Goal: Transaction & Acquisition: Purchase product/service

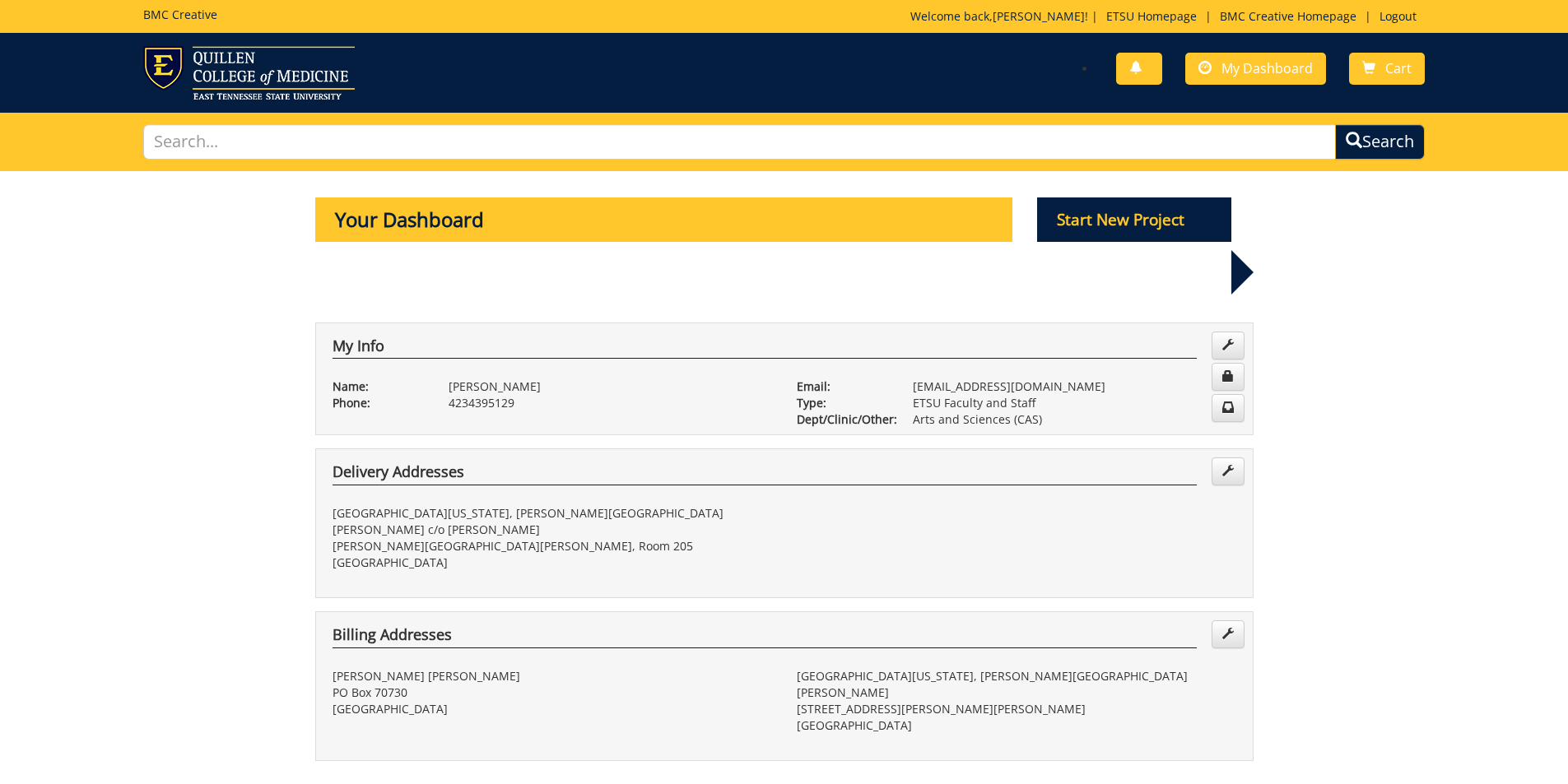
select select "100"
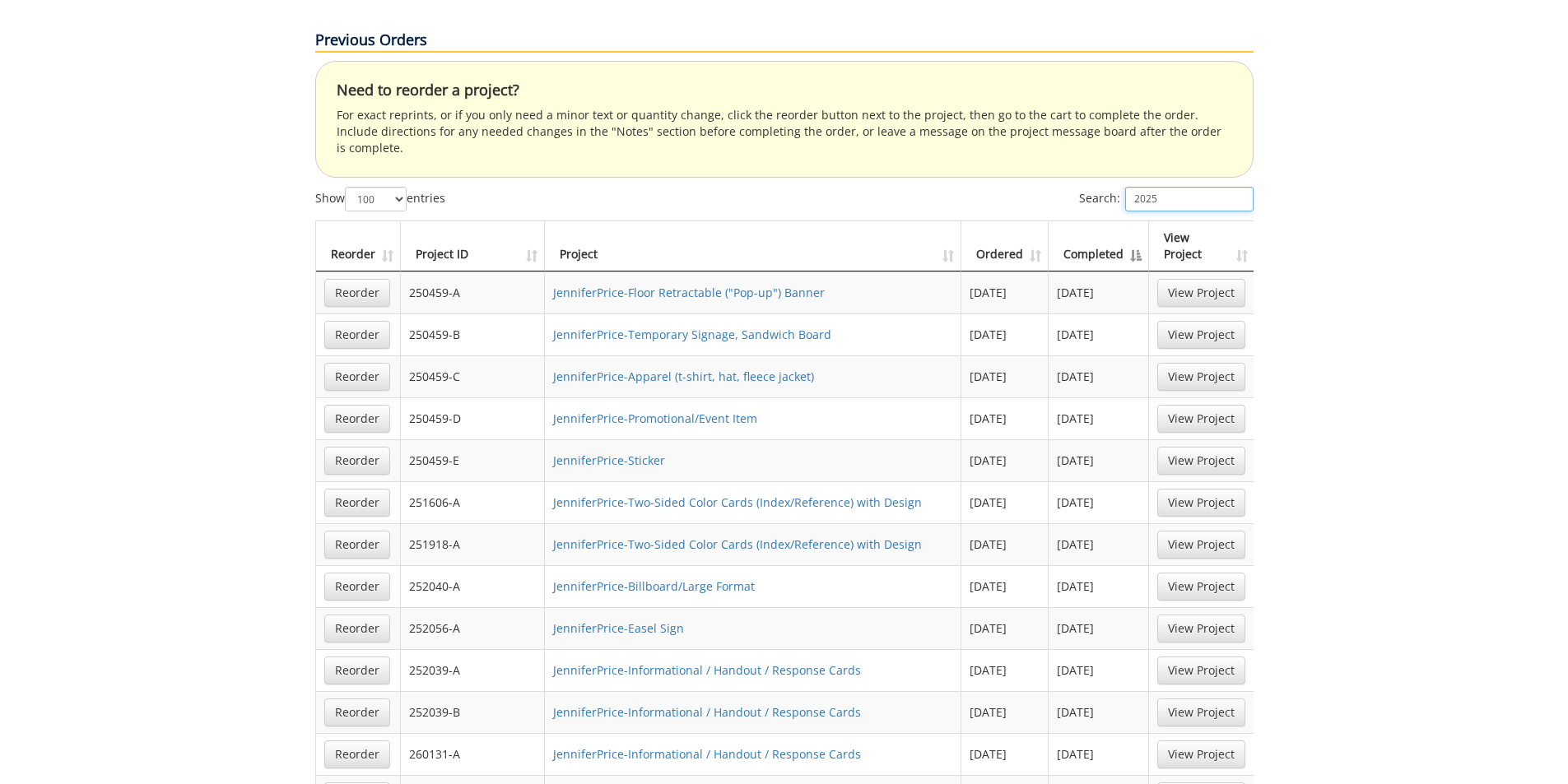
click at [1147, 187] on input "2025" at bounding box center [1189, 199] width 129 height 25
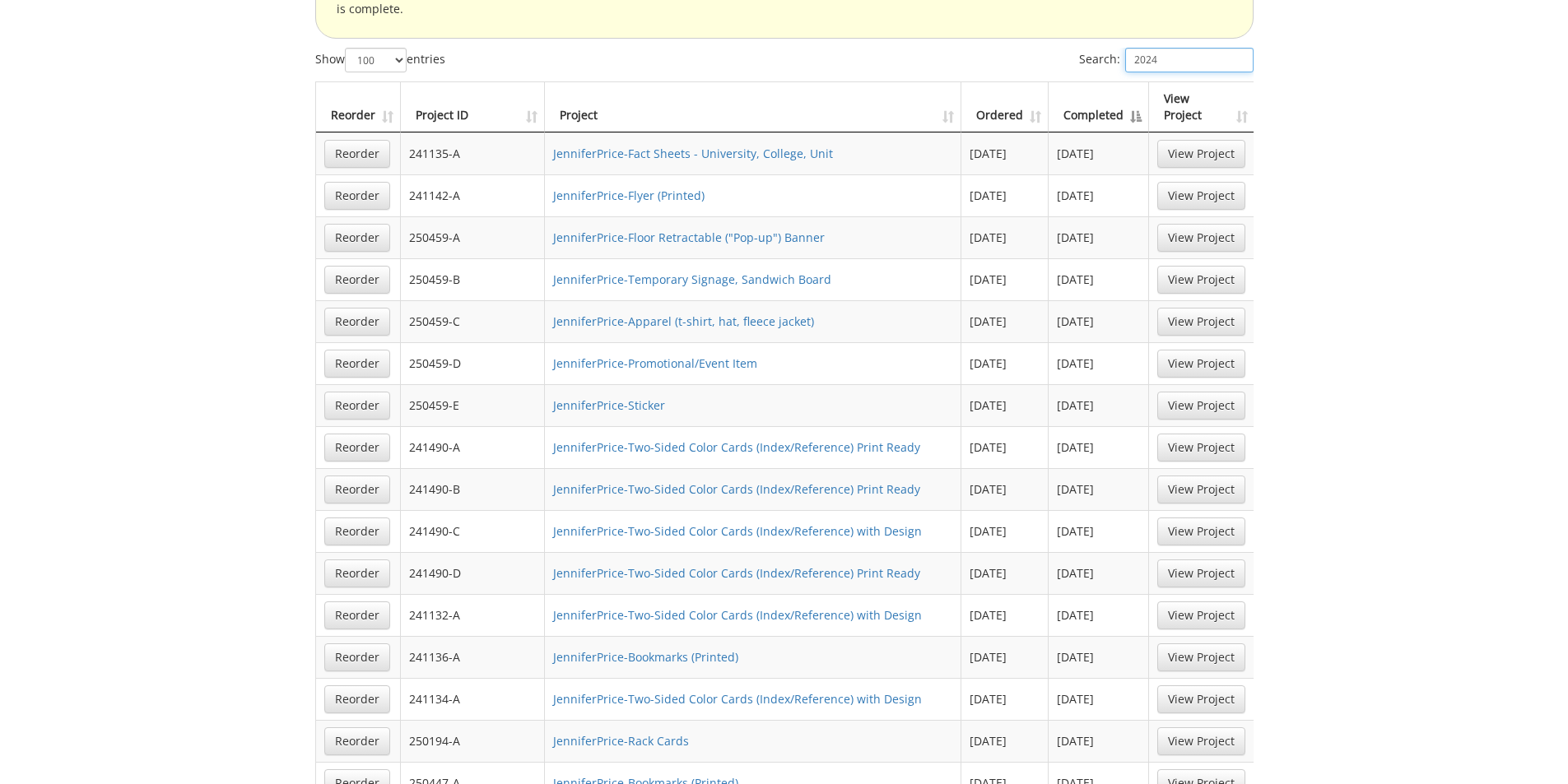
scroll to position [1233, 0]
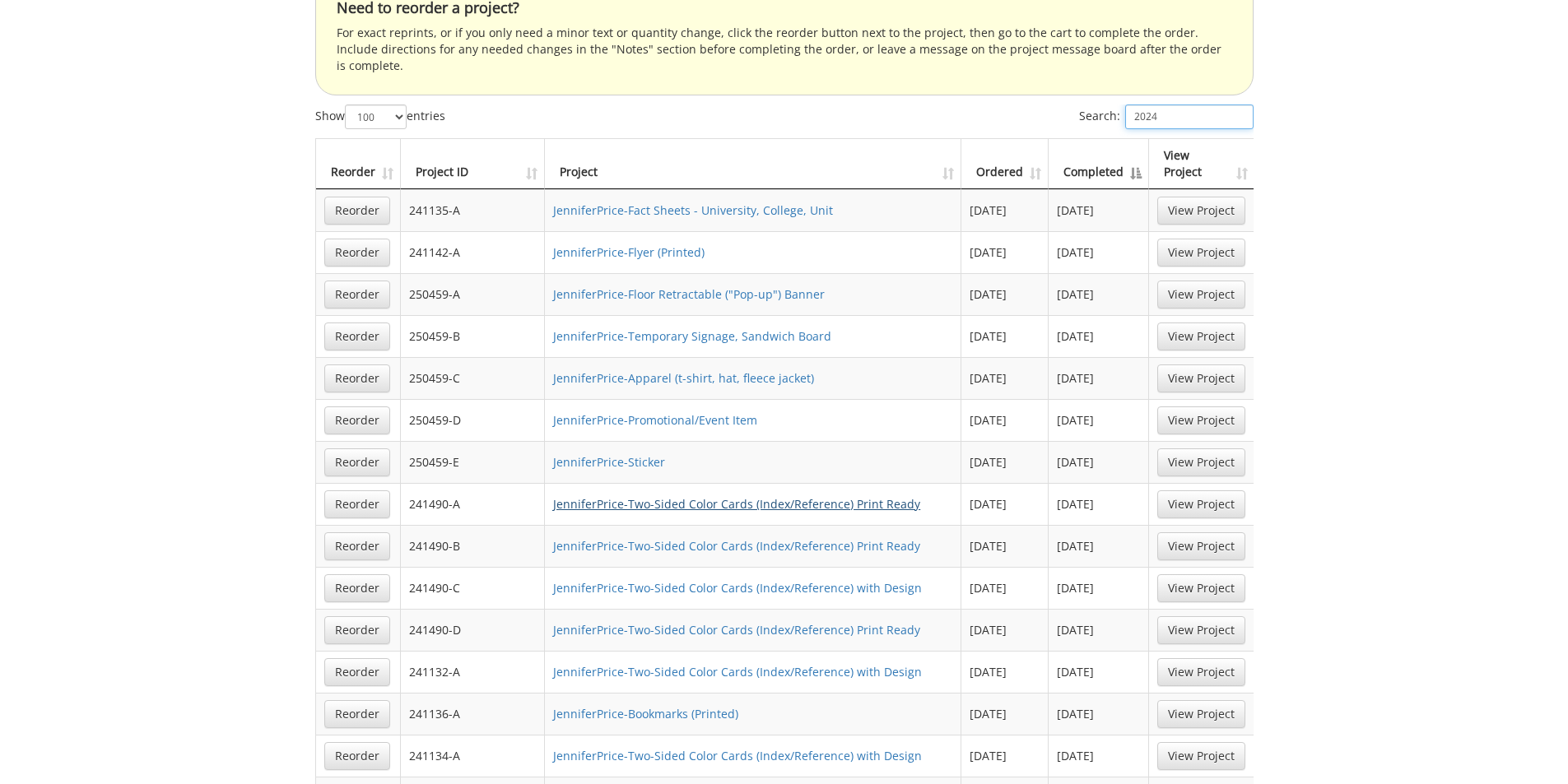
type input "2024"
click at [779, 496] on link "JenniferPrice-Two-Sided Color Cards (Index/Reference) Print Ready" at bounding box center [736, 503] width 367 height 15
click at [647, 580] on link "JenniferPrice-Two-Sided Color Cards (Index/Reference) with Design" at bounding box center [737, 587] width 369 height 15
click at [713, 538] on link "JenniferPrice-Two-Sided Color Cards (Index/Reference) Print Ready" at bounding box center [736, 545] width 367 height 15
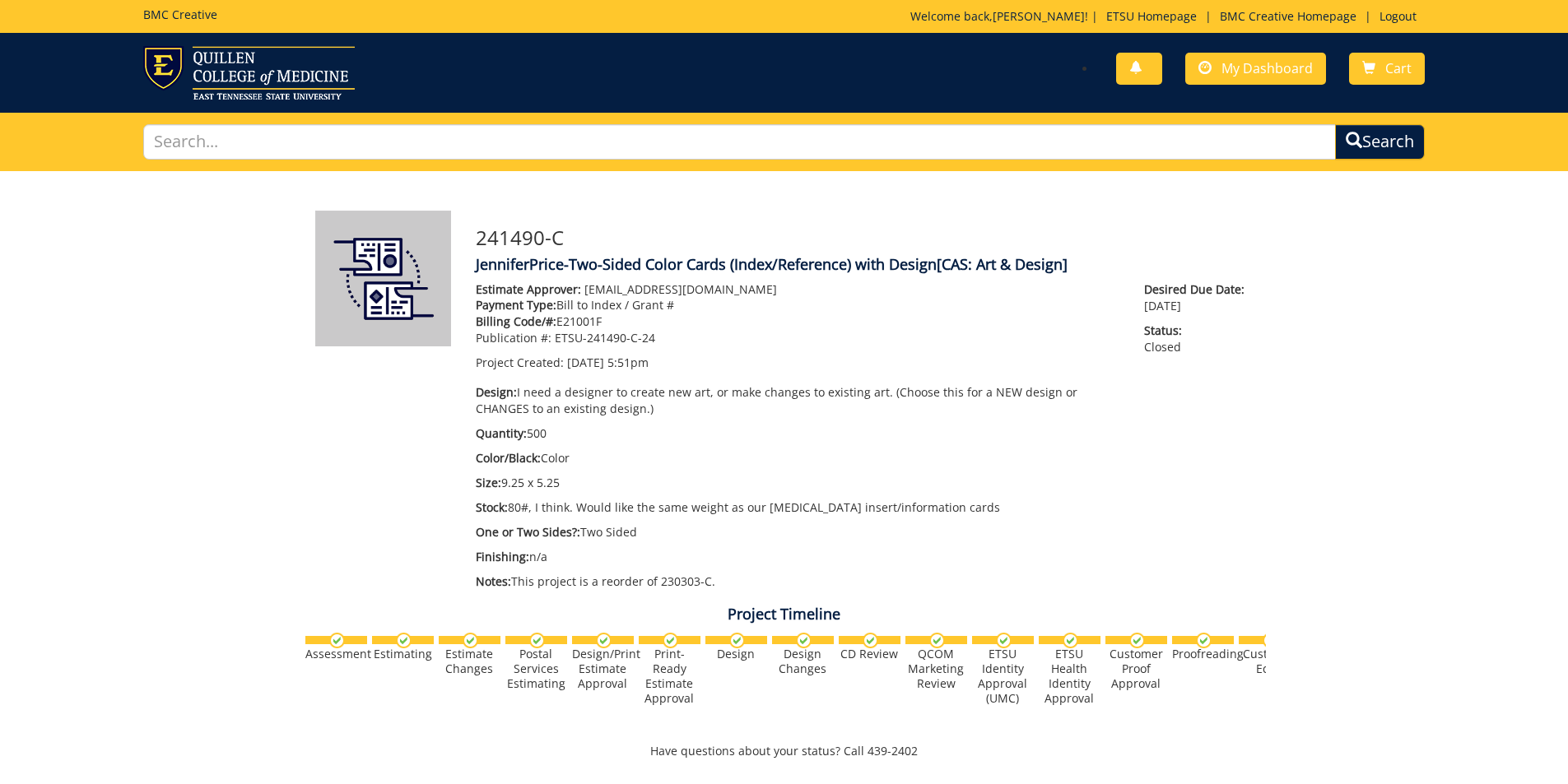
scroll to position [240, 0]
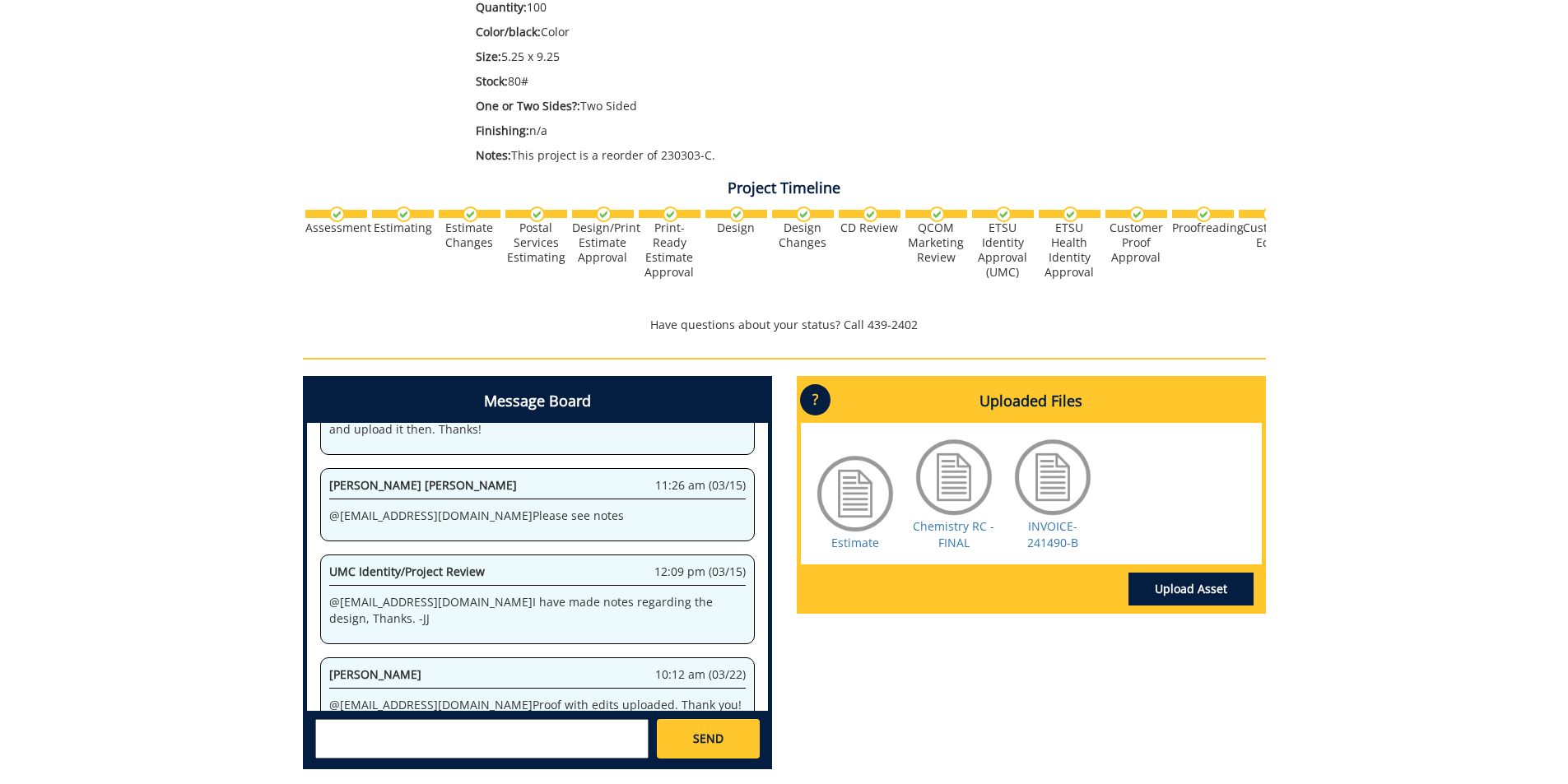
scroll to position [411, 0]
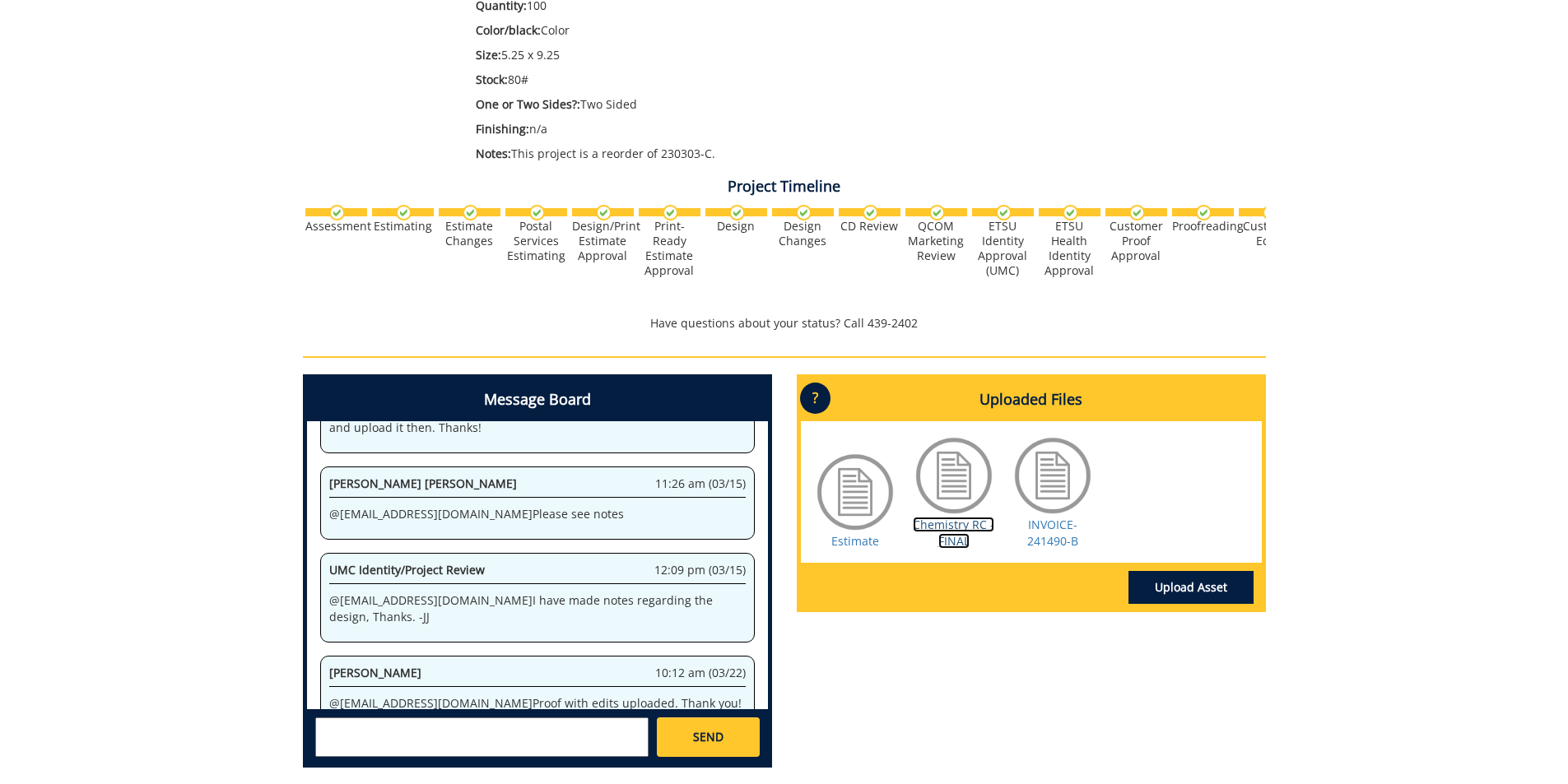
click at [969, 523] on link "Chemistry RC - FINAL" at bounding box center [953, 532] width 81 height 32
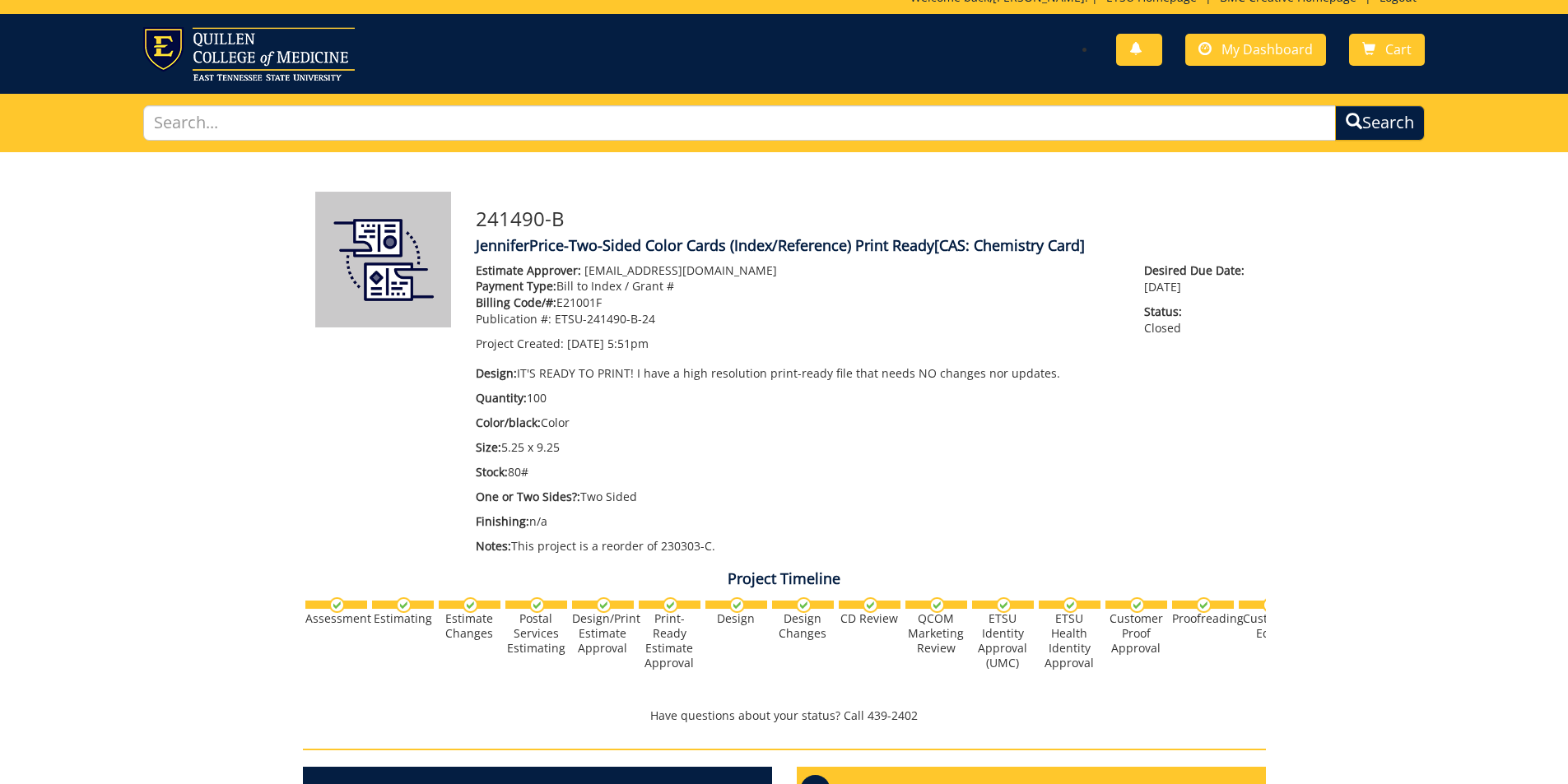
scroll to position [0, 0]
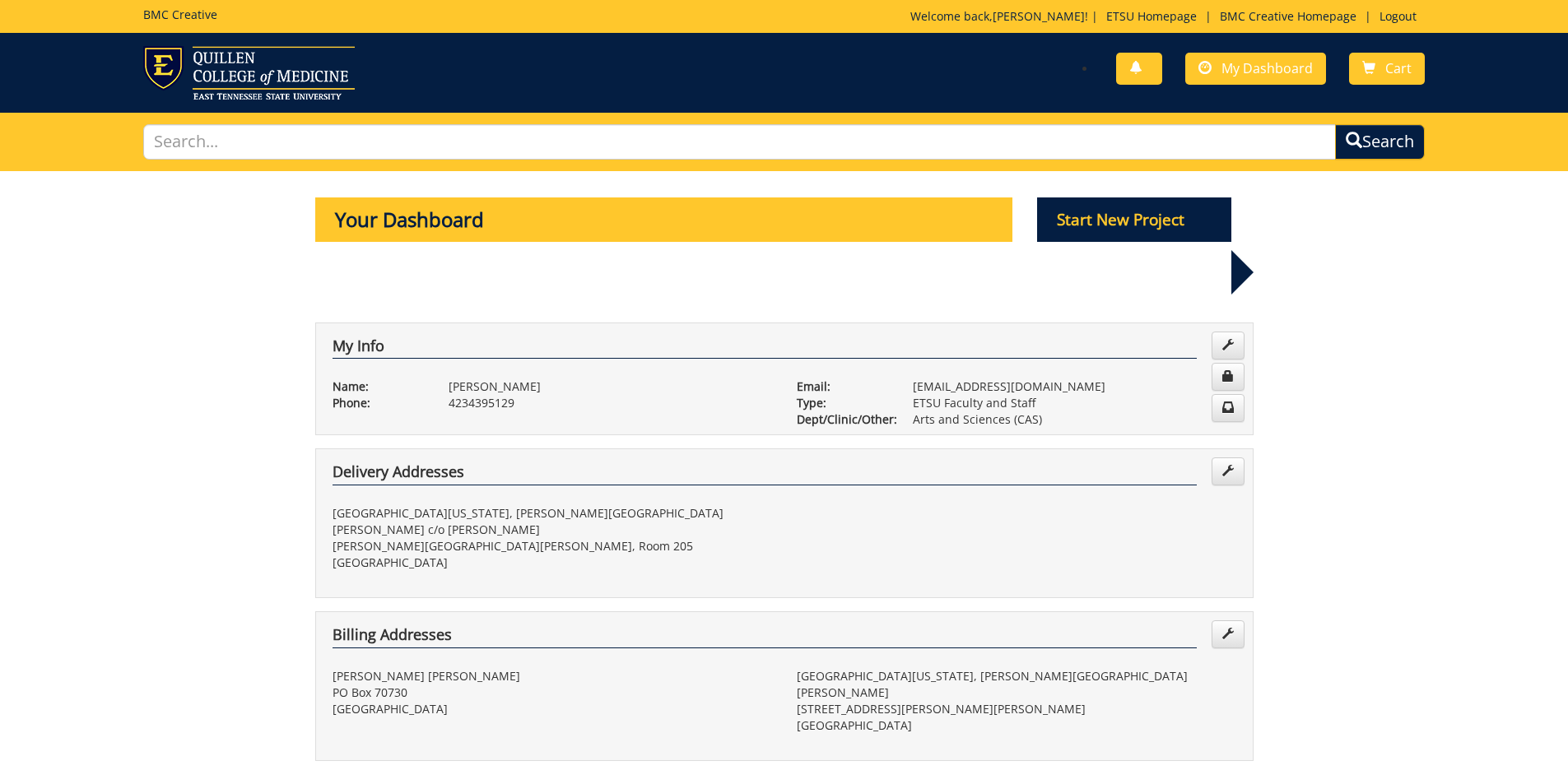
select select "100"
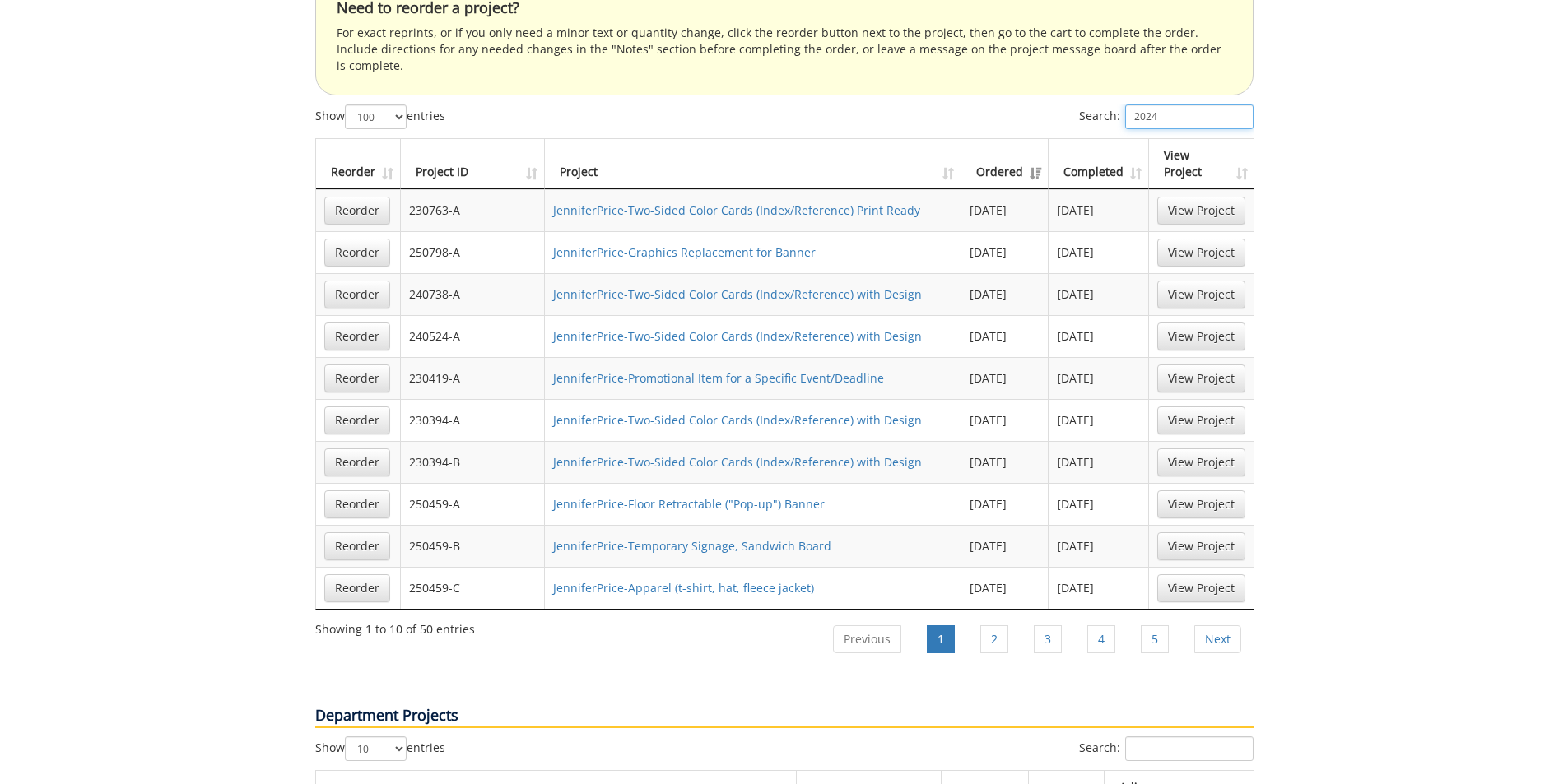
click at [1175, 105] on input "2024" at bounding box center [1189, 117] width 129 height 25
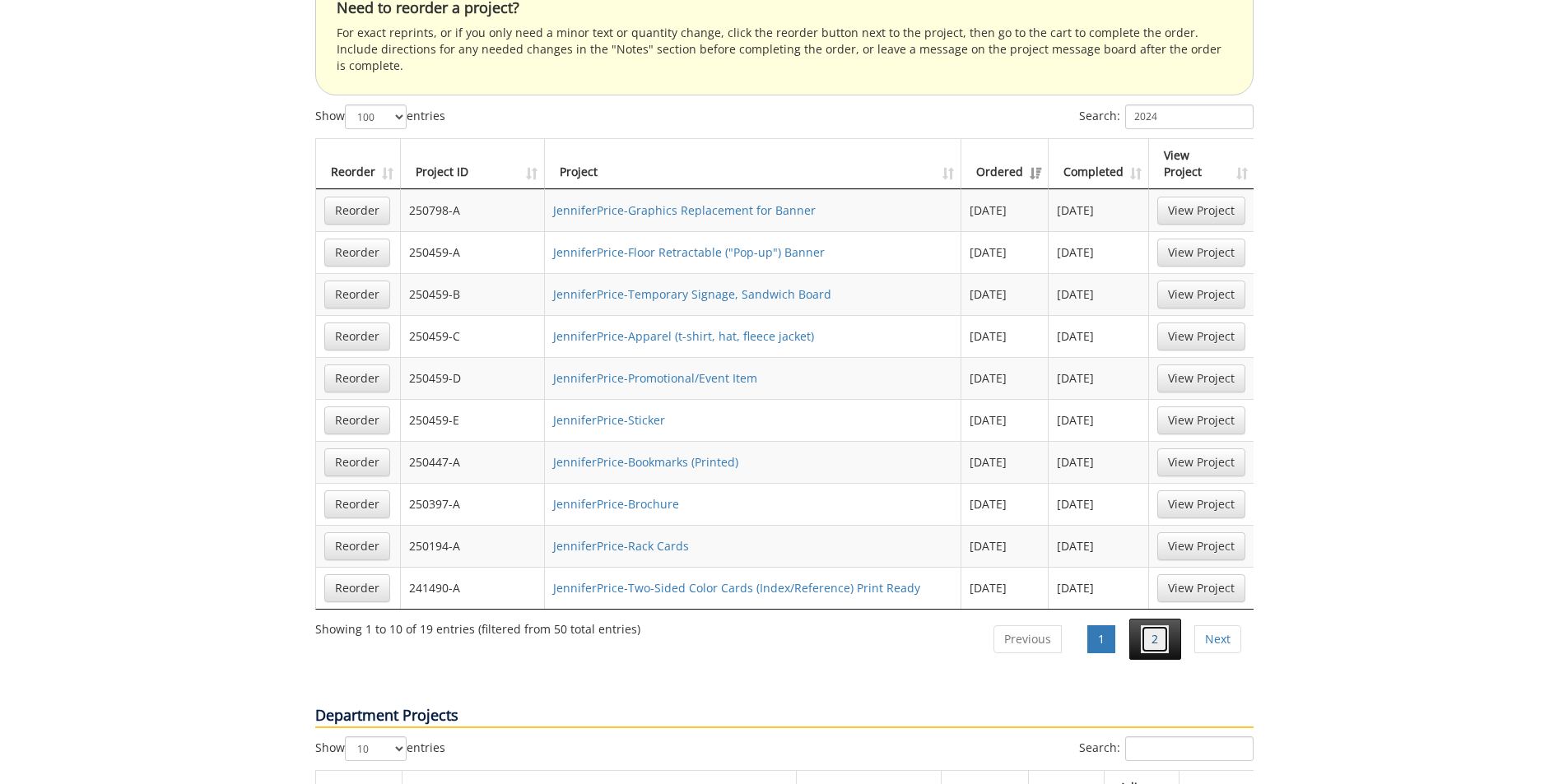
click at [1141, 625] on link "2" at bounding box center [1155, 639] width 28 height 28
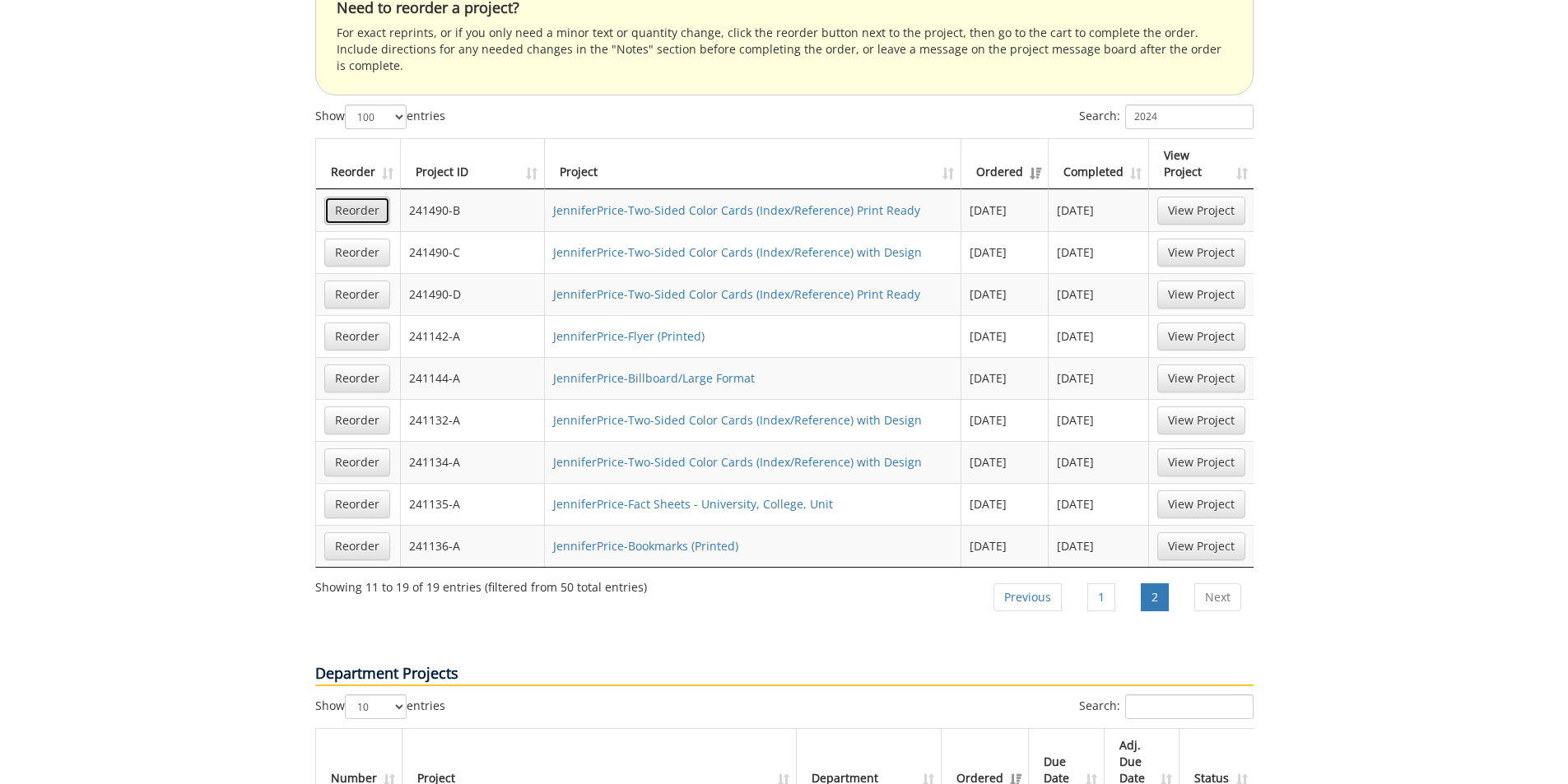
click at [341, 197] on link "Reorder" at bounding box center [357, 211] width 66 height 28
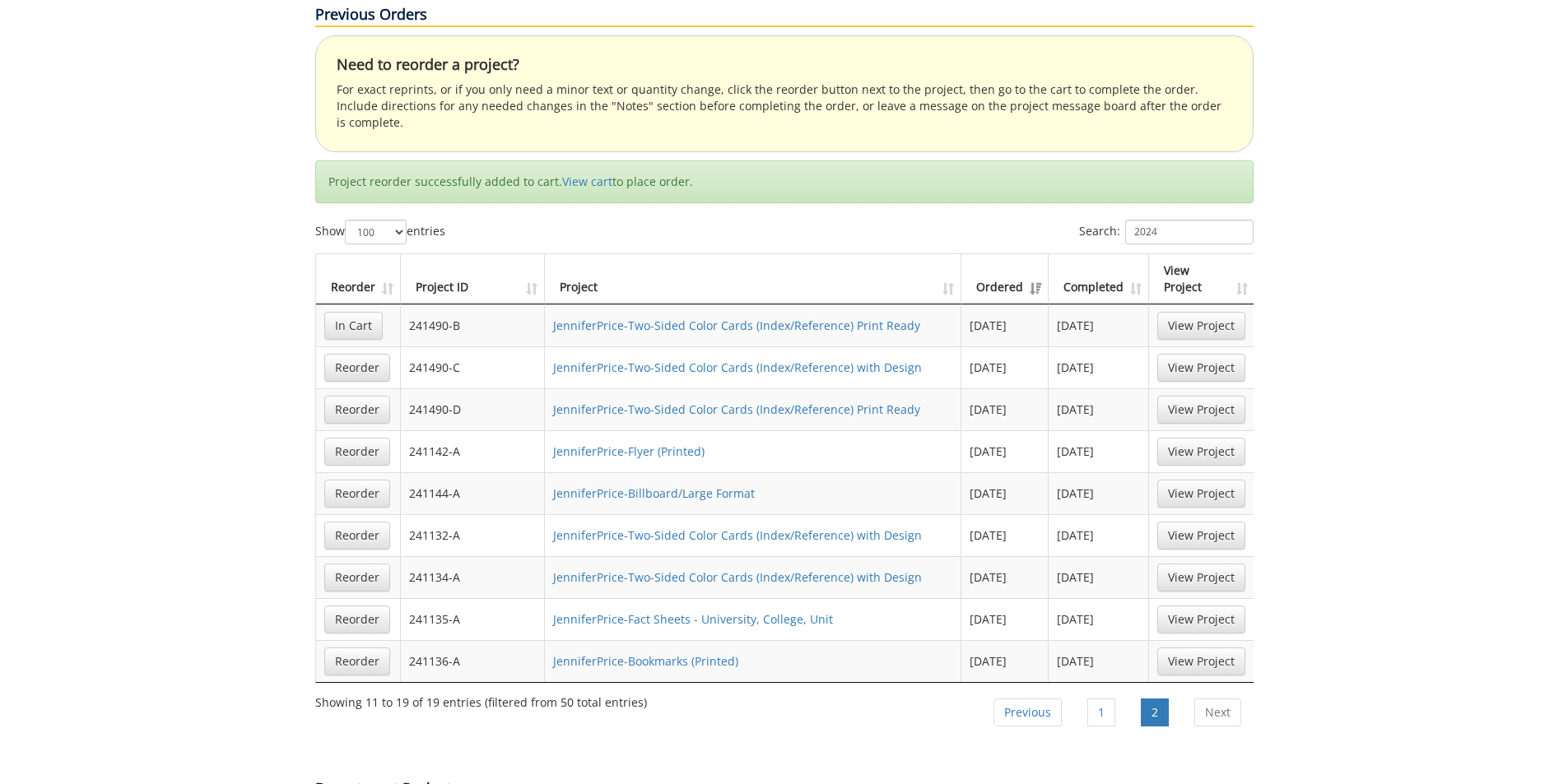
scroll to position [1151, 0]
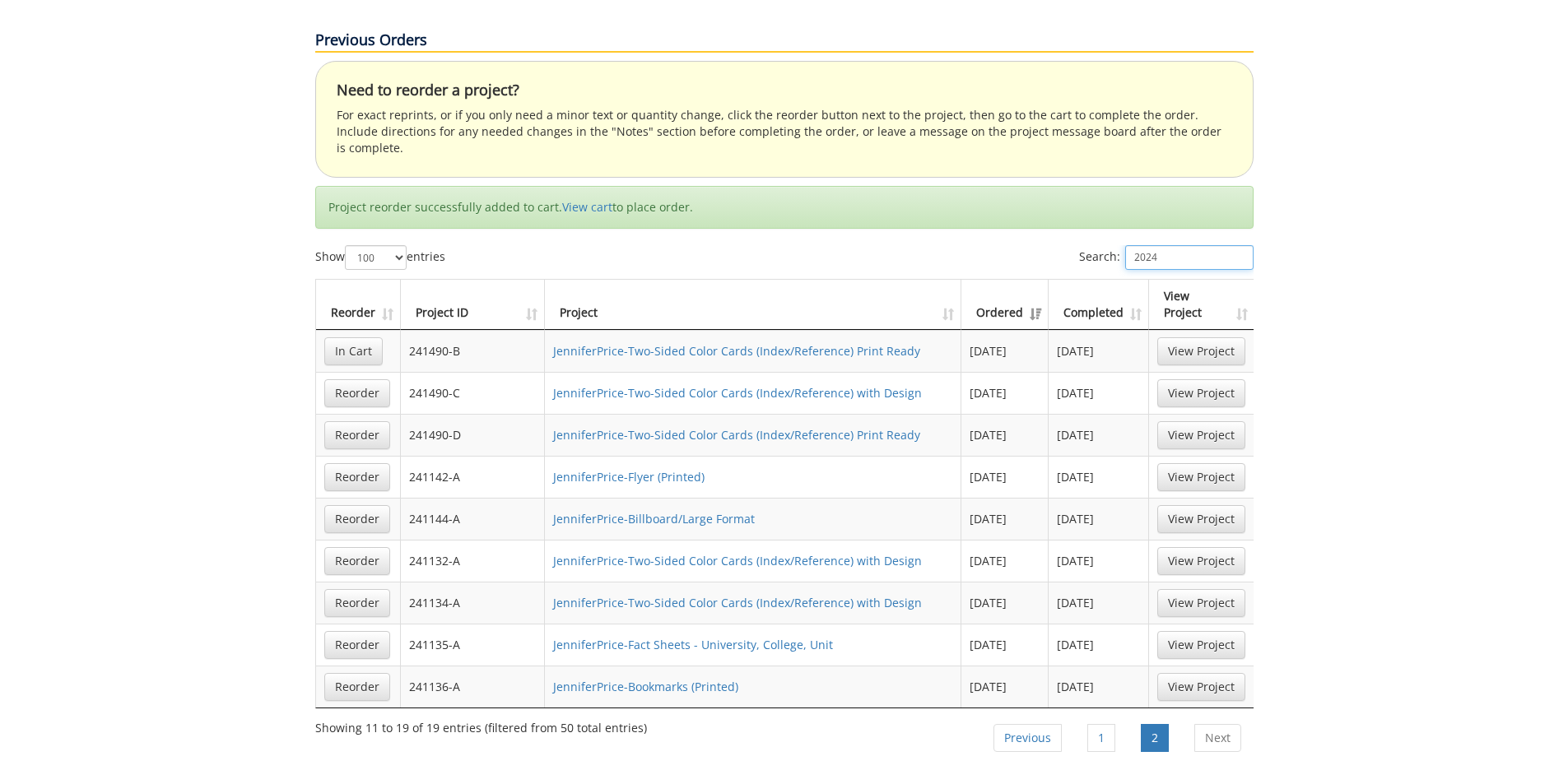
click at [1209, 245] on input "2024" at bounding box center [1189, 257] width 129 height 25
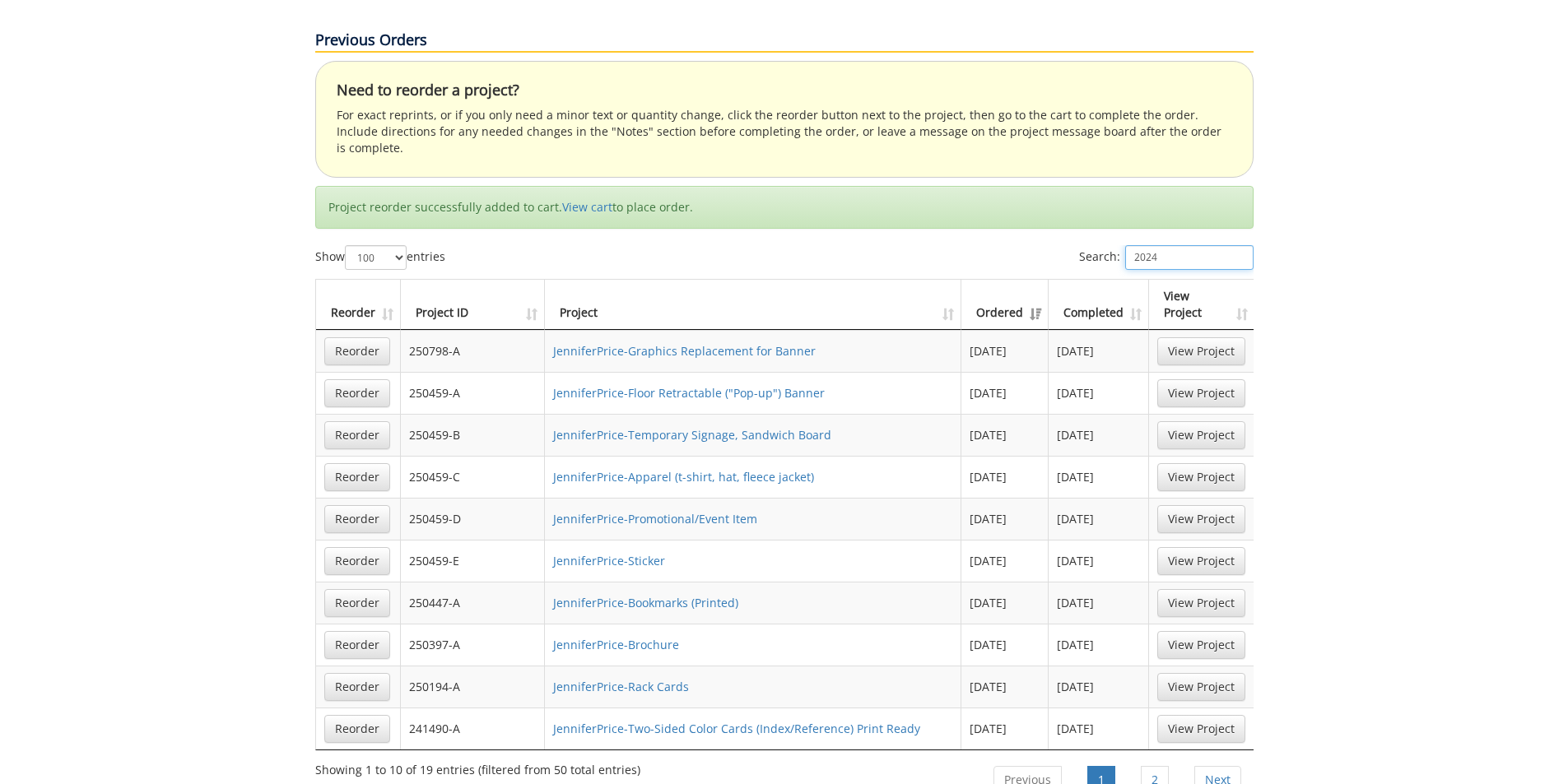
type input "2024"
click at [863, 720] on link "JenniferPrice-Two-Sided Color Cards (Index/Reference) Print Ready" at bounding box center [736, 727] width 367 height 15
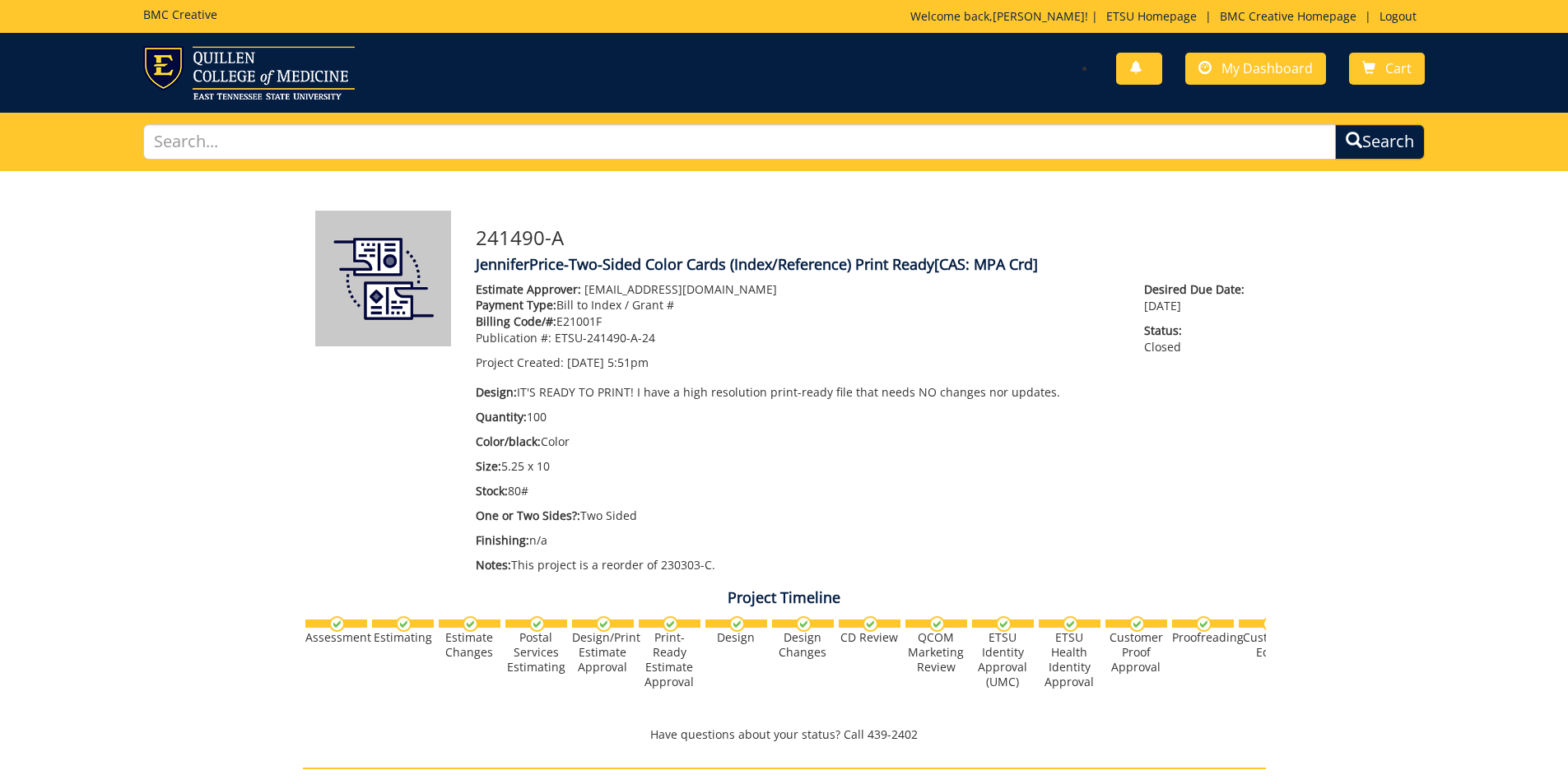
scroll to position [815, 0]
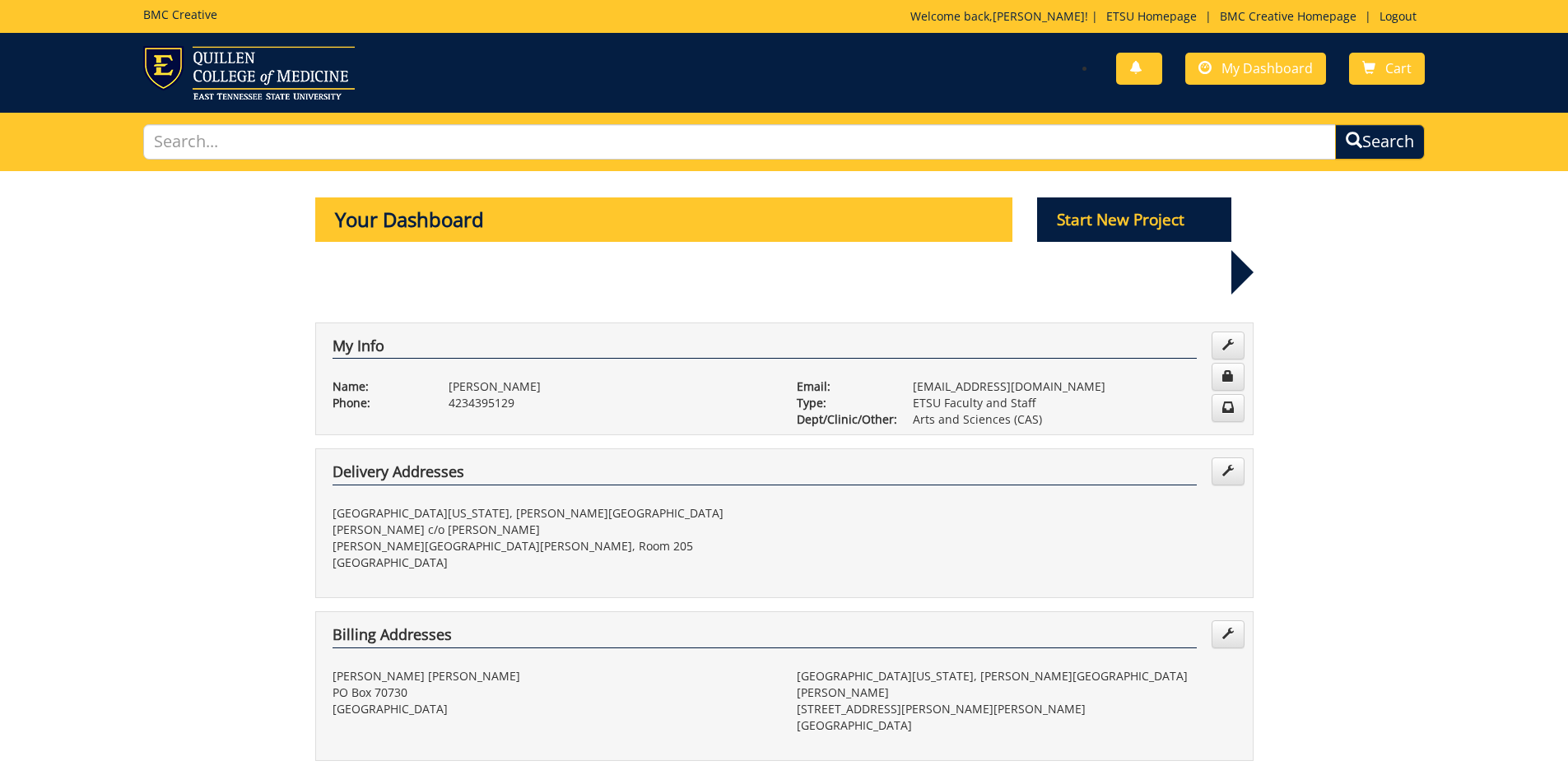
select select "100"
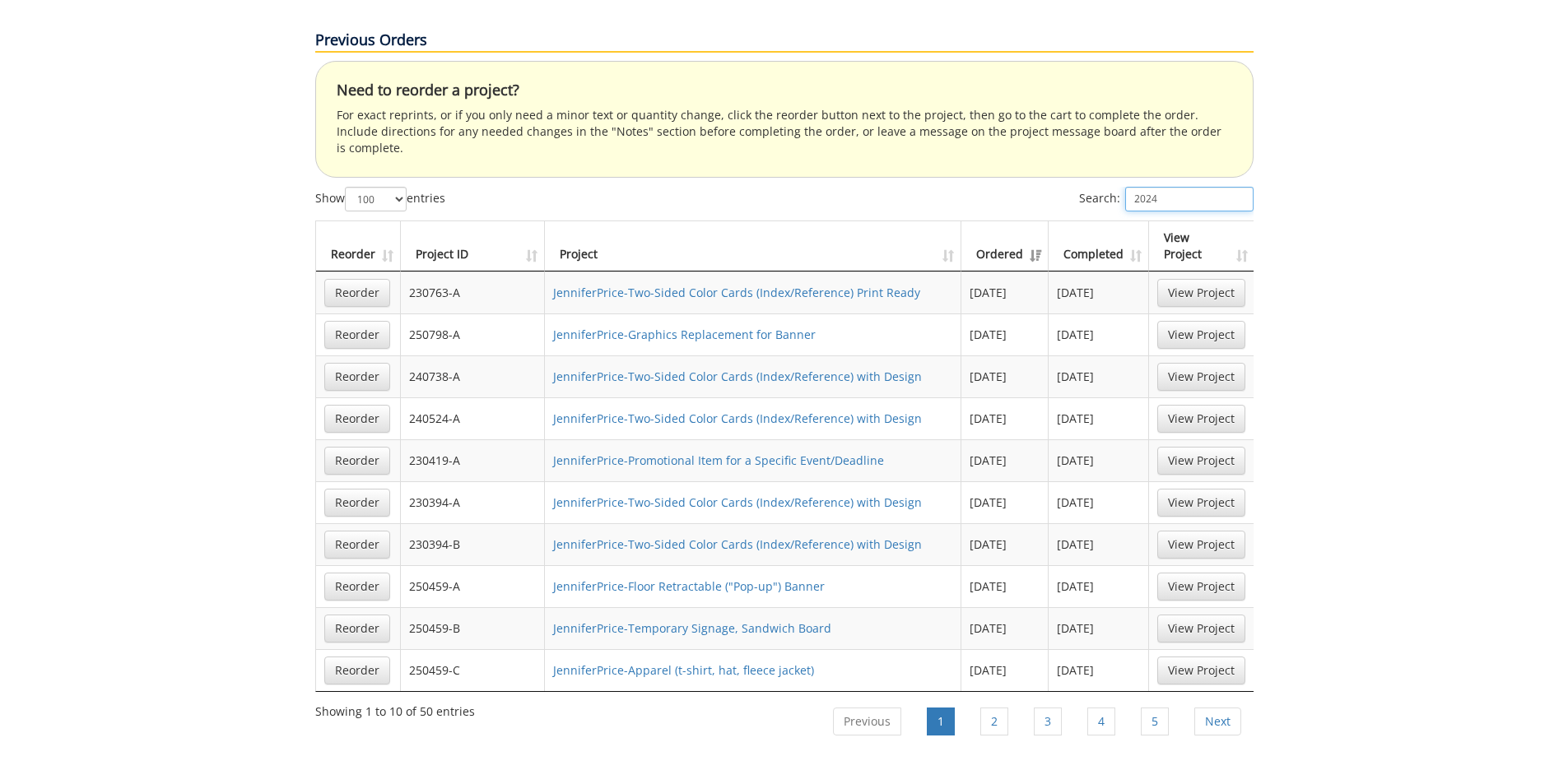
click at [1177, 187] on input "2024" at bounding box center [1189, 199] width 129 height 25
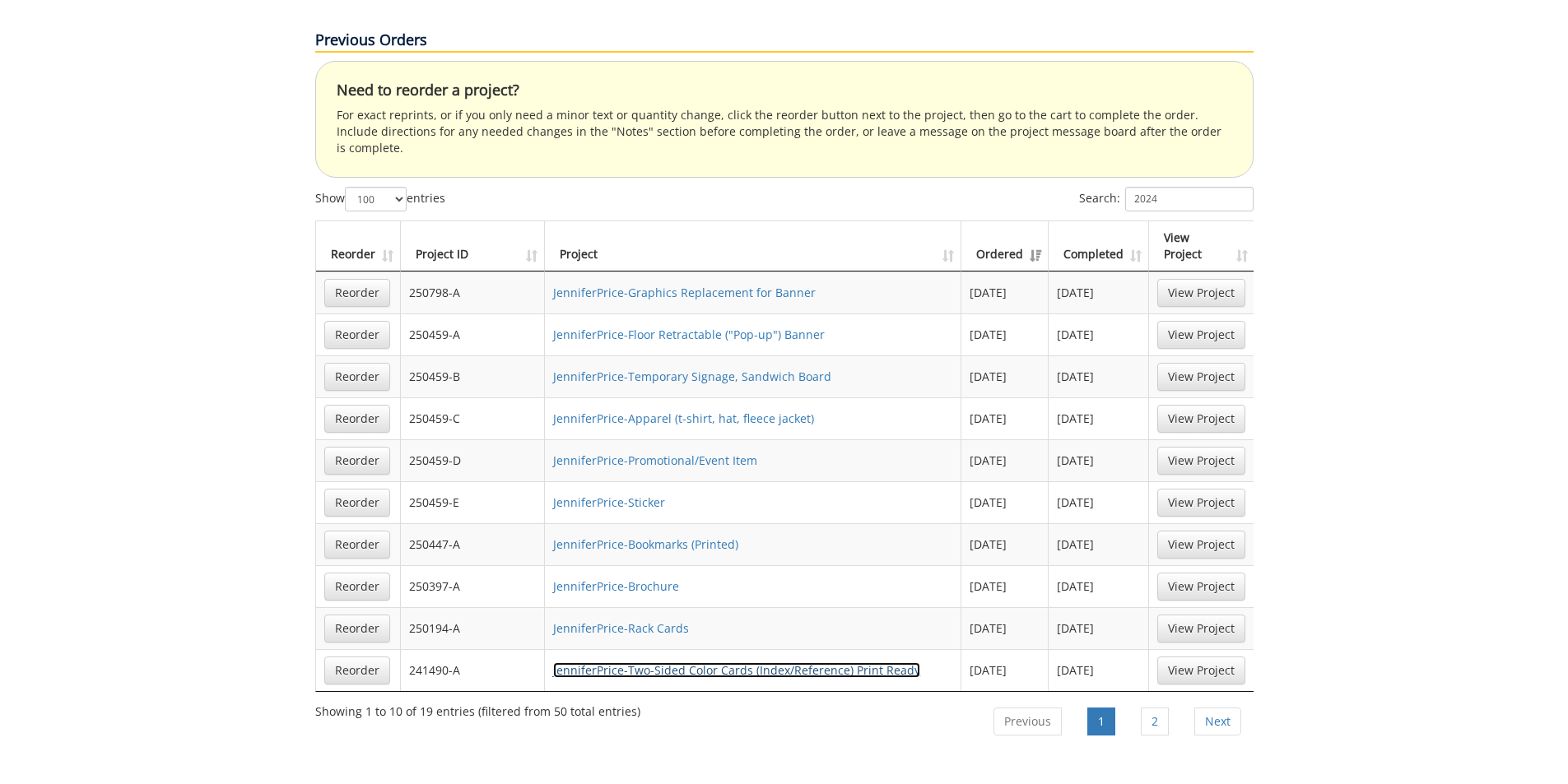
click at [857, 662] on link "JenniferPrice-Two-Sided Color Cards (Index/Reference) Print Ready" at bounding box center [736, 669] width 367 height 15
click at [1159, 707] on link "2" at bounding box center [1155, 721] width 28 height 28
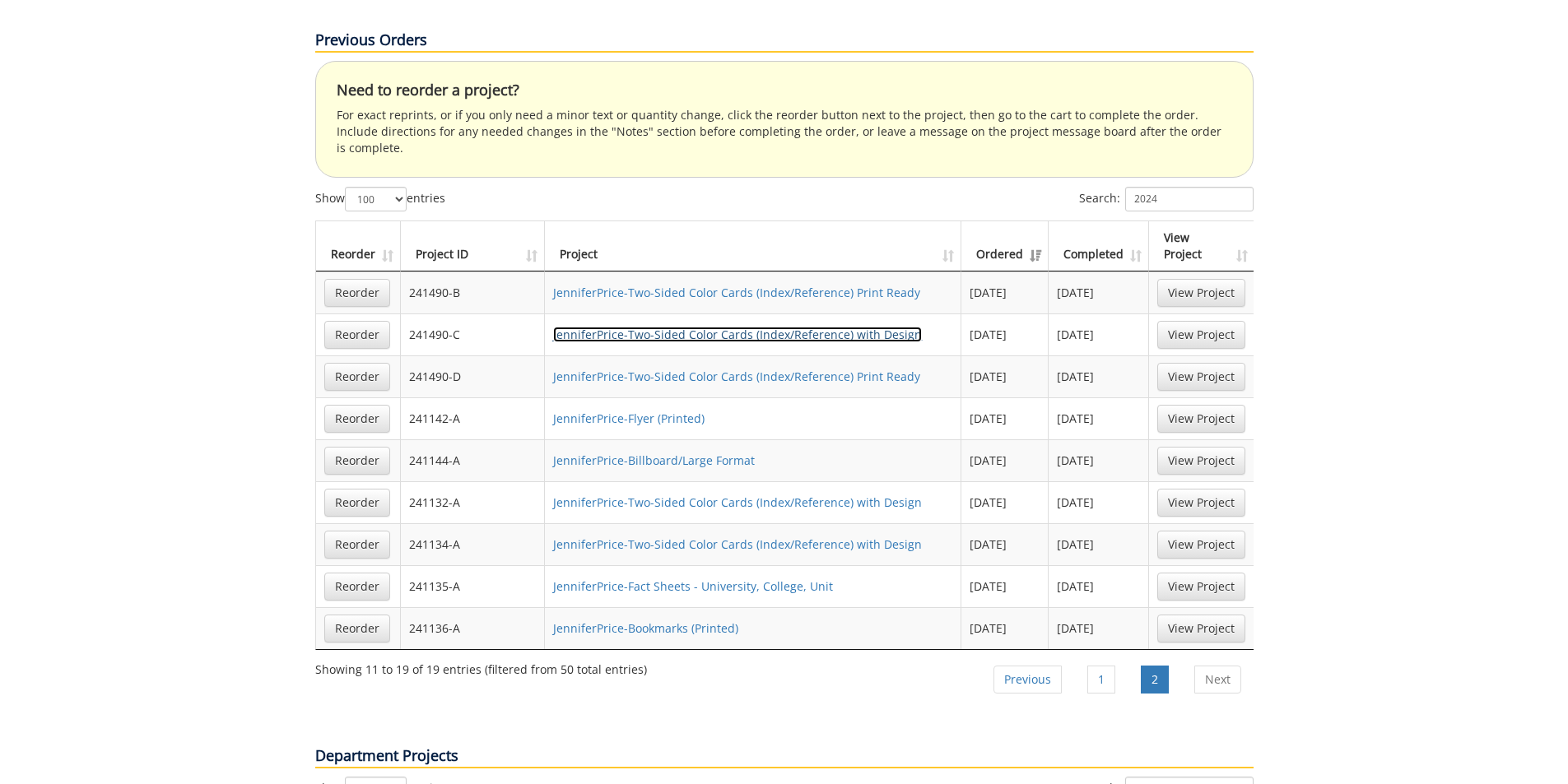
click at [782, 326] on link "JenniferPrice-Two-Sided Color Cards (Index/Reference) with Design" at bounding box center [737, 334] width 369 height 15
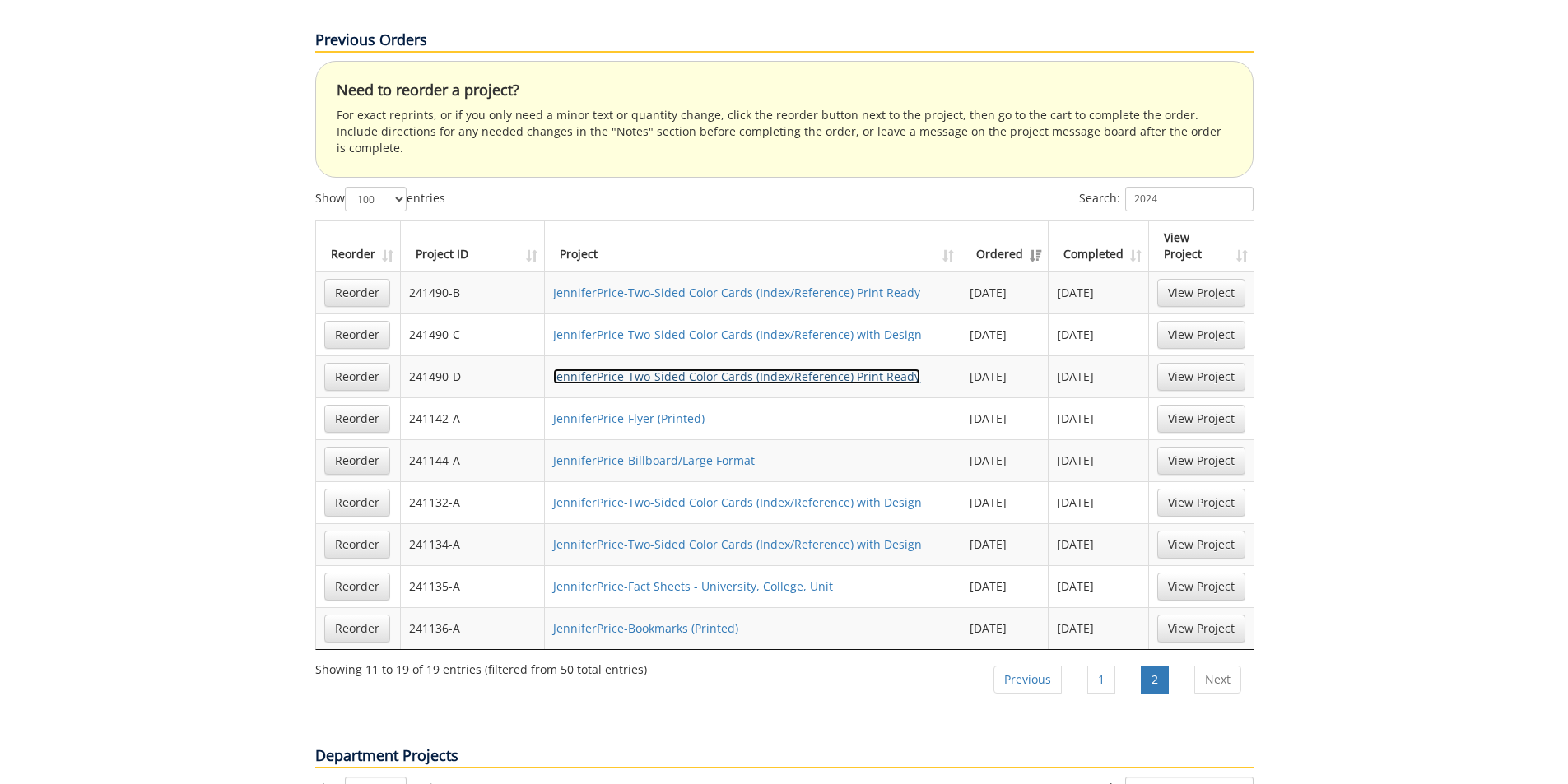
click at [856, 368] on link "JenniferPrice-Two-Sided Color Cards (Index/Reference) Print Ready" at bounding box center [736, 376] width 367 height 15
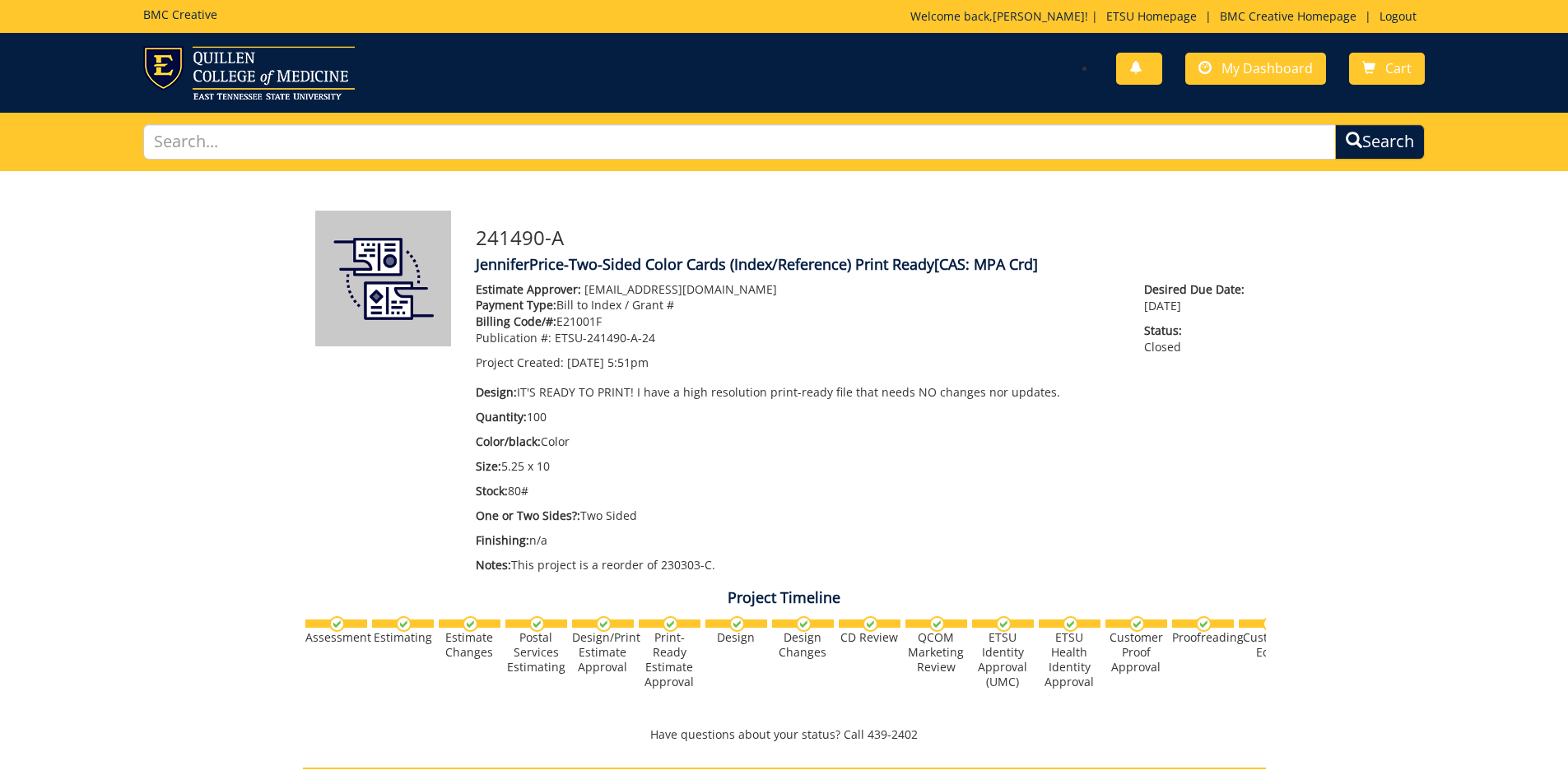
scroll to position [815, 0]
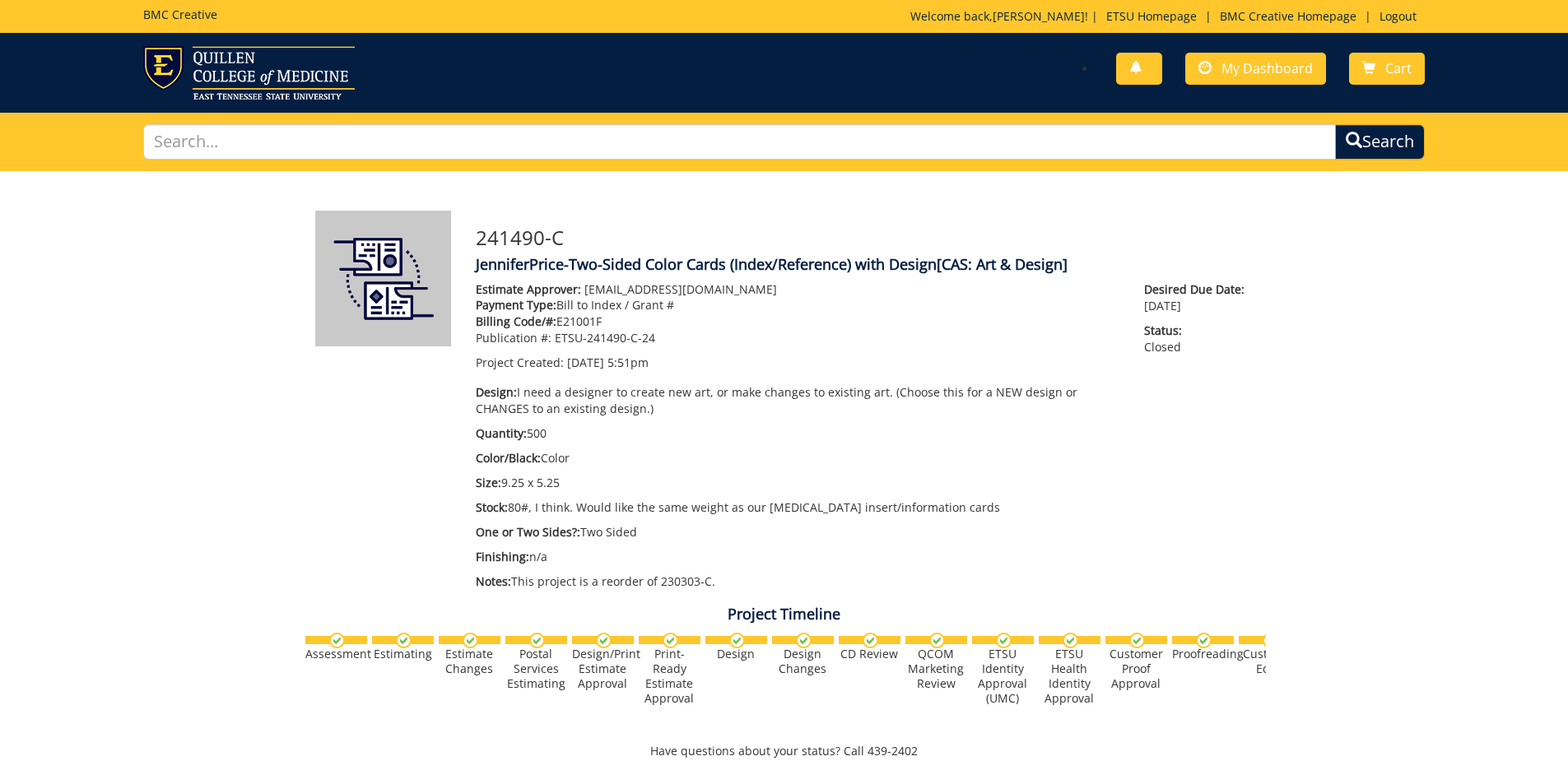
scroll to position [240, 0]
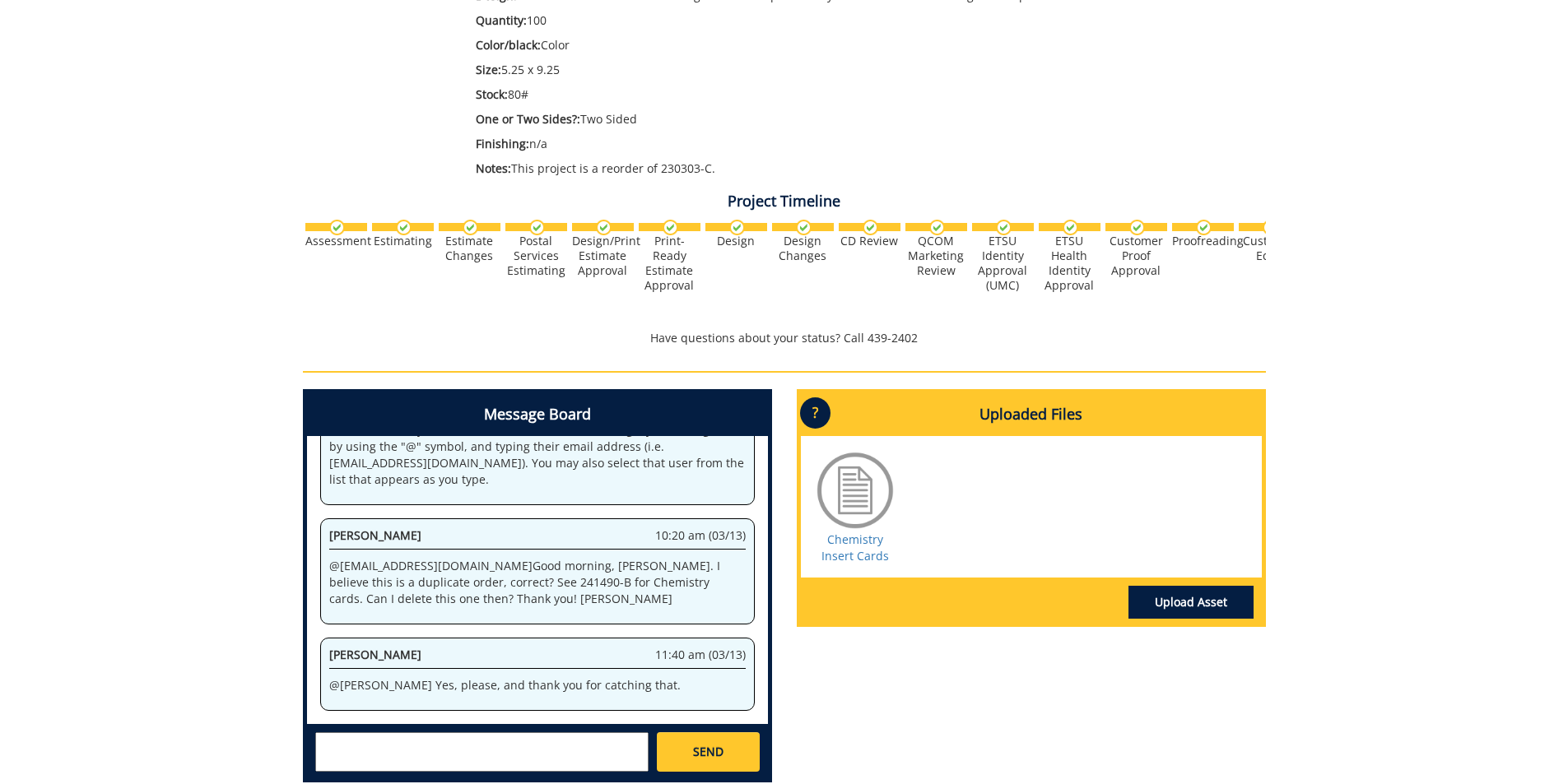
scroll to position [411, 0]
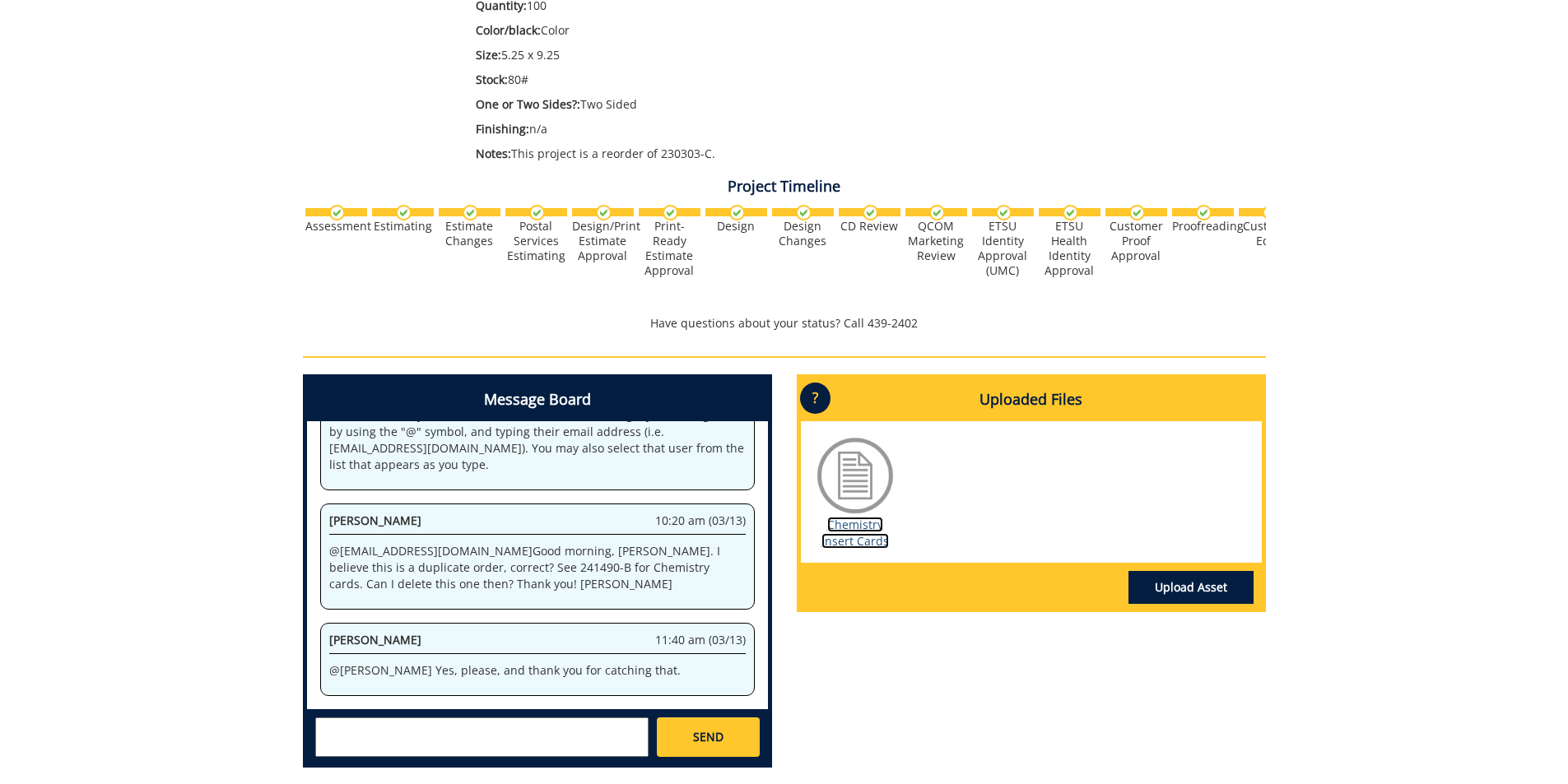
click at [877, 541] on link "Chemistry Insert Cards" at bounding box center [855, 532] width 67 height 32
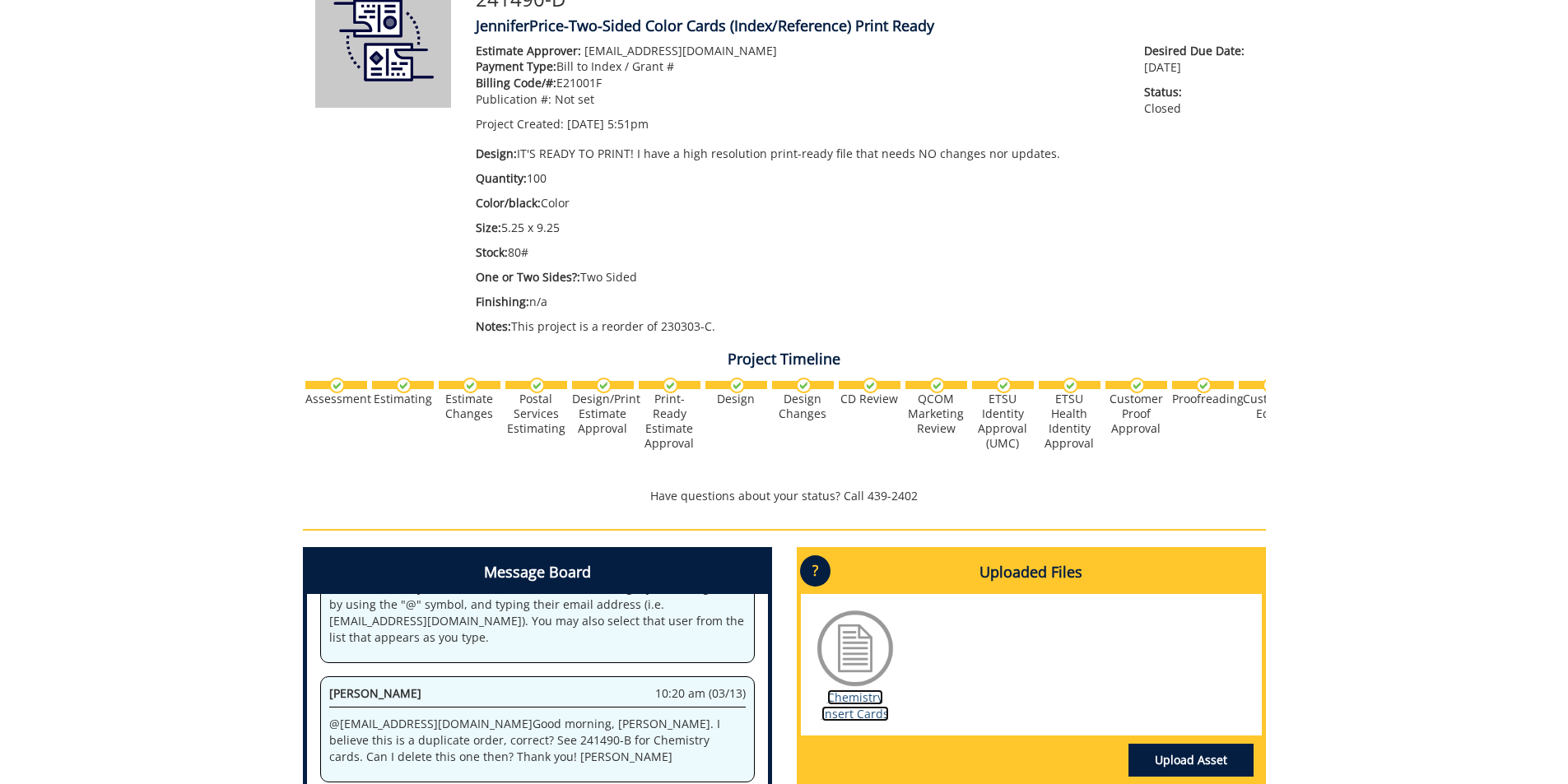
scroll to position [0, 0]
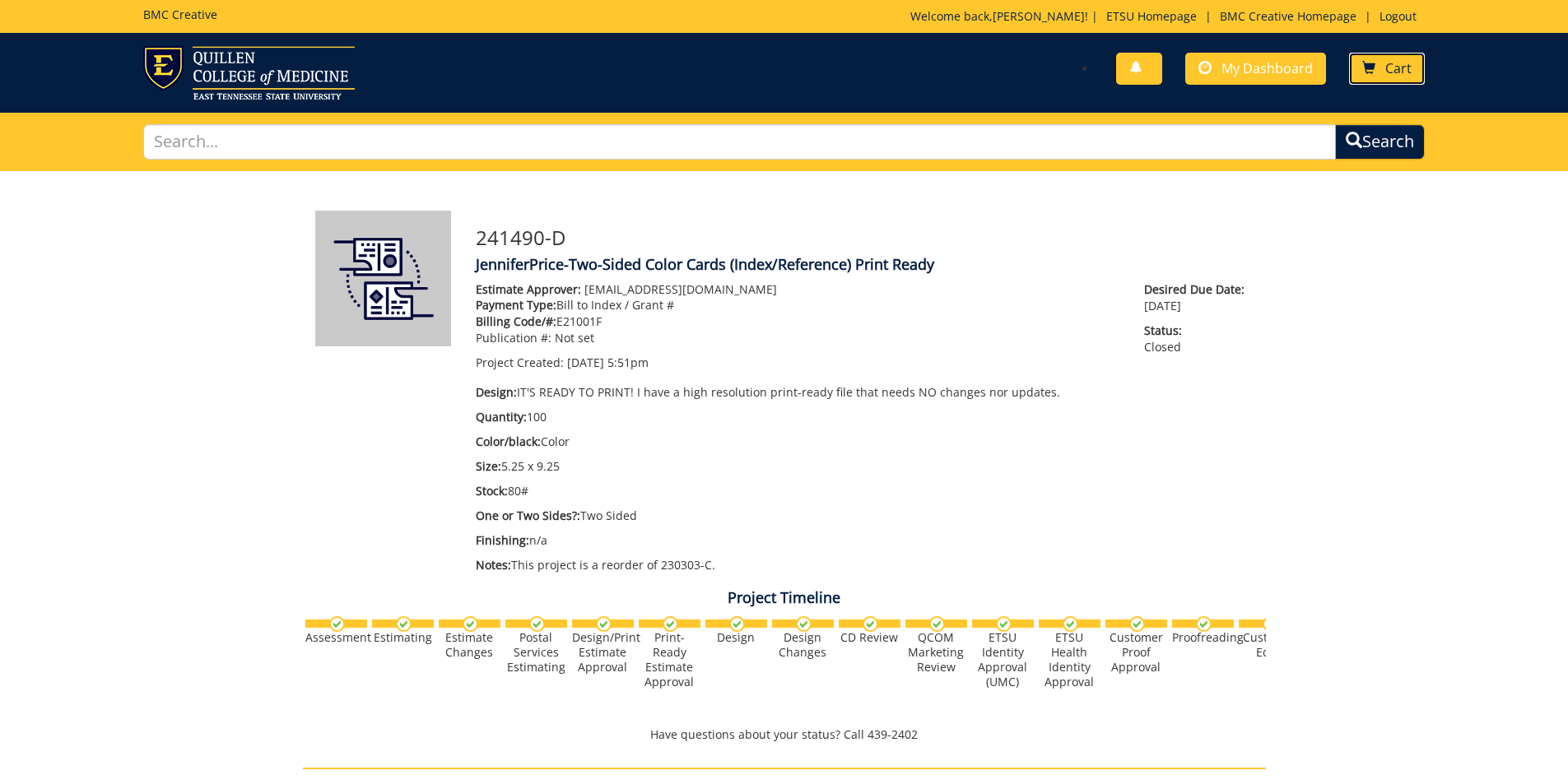
click at [1402, 75] on span "Cart" at bounding box center [1397, 68] width 26 height 18
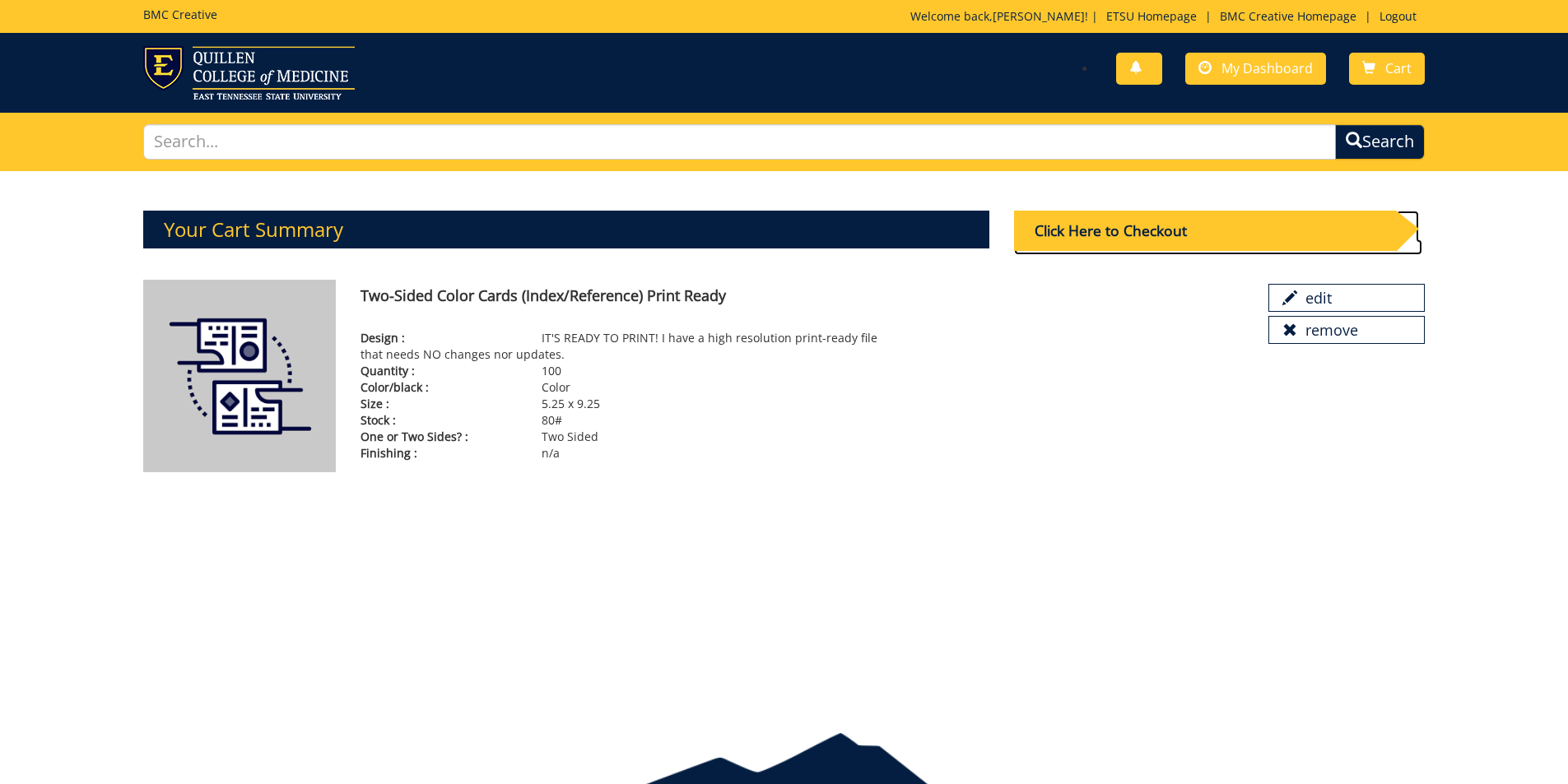
click at [1288, 240] on div "Click Here to Checkout" at bounding box center [1205, 231] width 382 height 40
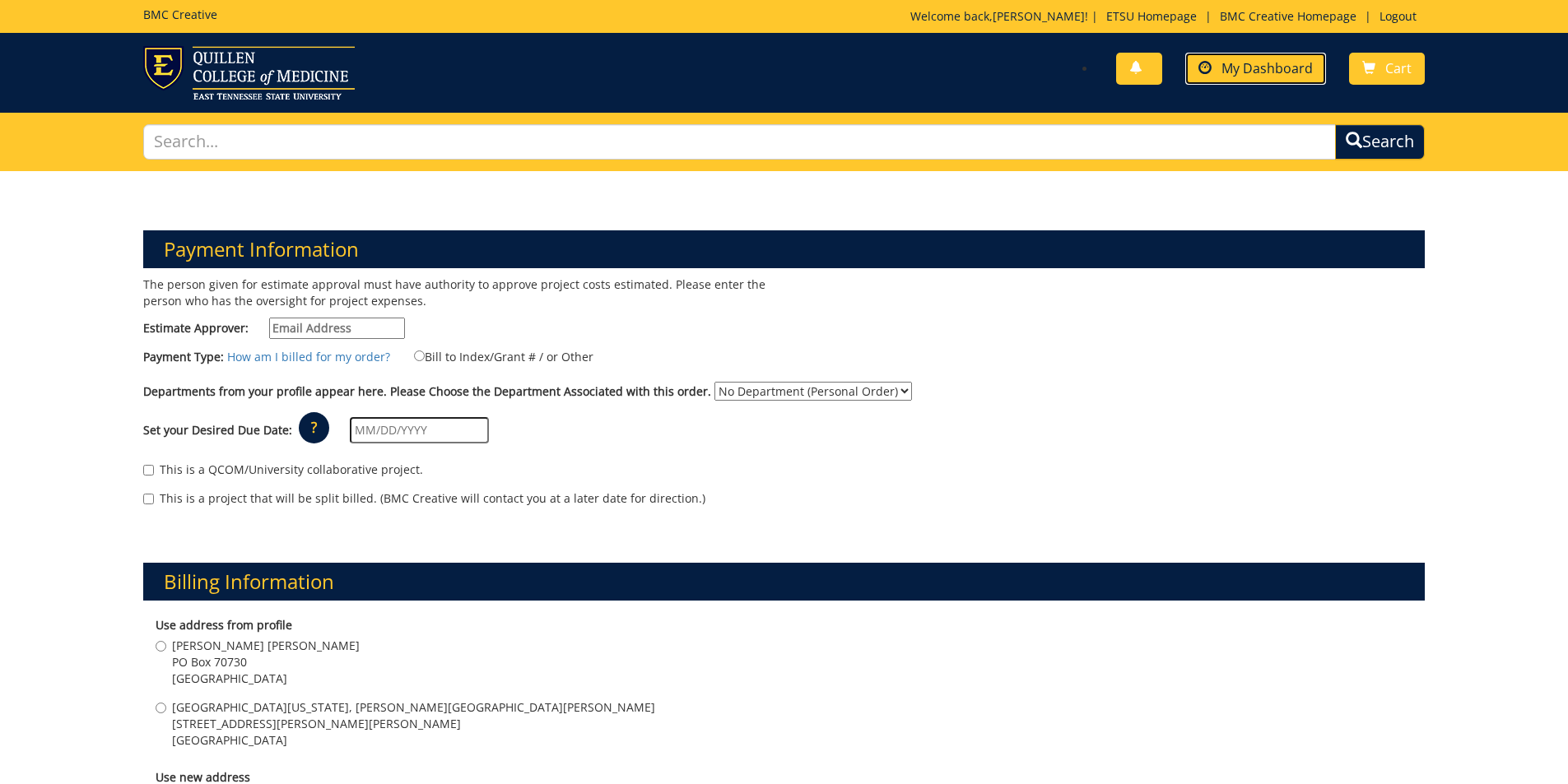
click at [1259, 81] on link "My Dashboard" at bounding box center [1255, 68] width 140 height 32
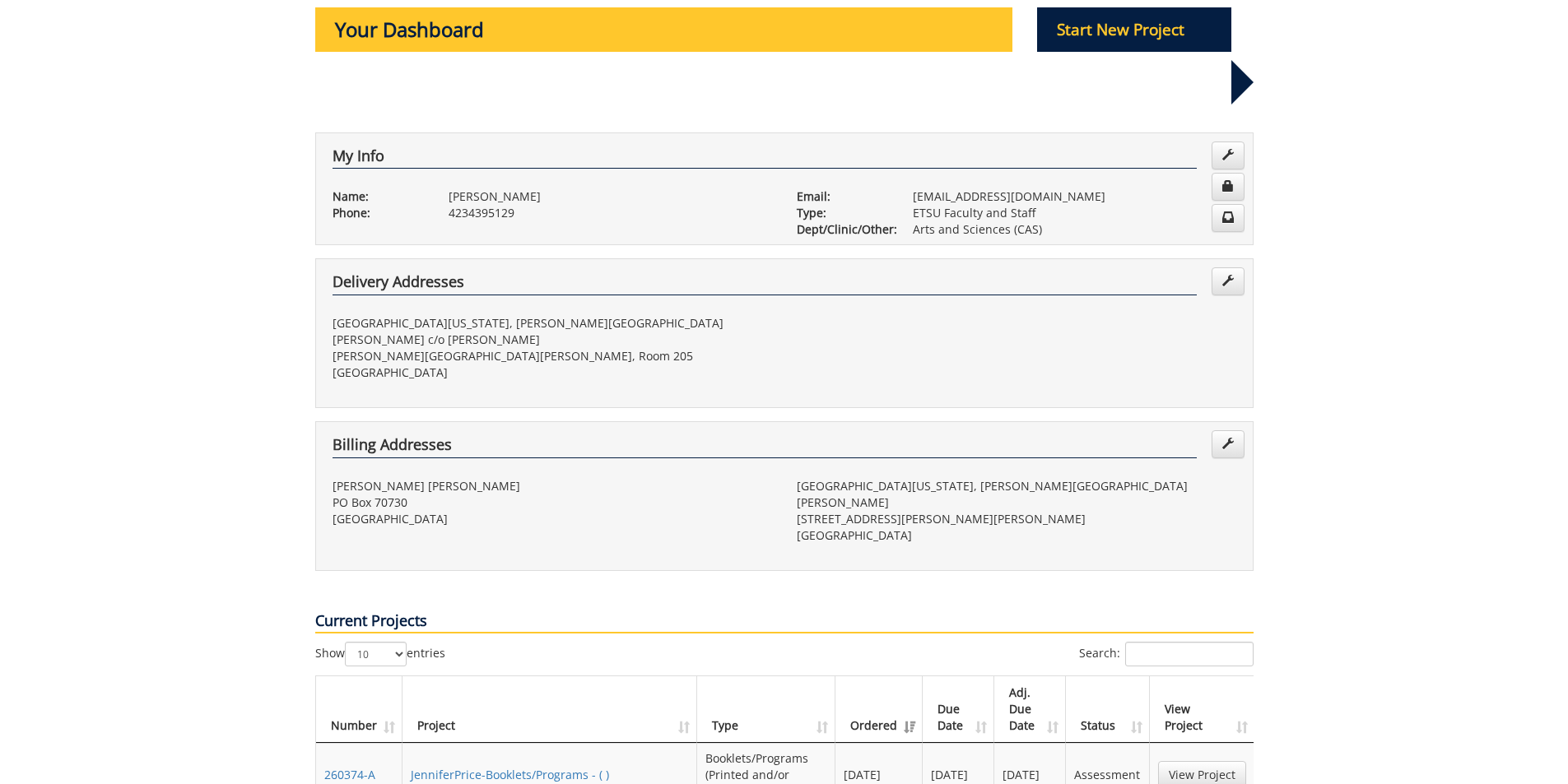
scroll to position [329, 0]
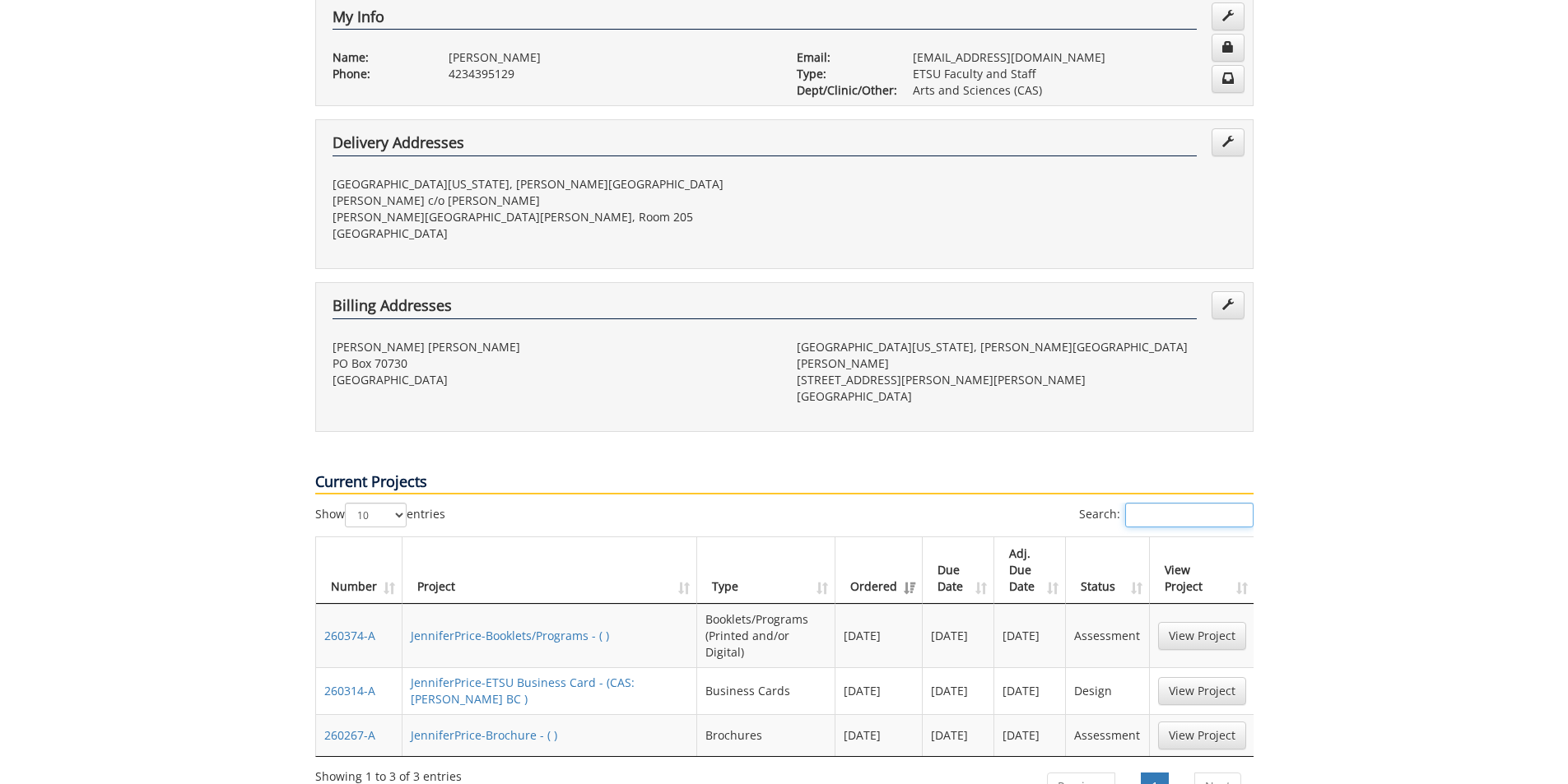
click at [1152, 502] on input "Search:" at bounding box center [1189, 514] width 129 height 25
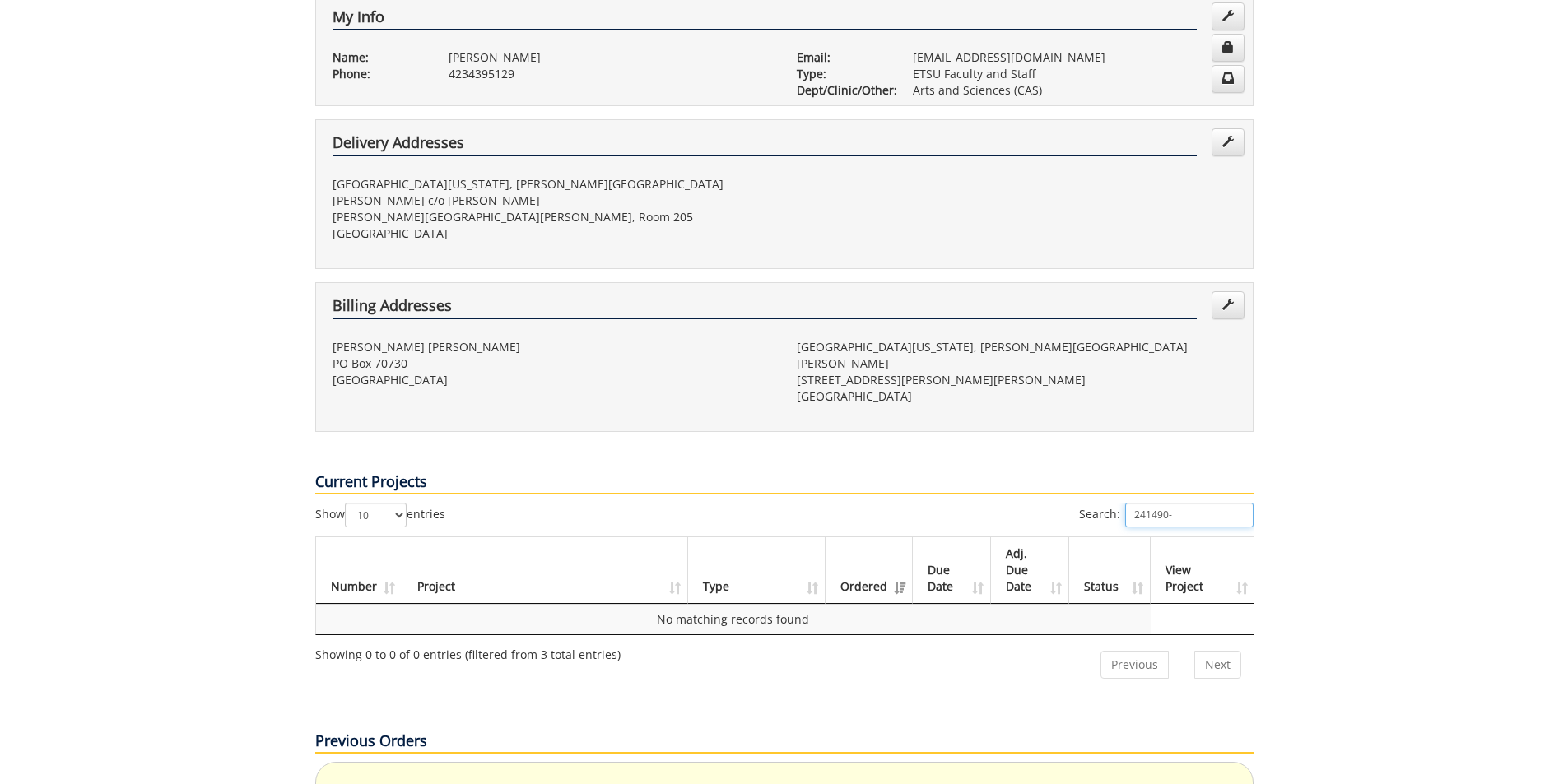
type input "241490-B"
drag, startPoint x: 1184, startPoint y: 428, endPoint x: 1132, endPoint y: 433, distance: 52.2
click at [1132, 502] on input "241490-B" at bounding box center [1189, 514] width 129 height 25
type input "2024"
click at [400, 502] on select "10 25 50 100" at bounding box center [376, 514] width 62 height 25
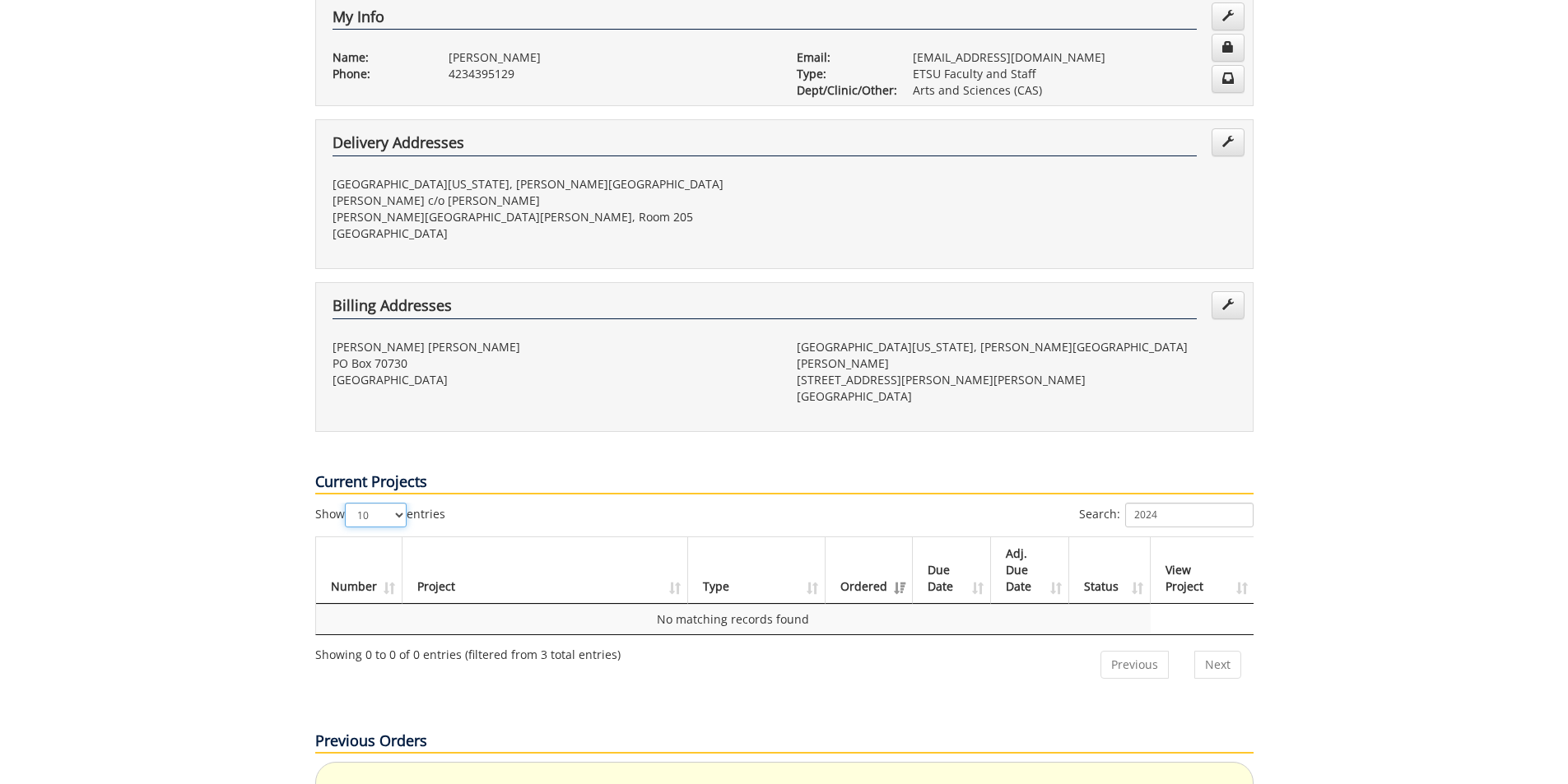
select select "100"
click at [347, 502] on select "10 25 50 100" at bounding box center [376, 514] width 62 height 25
click at [1191, 502] on input "2024" at bounding box center [1189, 514] width 129 height 25
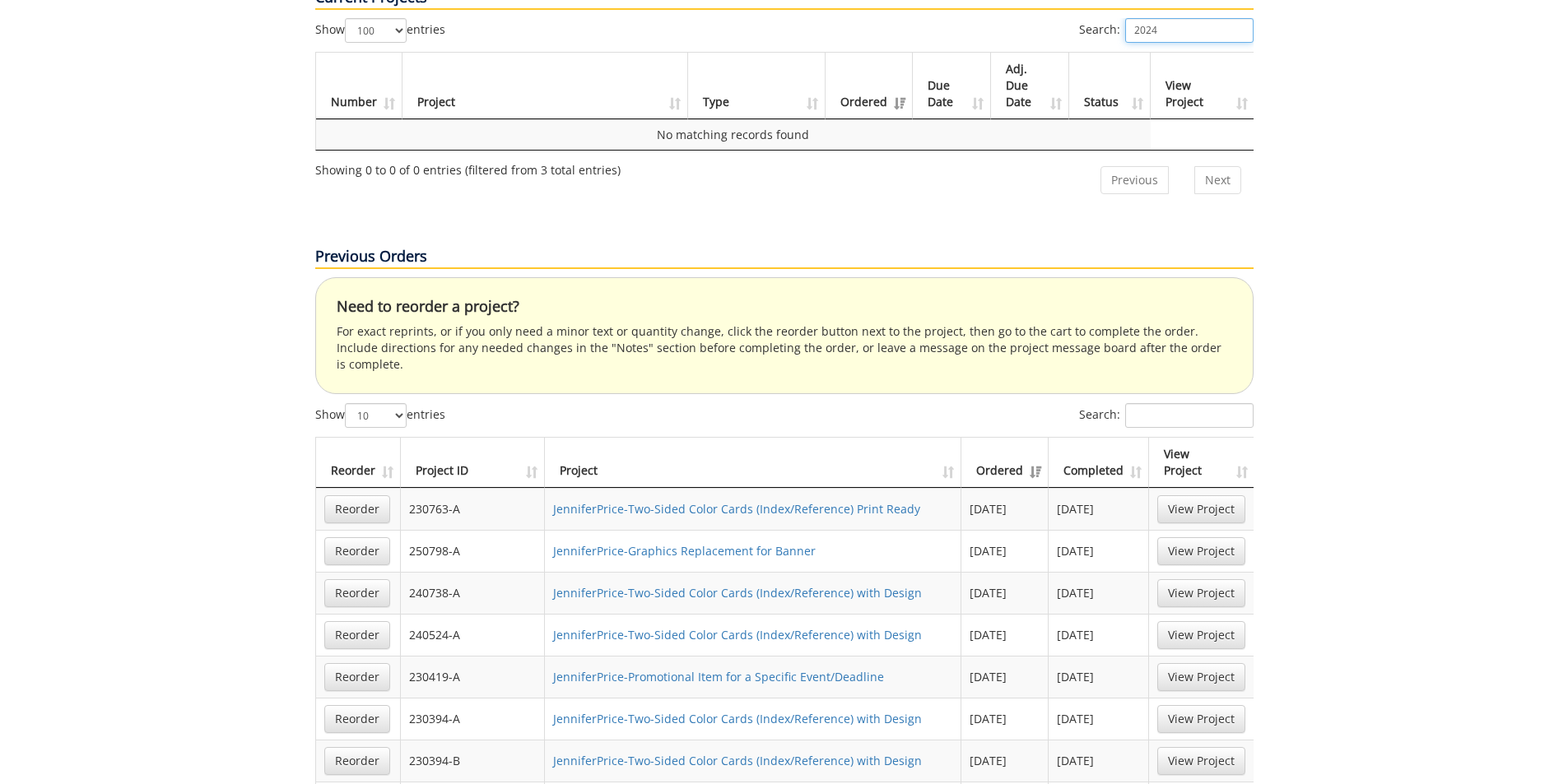
scroll to position [904, 0]
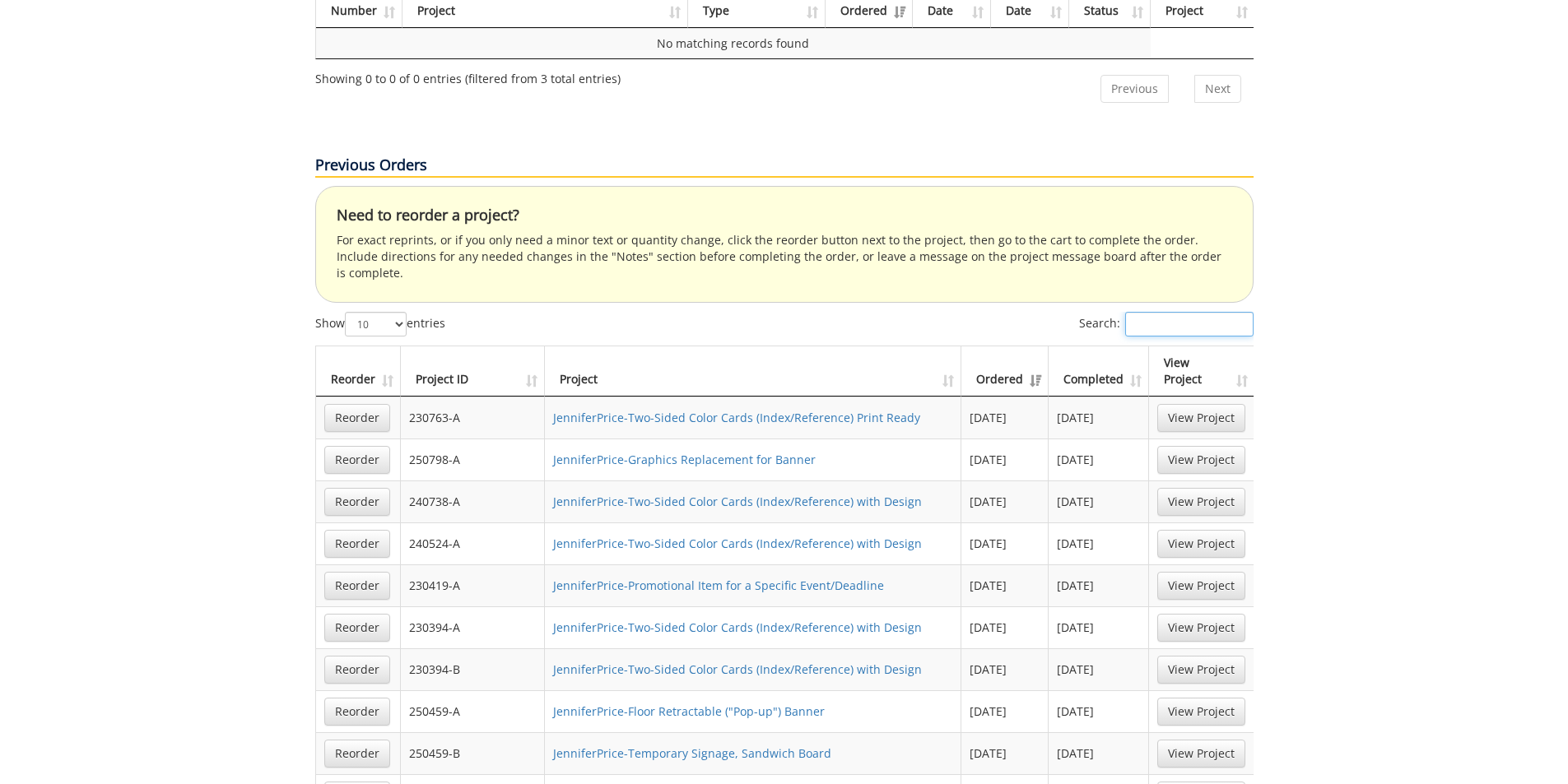
click at [1213, 312] on input "Search:" at bounding box center [1189, 324] width 129 height 25
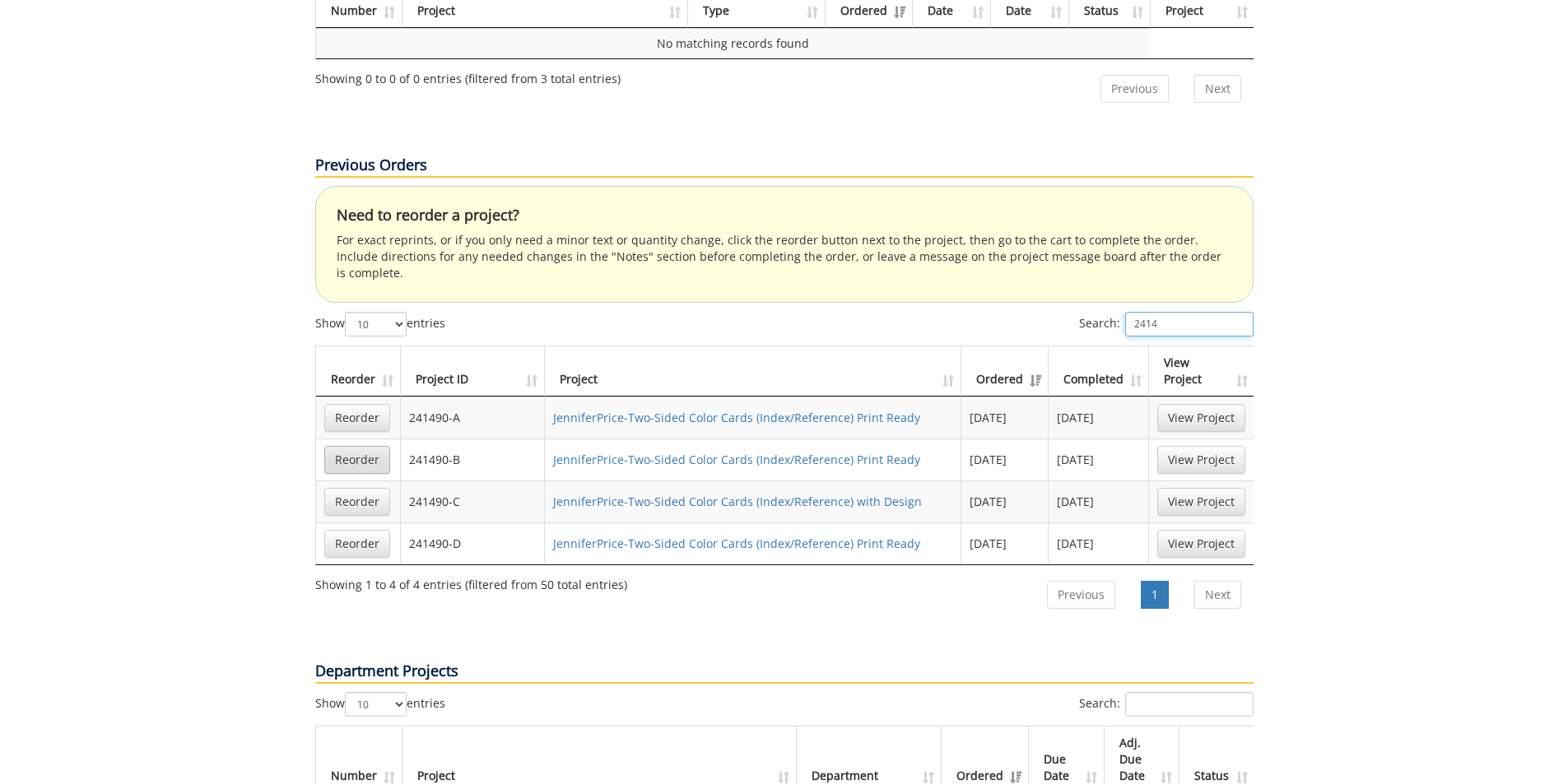
type input "2414"
click at [361, 446] on link "Reorder" at bounding box center [357, 459] width 66 height 28
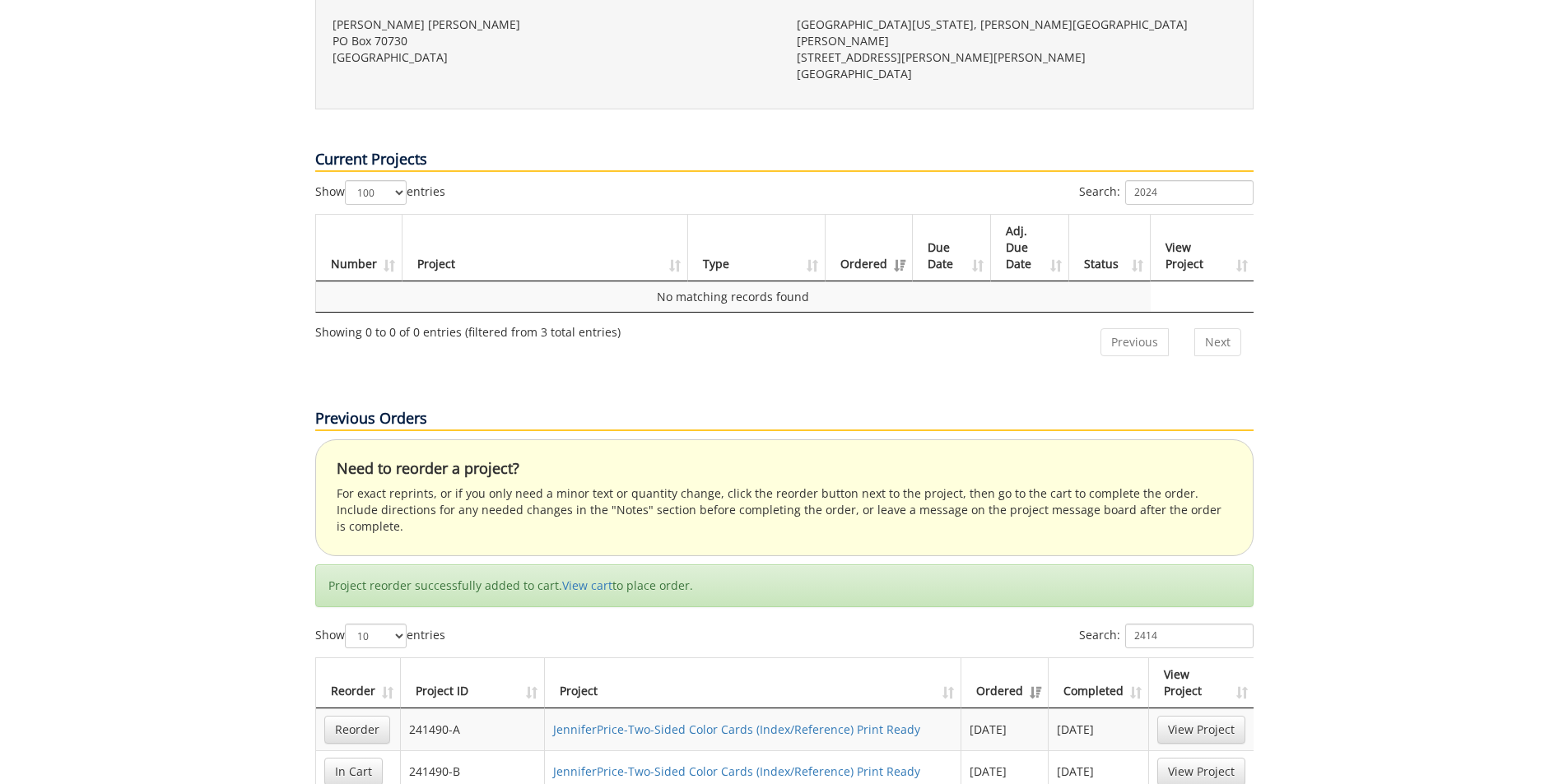
scroll to position [658, 0]
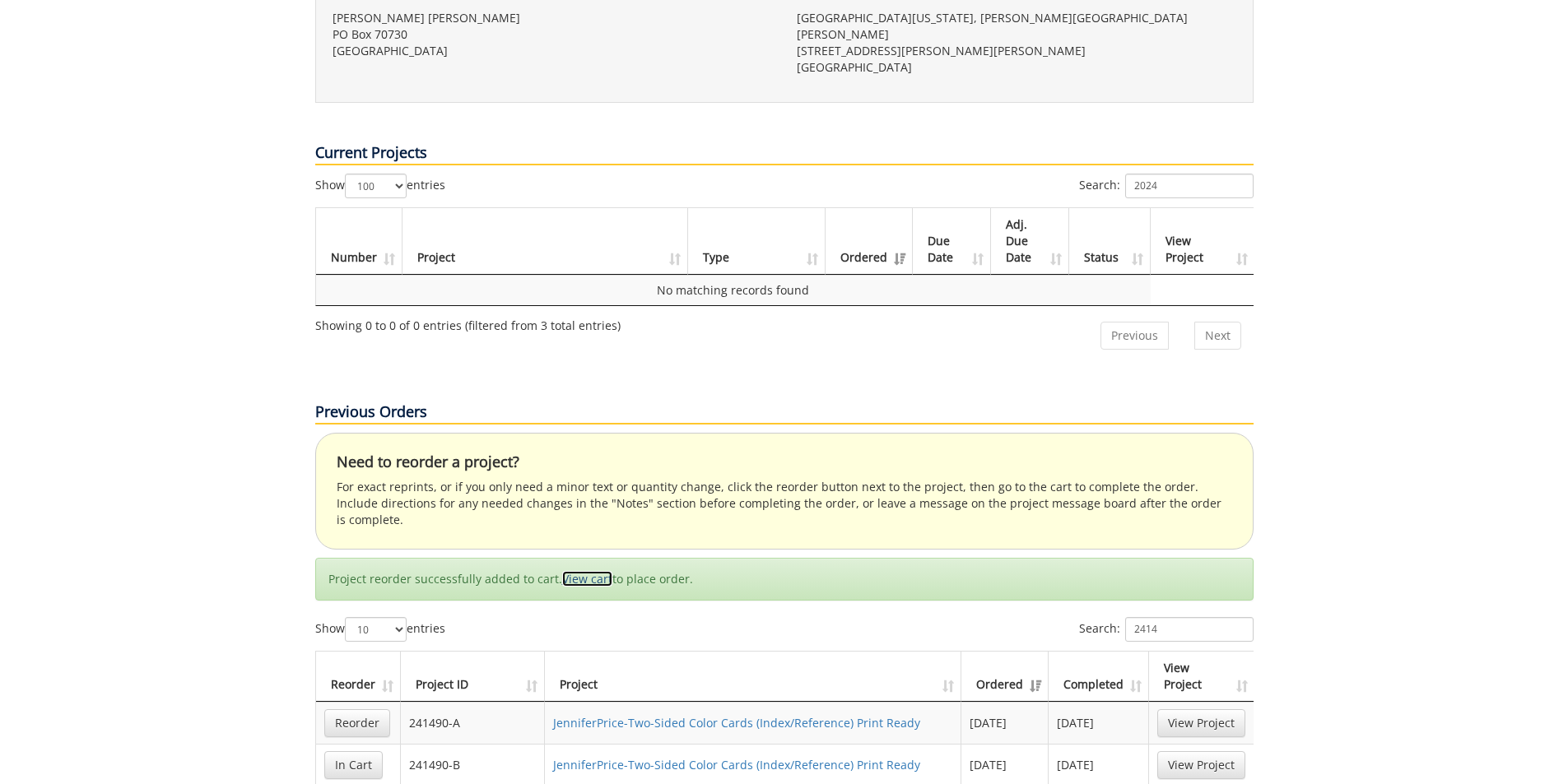
click at [585, 571] on link "View cart" at bounding box center [587, 578] width 50 height 15
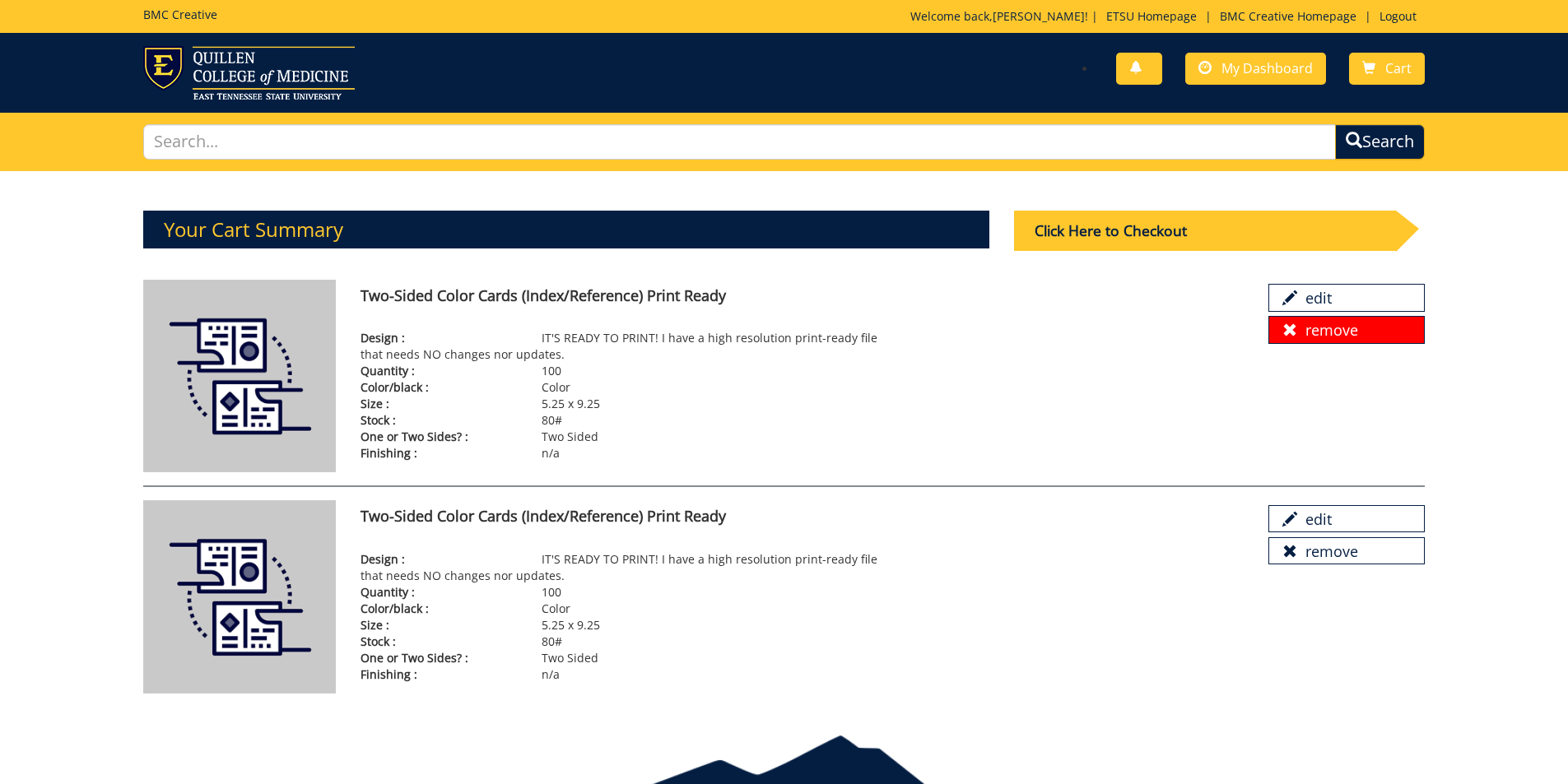
click at [1339, 335] on link "remove" at bounding box center [1345, 329] width 156 height 28
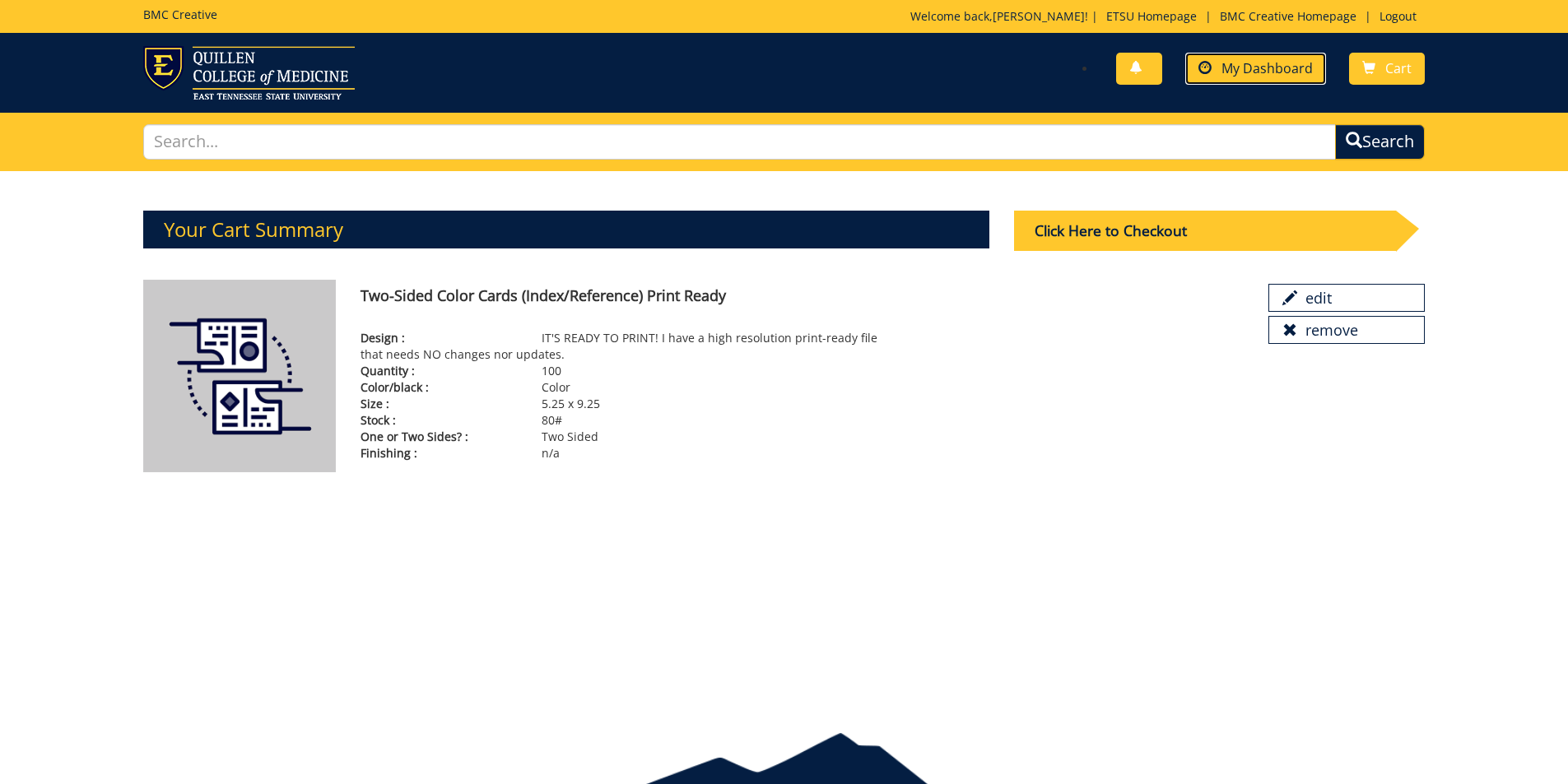
click at [1271, 61] on span "My Dashboard" at bounding box center [1267, 68] width 91 height 18
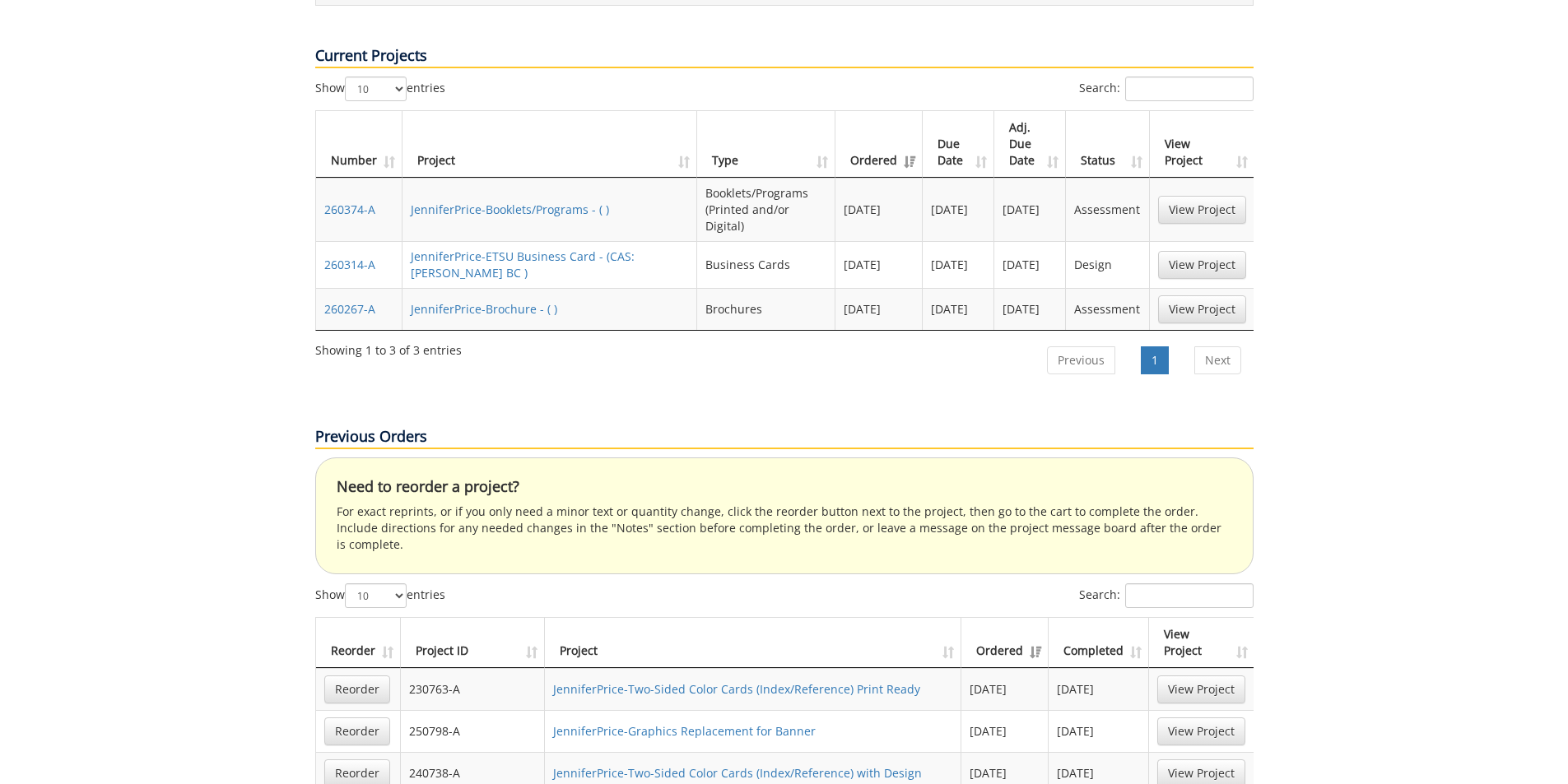
scroll to position [822, 0]
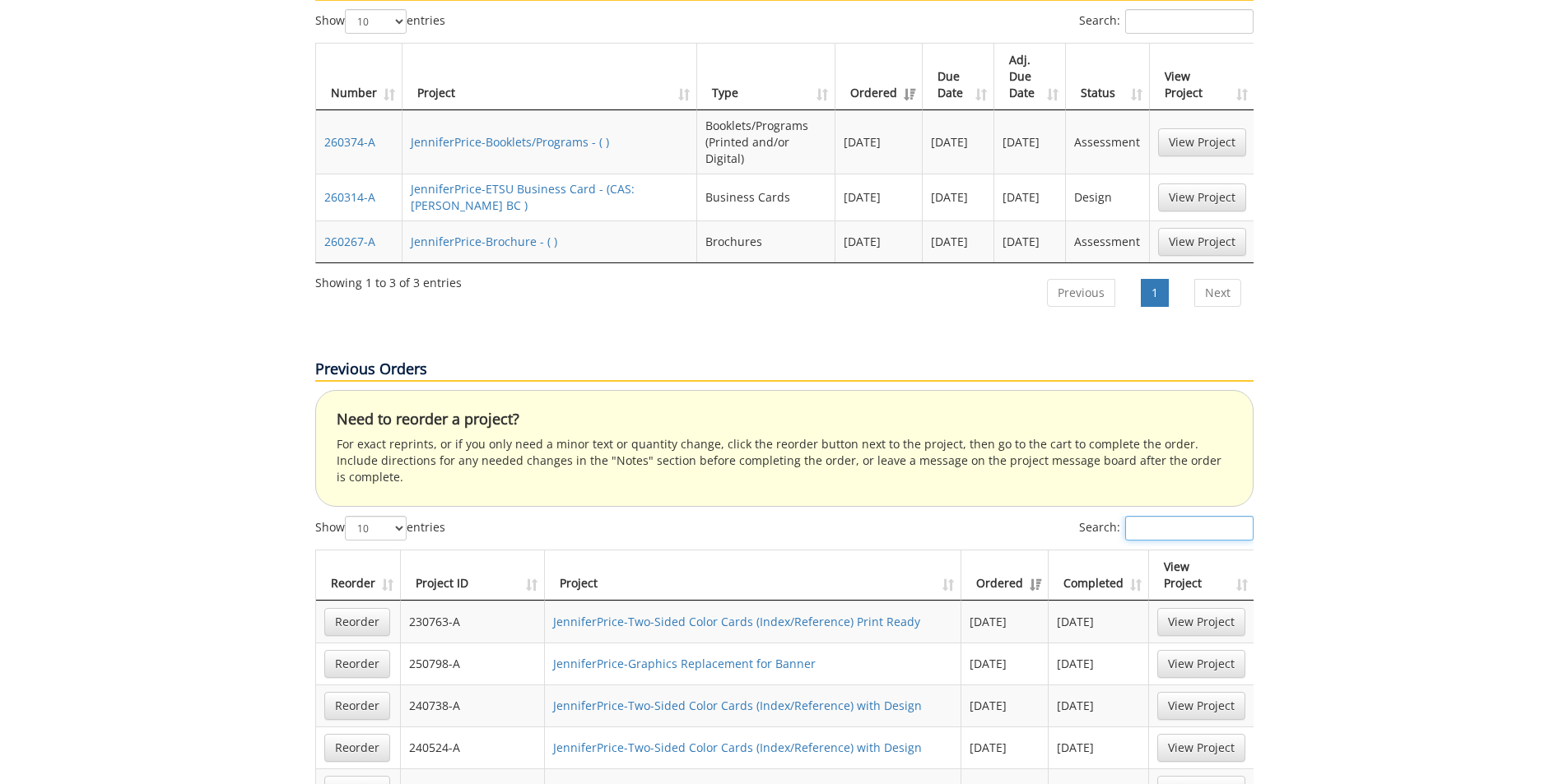
click at [1173, 516] on input "Search:" at bounding box center [1189, 528] width 129 height 25
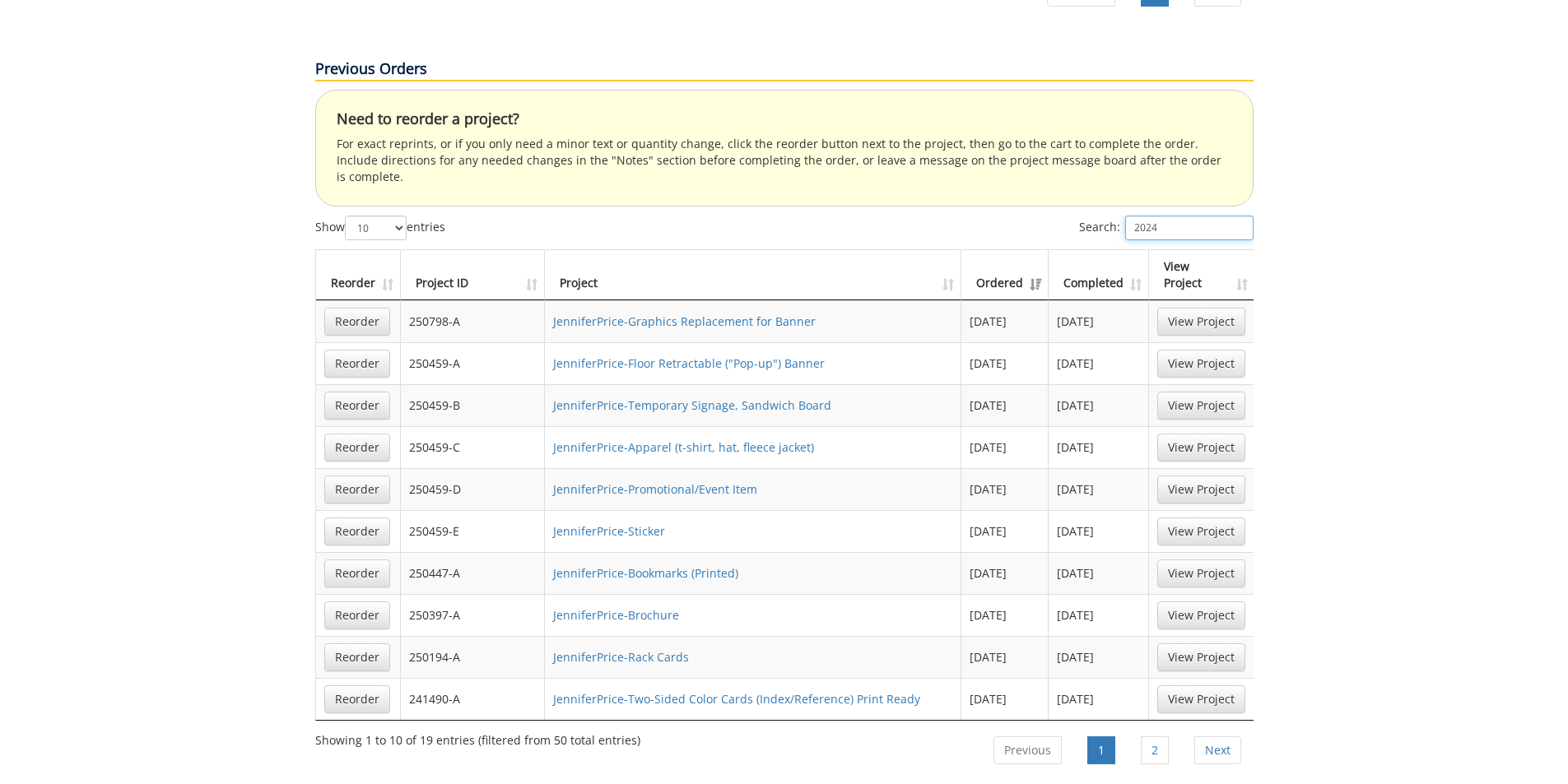
scroll to position [1151, 0]
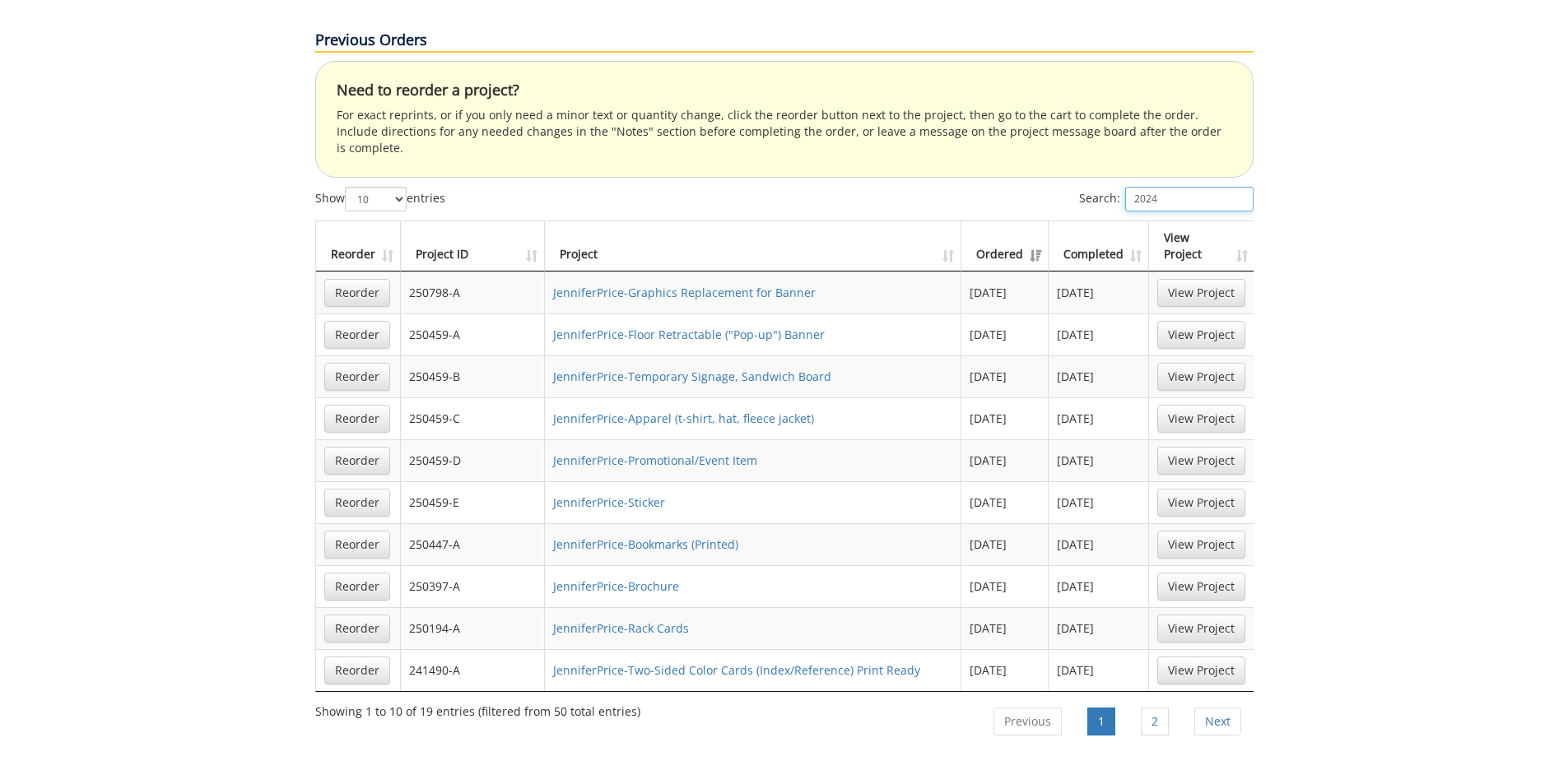
type input "2024"
click at [398, 187] on select "10 25 50 100" at bounding box center [376, 199] width 62 height 25
select select "100"
click at [347, 187] on select "10 25 50 100" at bounding box center [376, 199] width 62 height 25
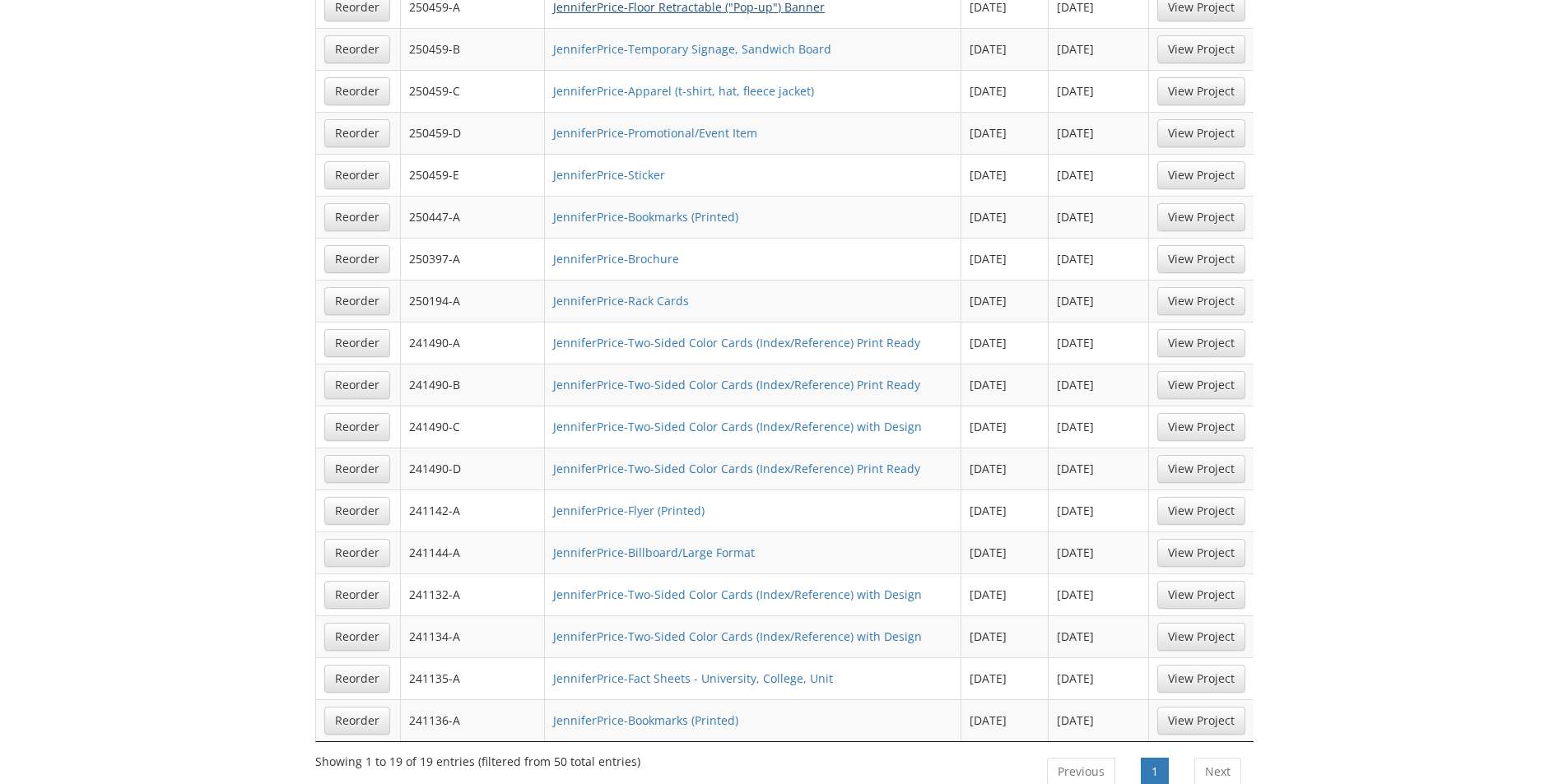
scroll to position [1480, 0]
click at [715, 627] on link "JenniferPrice-Two-Sided Color Cards (Index/Reference) with Design" at bounding box center [737, 634] width 369 height 15
click at [729, 585] on link "JenniferPrice-Two-Sided Color Cards (Index/Reference) with Design" at bounding box center [737, 593] width 369 height 15
click at [709, 459] on link "JenniferPrice-Two-Sided Color Cards (Index/Reference) Print Ready" at bounding box center [736, 466] width 367 height 15
click at [701, 417] on link "JenniferPrice-Two-Sided Color Cards (Index/Reference) with Design" at bounding box center [737, 424] width 369 height 15
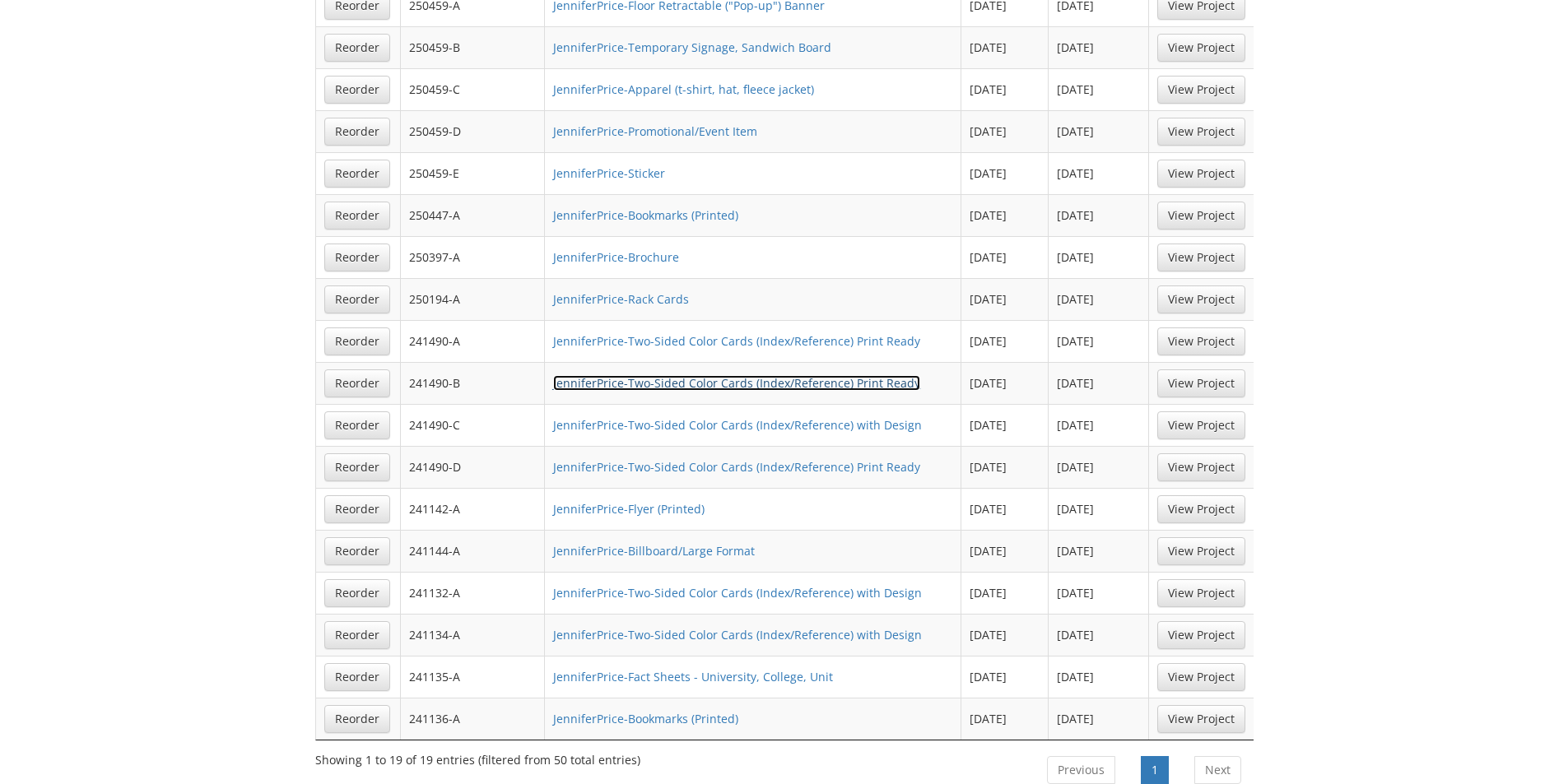
click at [830, 375] on link "JenniferPrice-Two-Sided Color Cards (Index/Reference) Print Ready" at bounding box center [736, 382] width 367 height 15
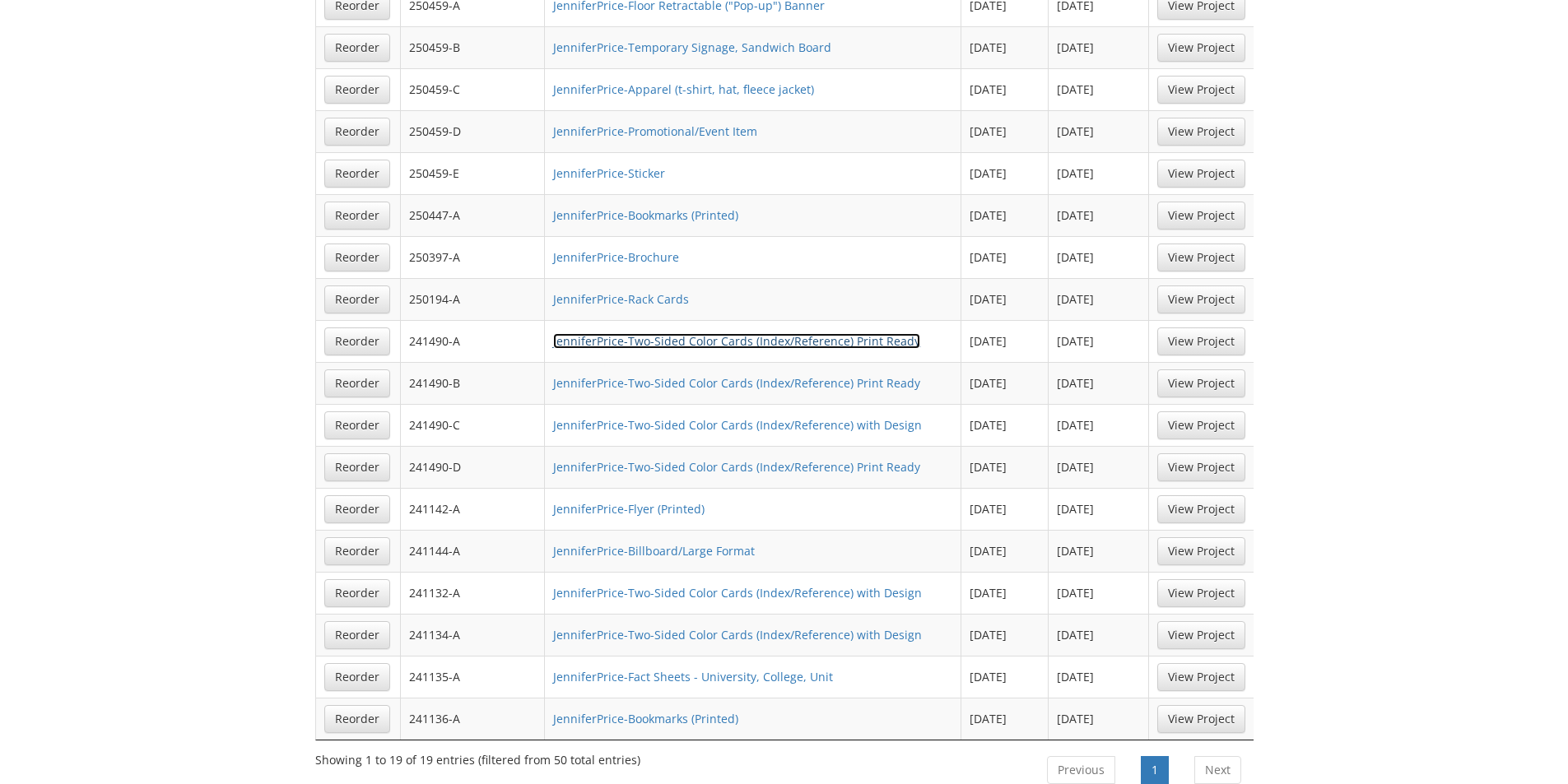
click at [810, 333] on link "JenniferPrice-Two-Sided Color Cards (Index/Reference) Print Ready" at bounding box center [736, 340] width 367 height 15
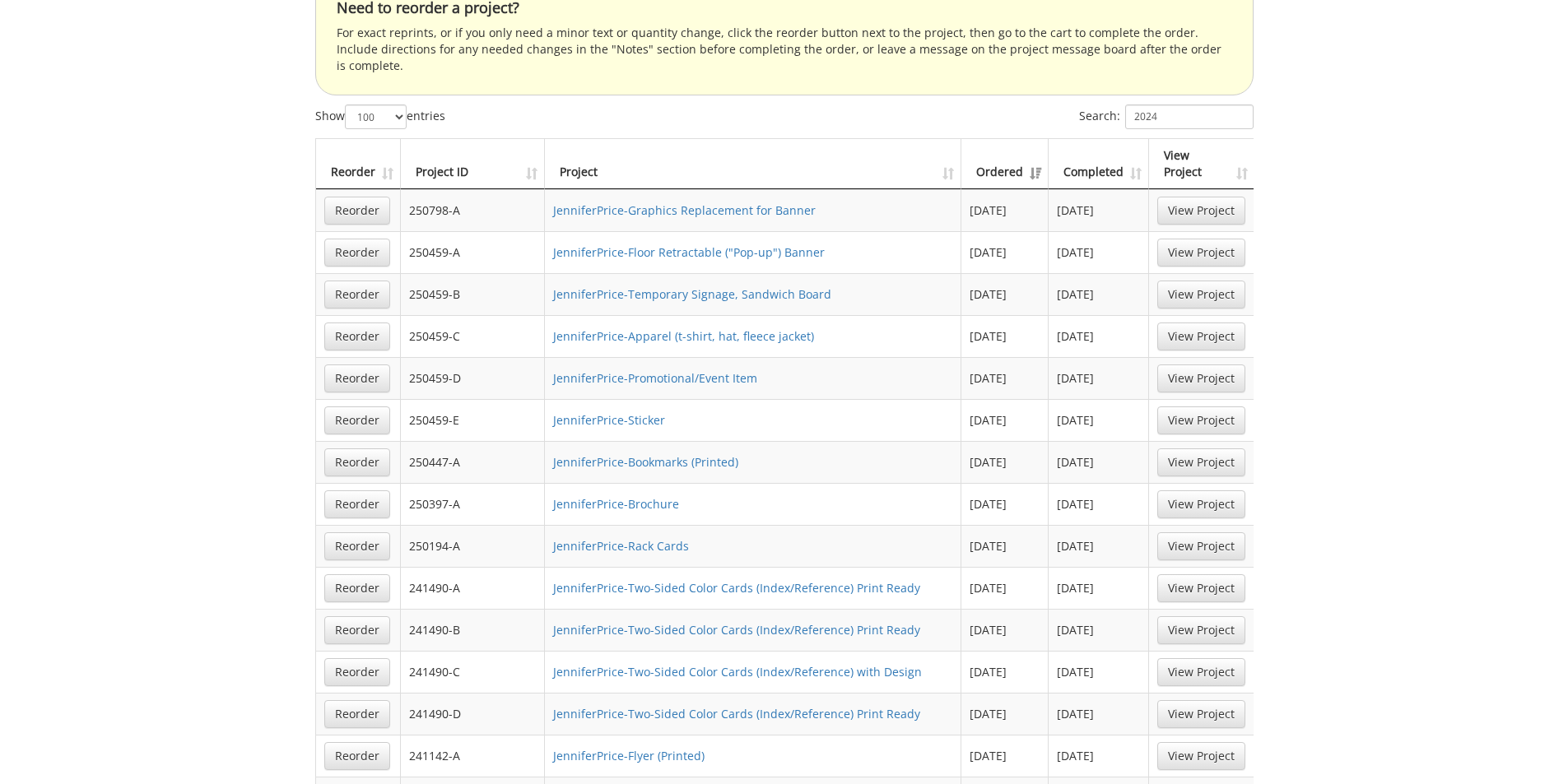
scroll to position [1151, 0]
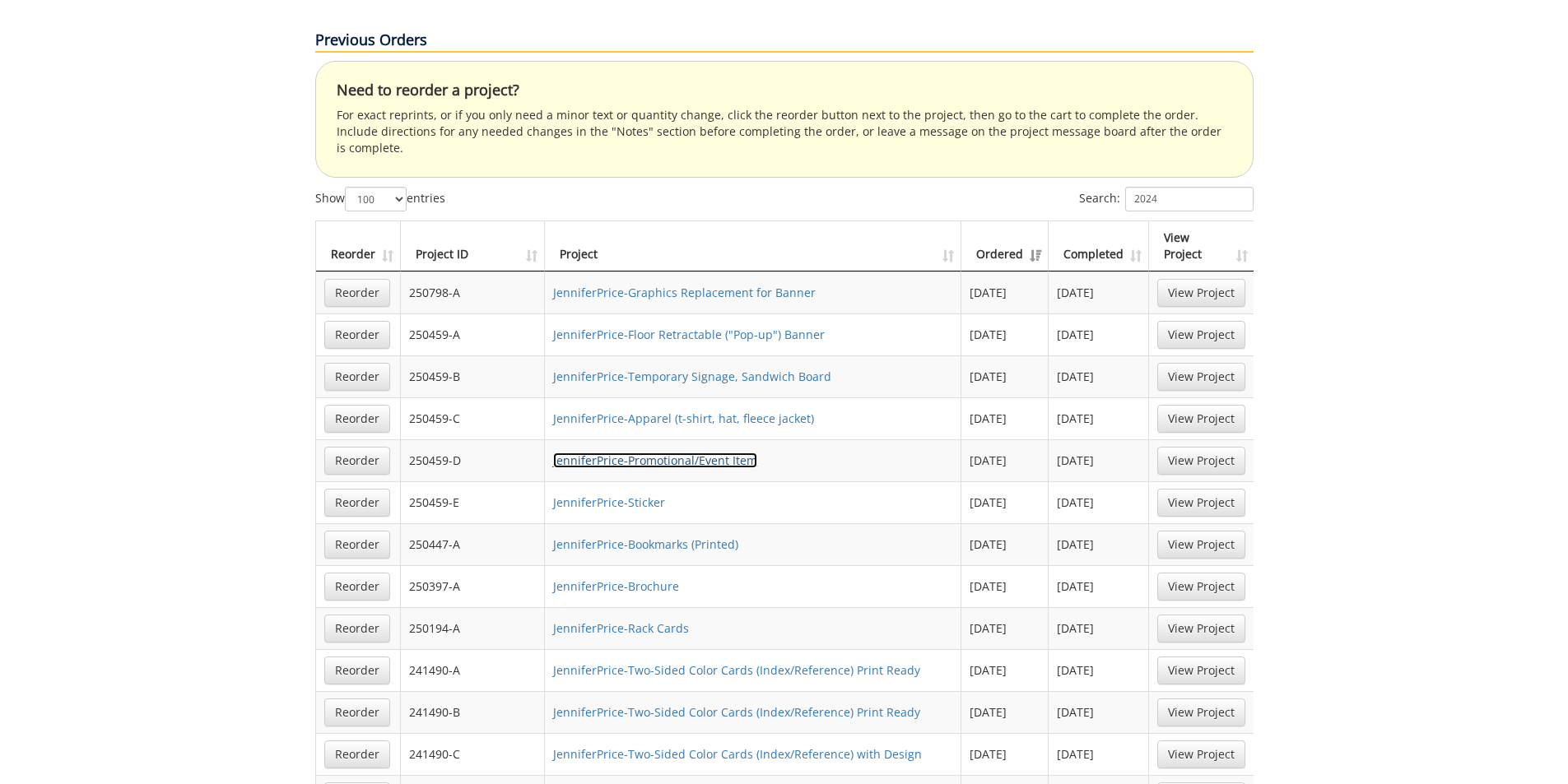
click at [732, 452] on link "JenniferPrice-Promotional/Event Item" at bounding box center [655, 459] width 204 height 15
click at [685, 452] on link "JenniferPrice-Promotional/Event Item" at bounding box center [655, 459] width 204 height 15
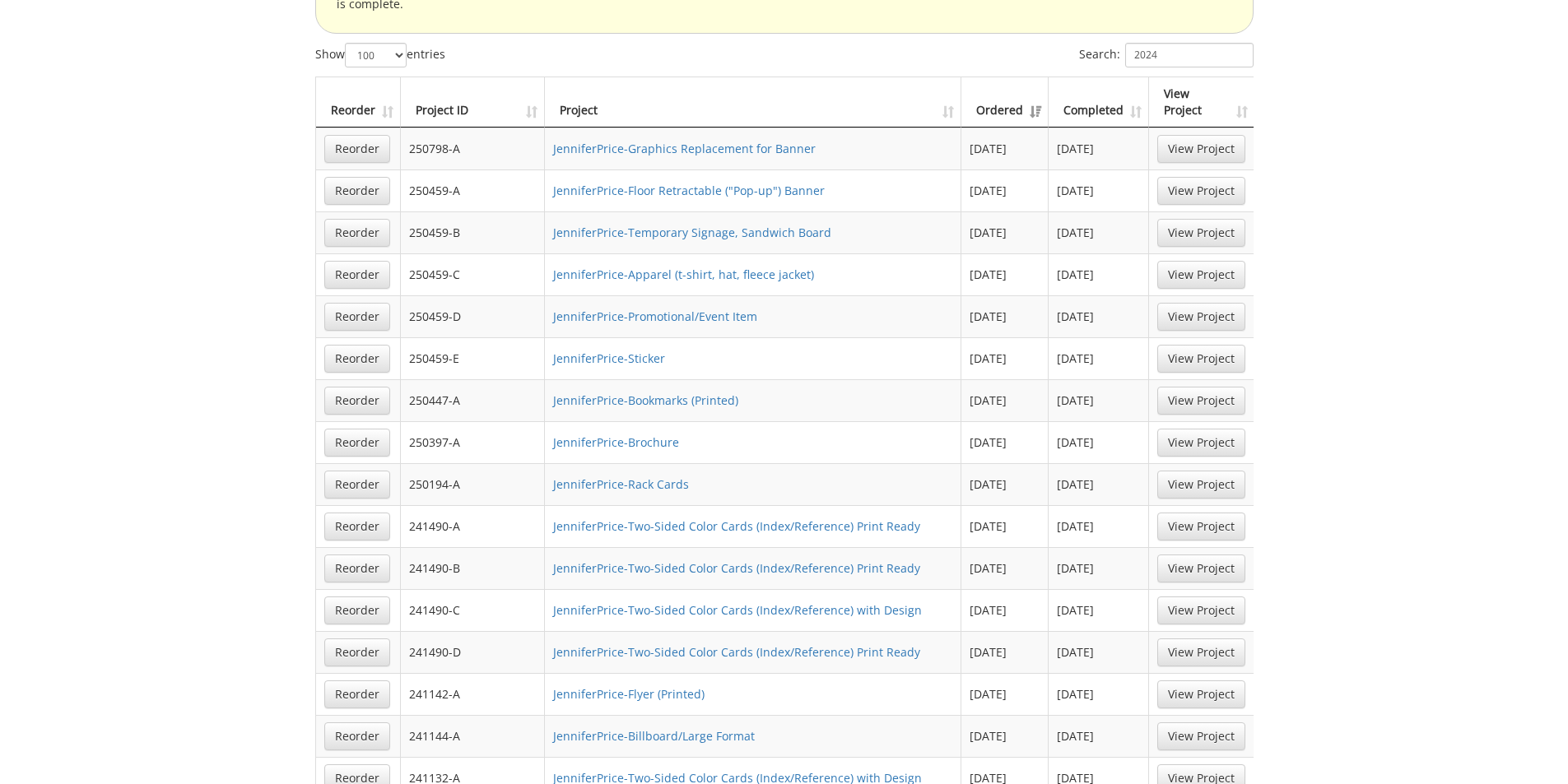
scroll to position [1316, 0]
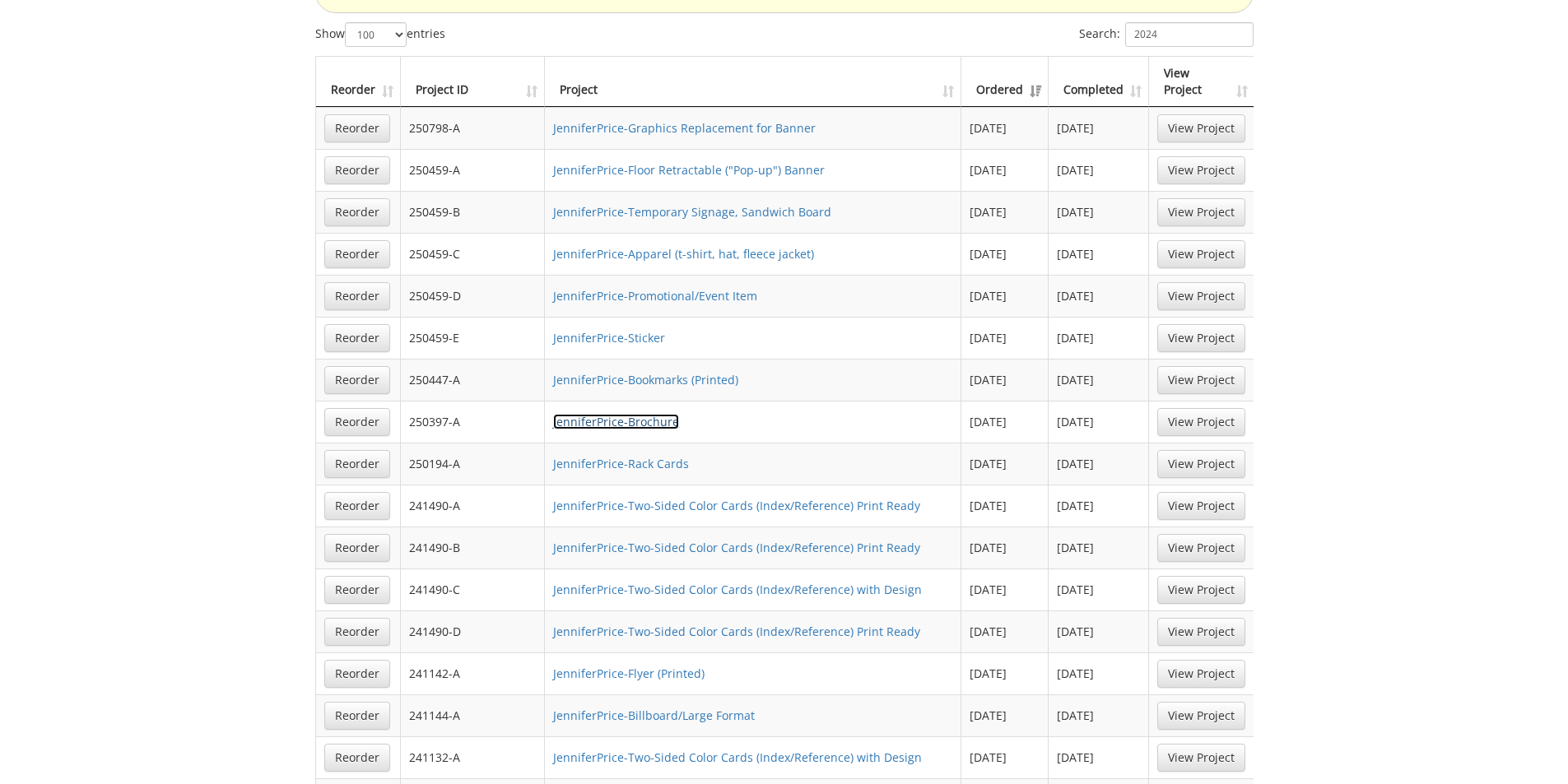
click at [646, 414] on link "JenniferPrice-Brochure" at bounding box center [616, 421] width 126 height 15
click at [618, 456] on link "JenniferPrice-Rack Cards" at bounding box center [620, 463] width 136 height 15
click at [357, 450] on link "Reorder" at bounding box center [357, 464] width 66 height 28
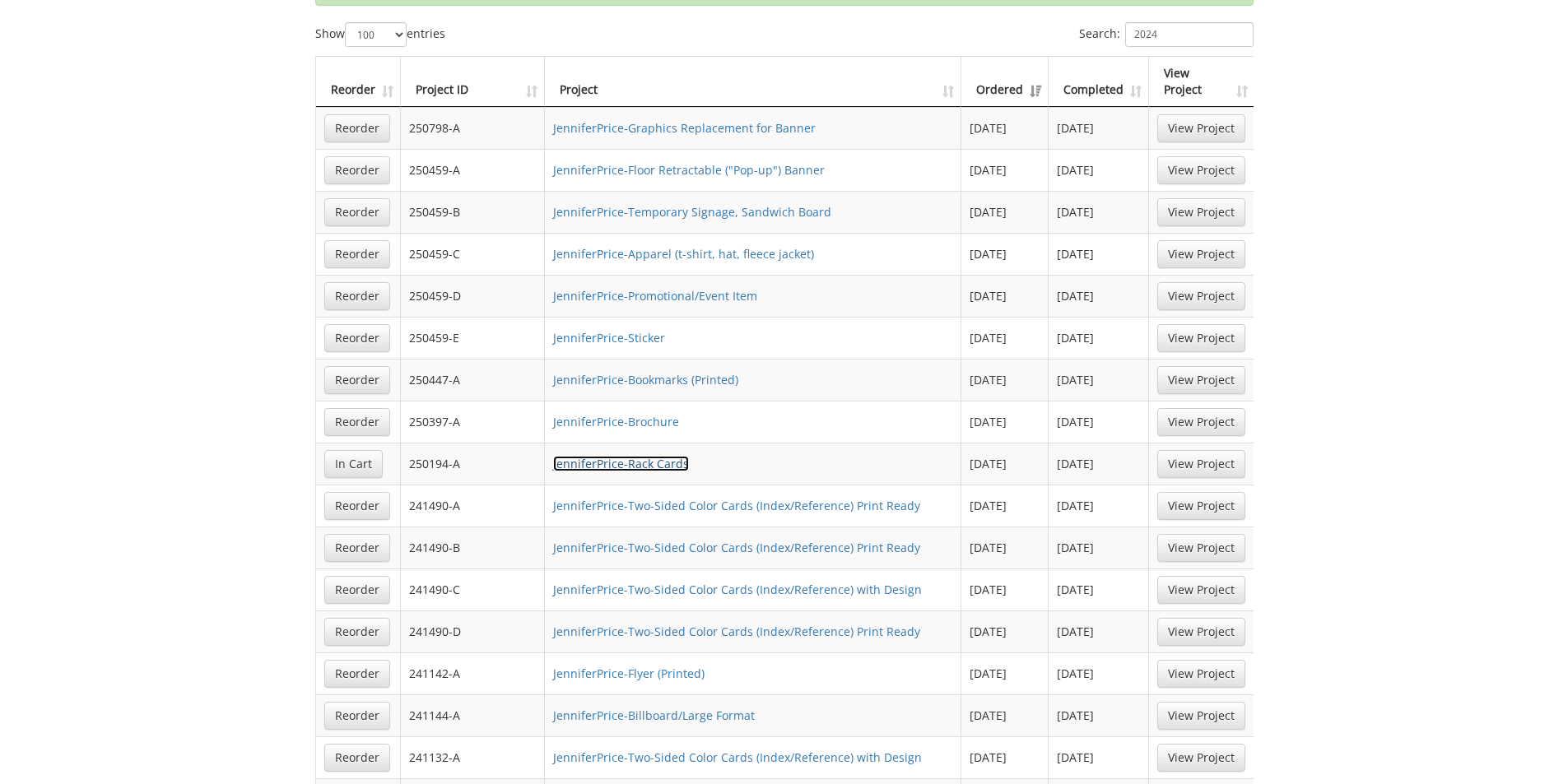
click at [636, 456] on link "JenniferPrice-Rack Cards" at bounding box center [620, 463] width 136 height 15
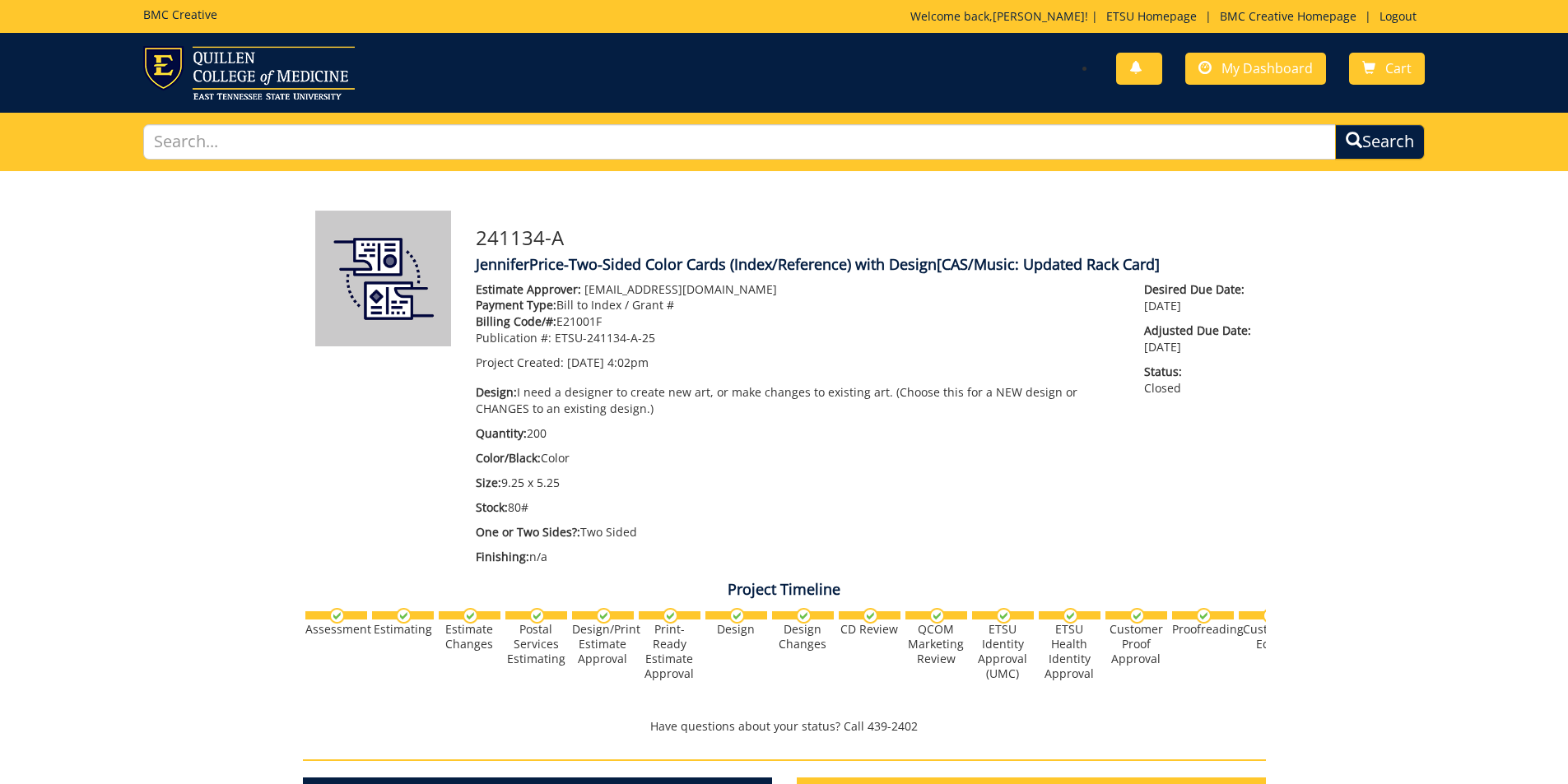
scroll to position [2246, 0]
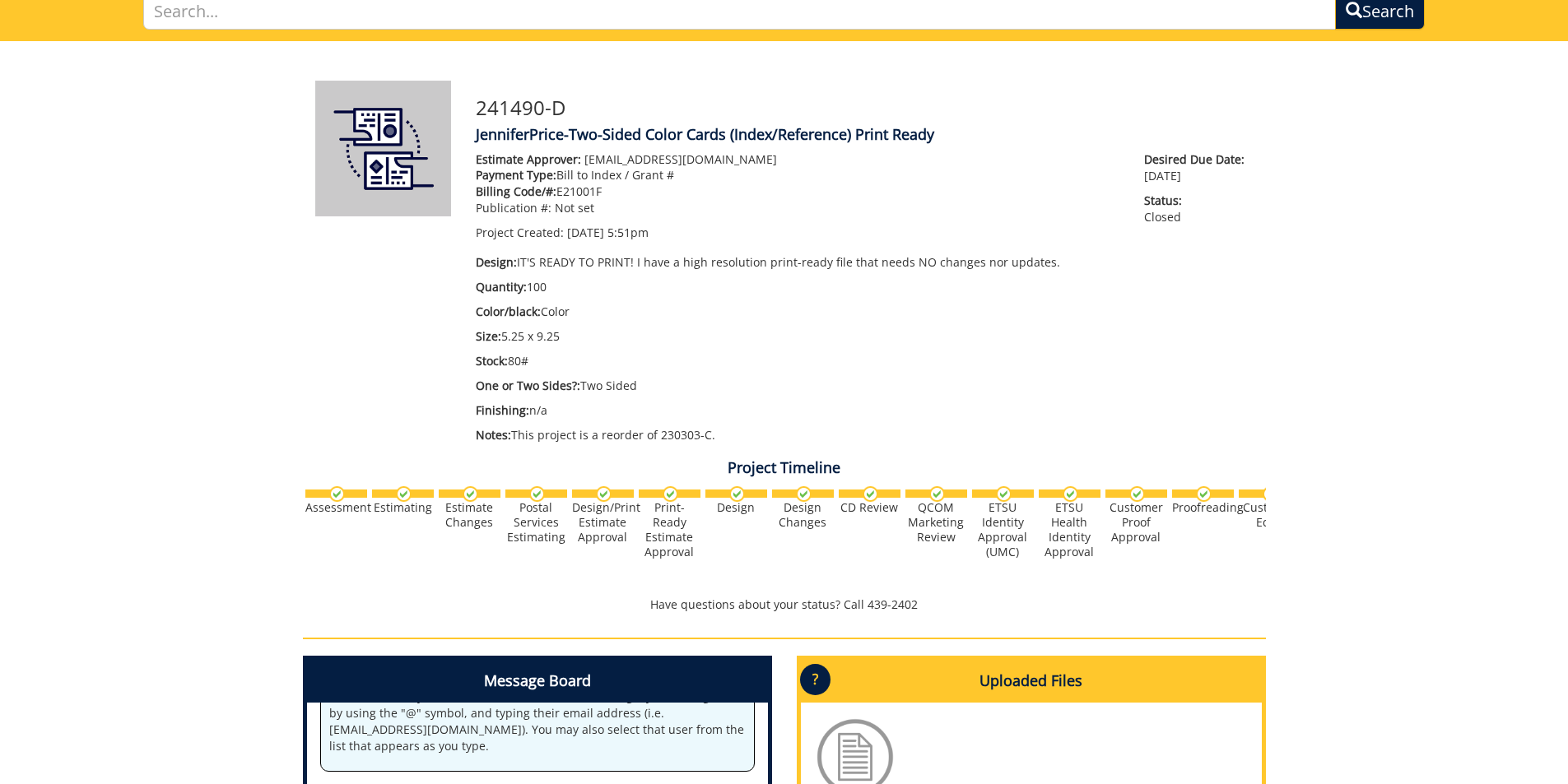
scroll to position [329, 0]
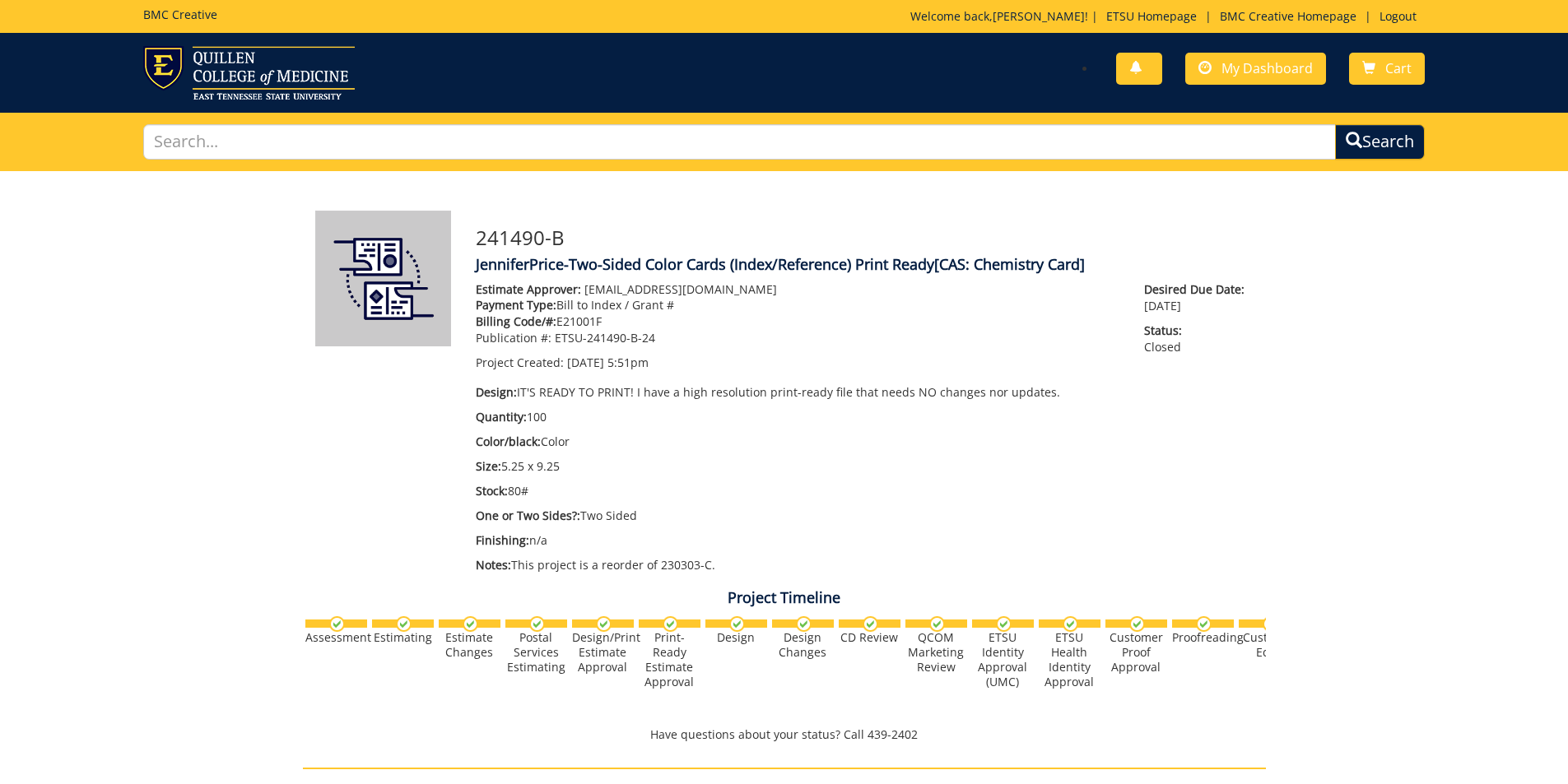
scroll to position [458, 0]
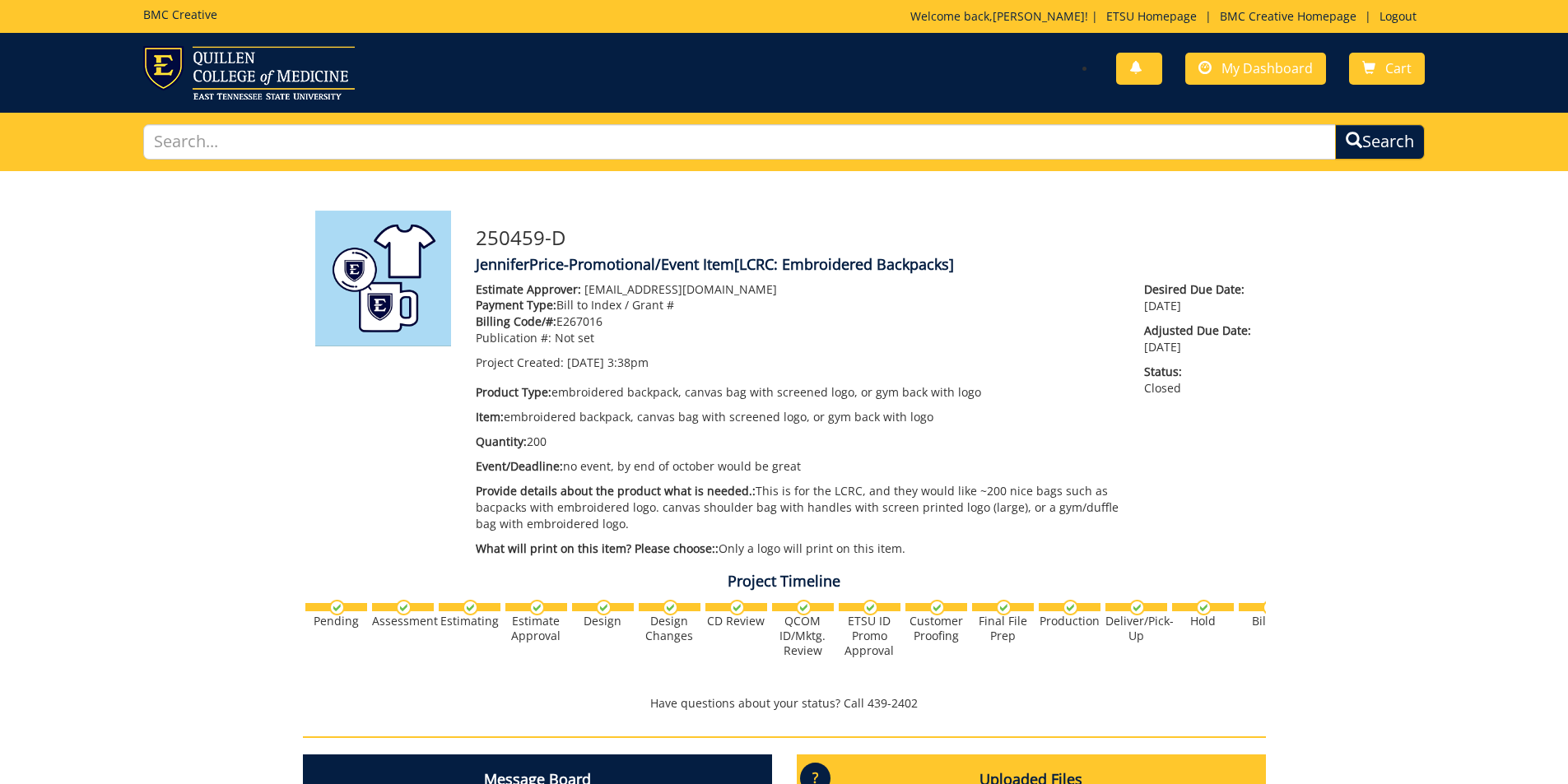
scroll to position [202, 0]
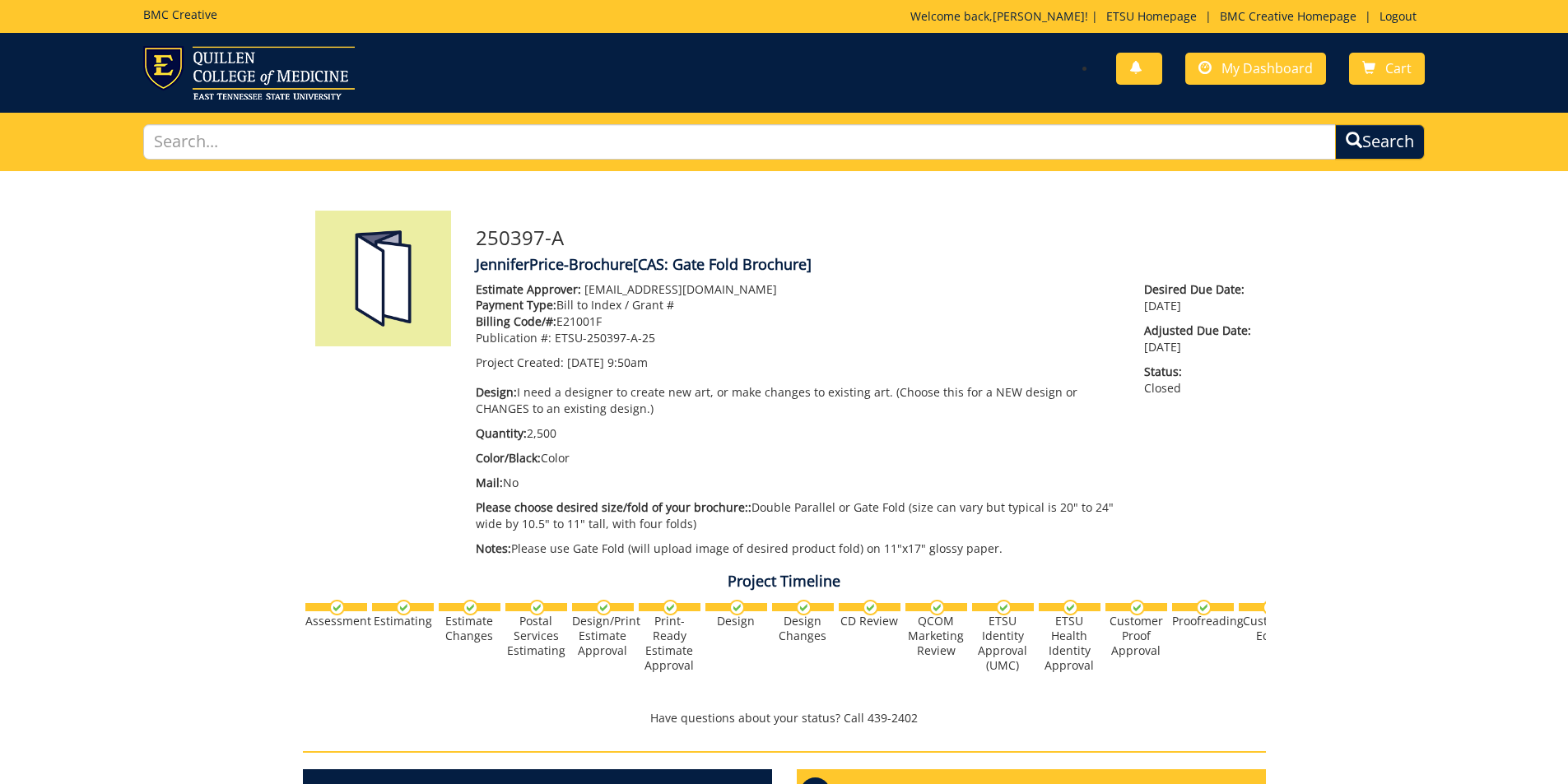
scroll to position [1699, 0]
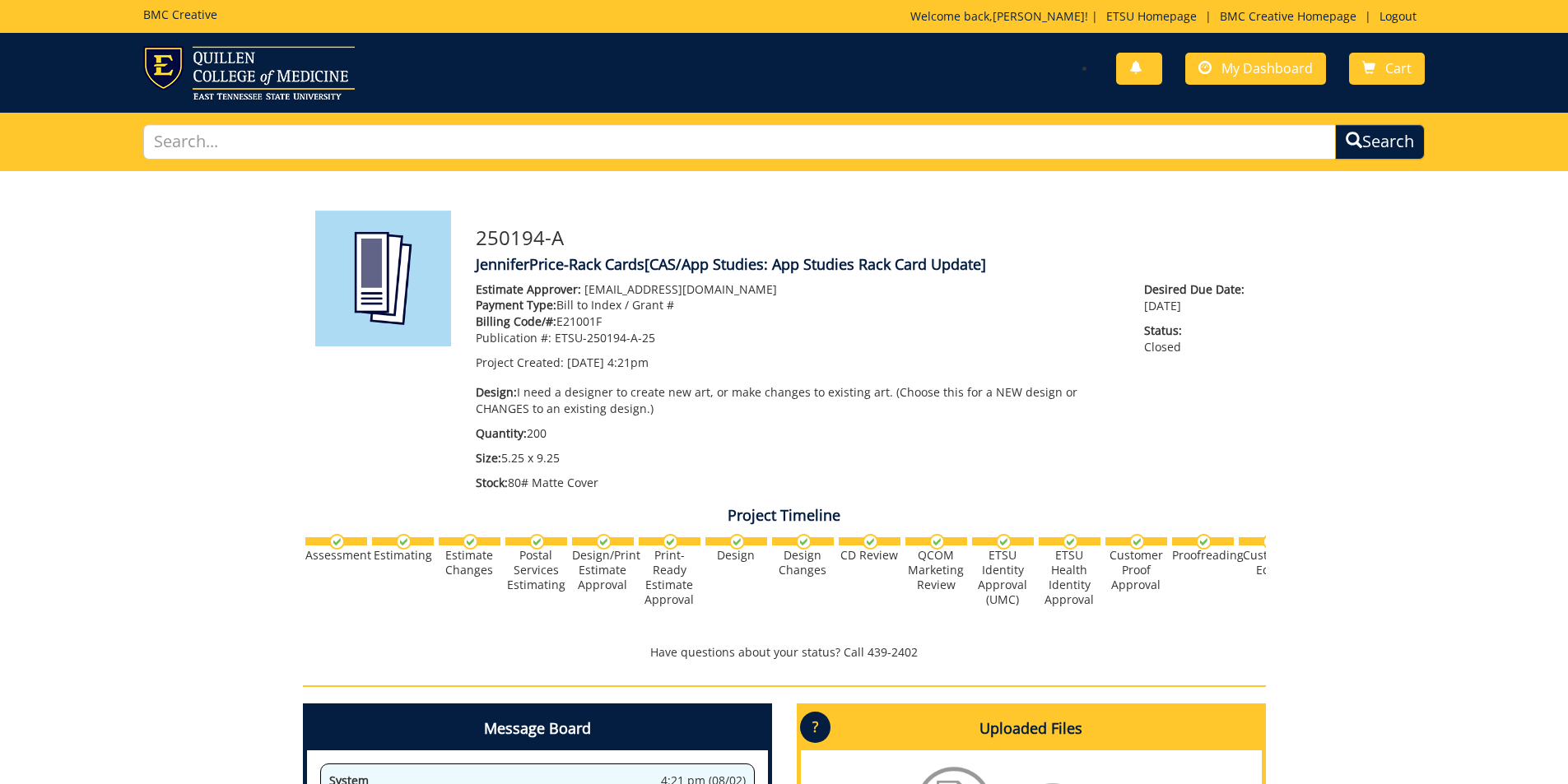
scroll to position [593, 0]
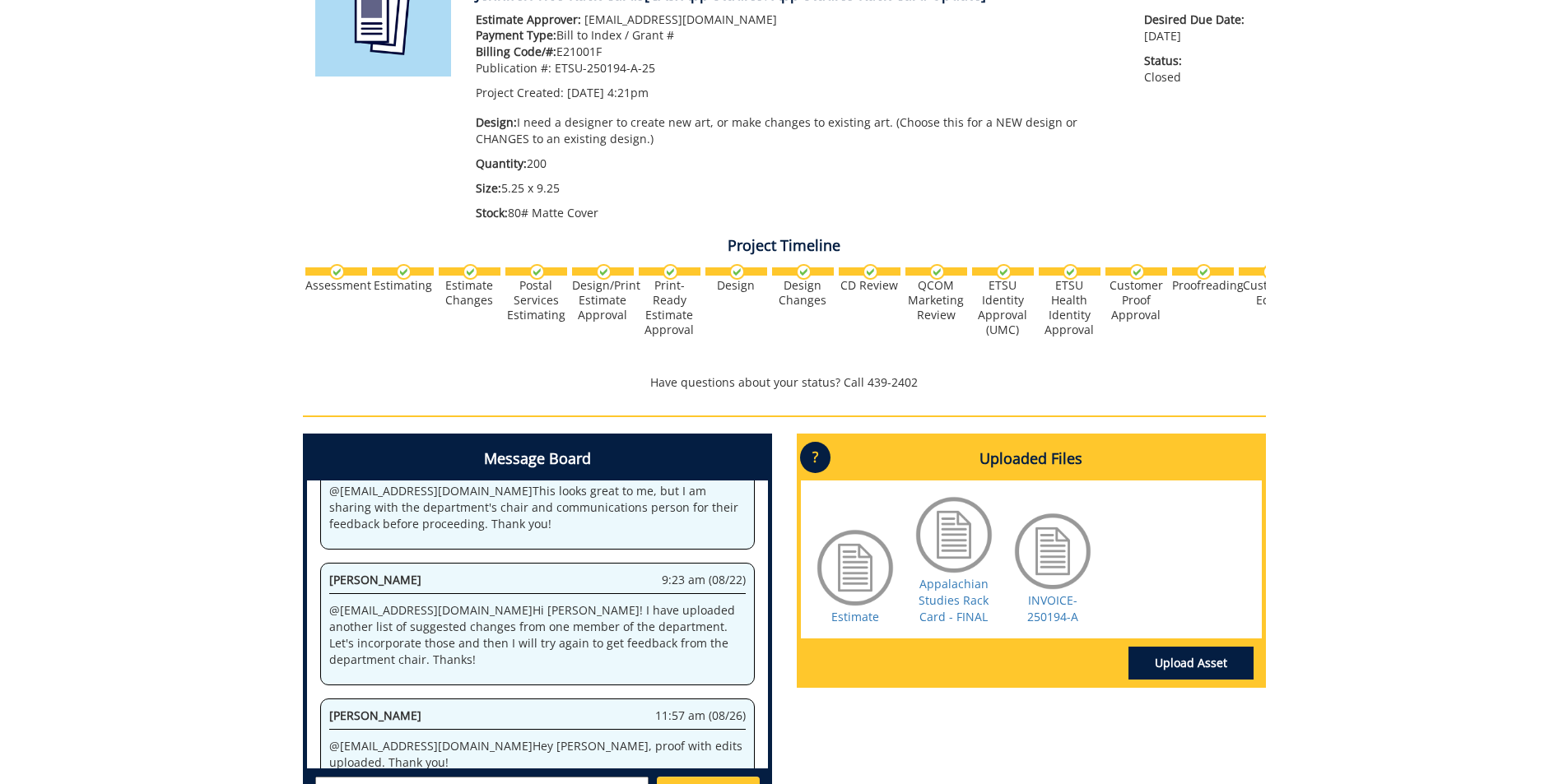
scroll to position [329, 0]
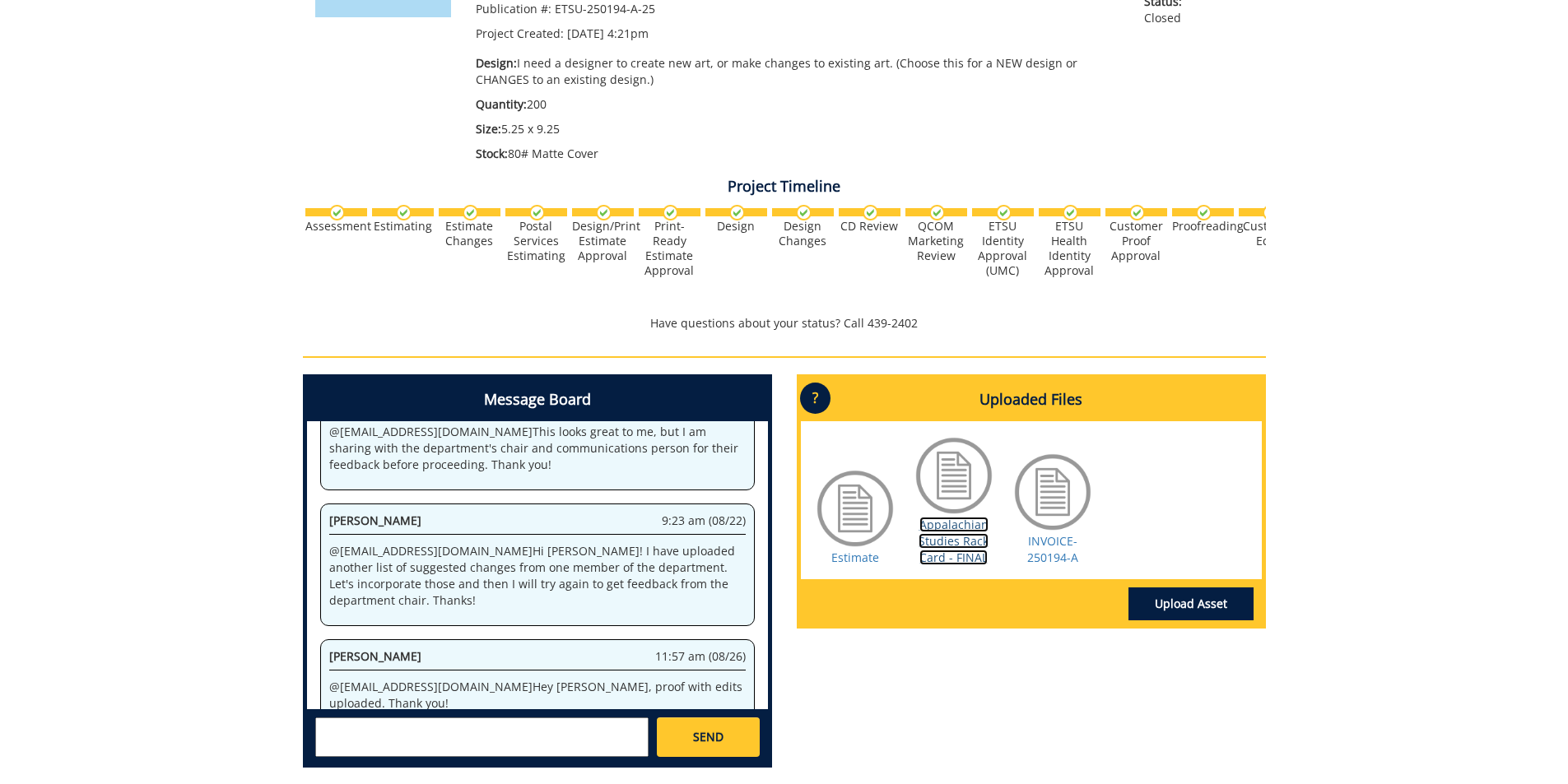
click at [982, 521] on link "Appalachian Studies Rack Card - FINAL" at bounding box center [953, 541] width 70 height 48
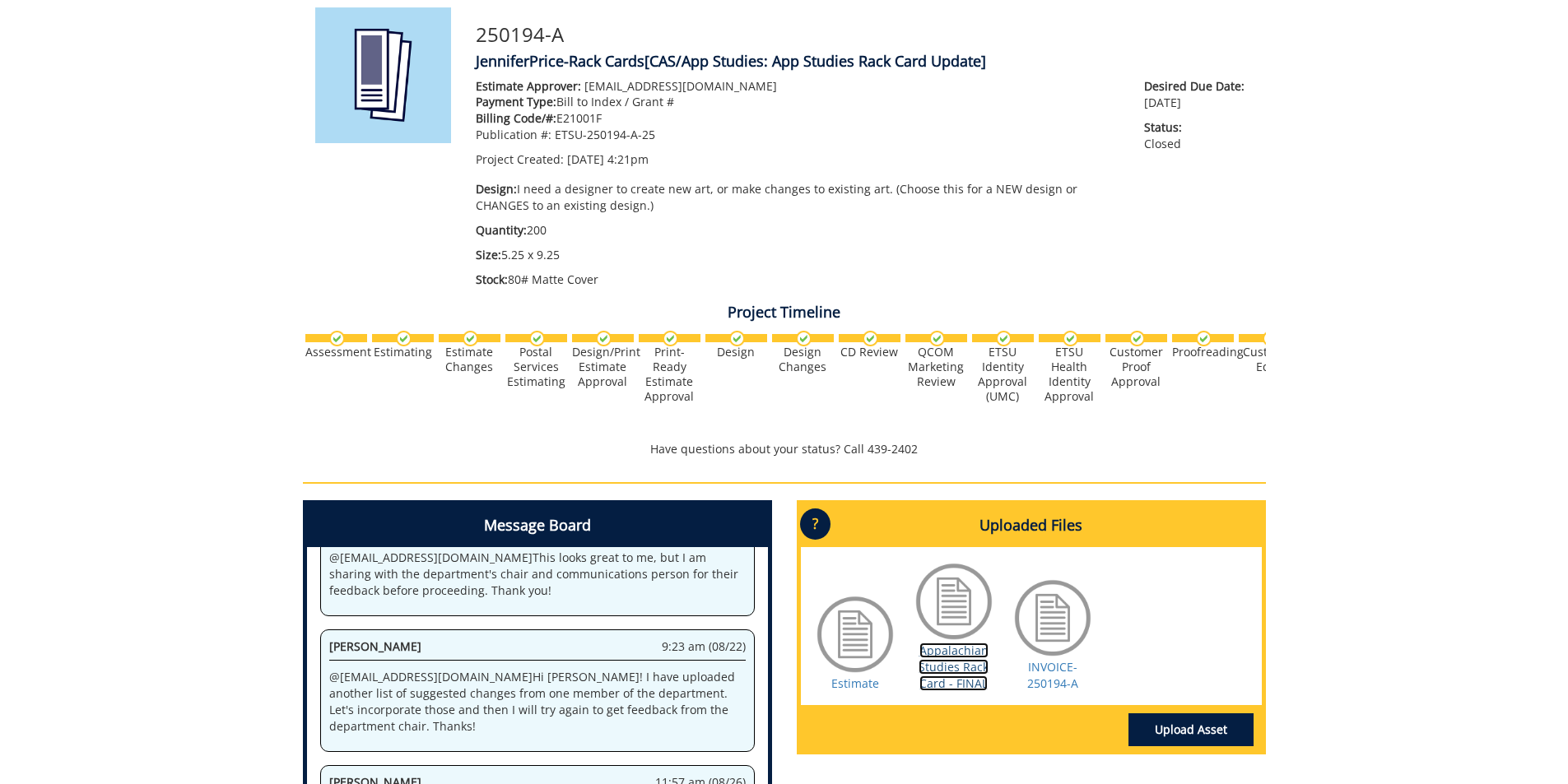
scroll to position [164, 0]
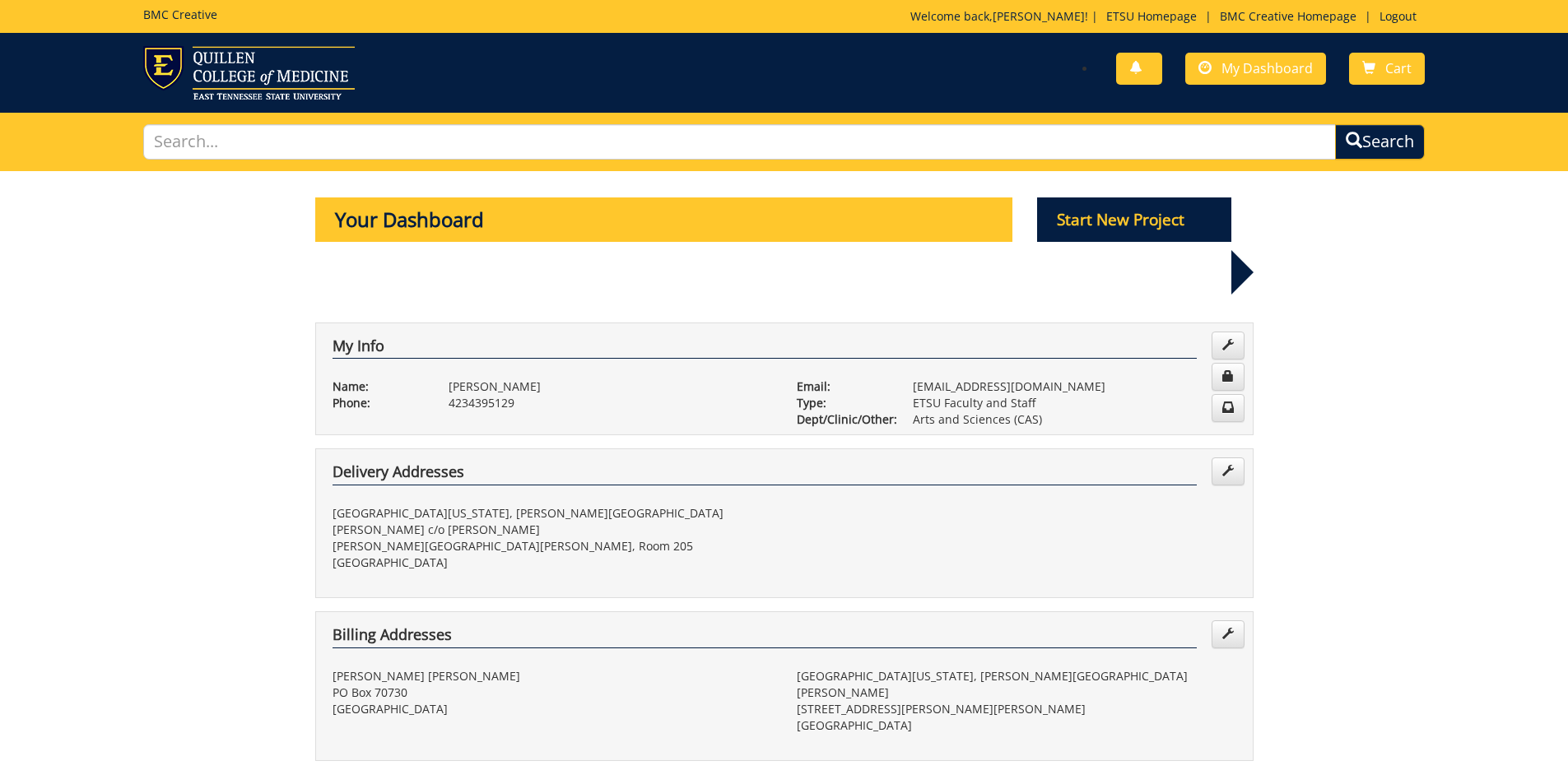
select select "100"
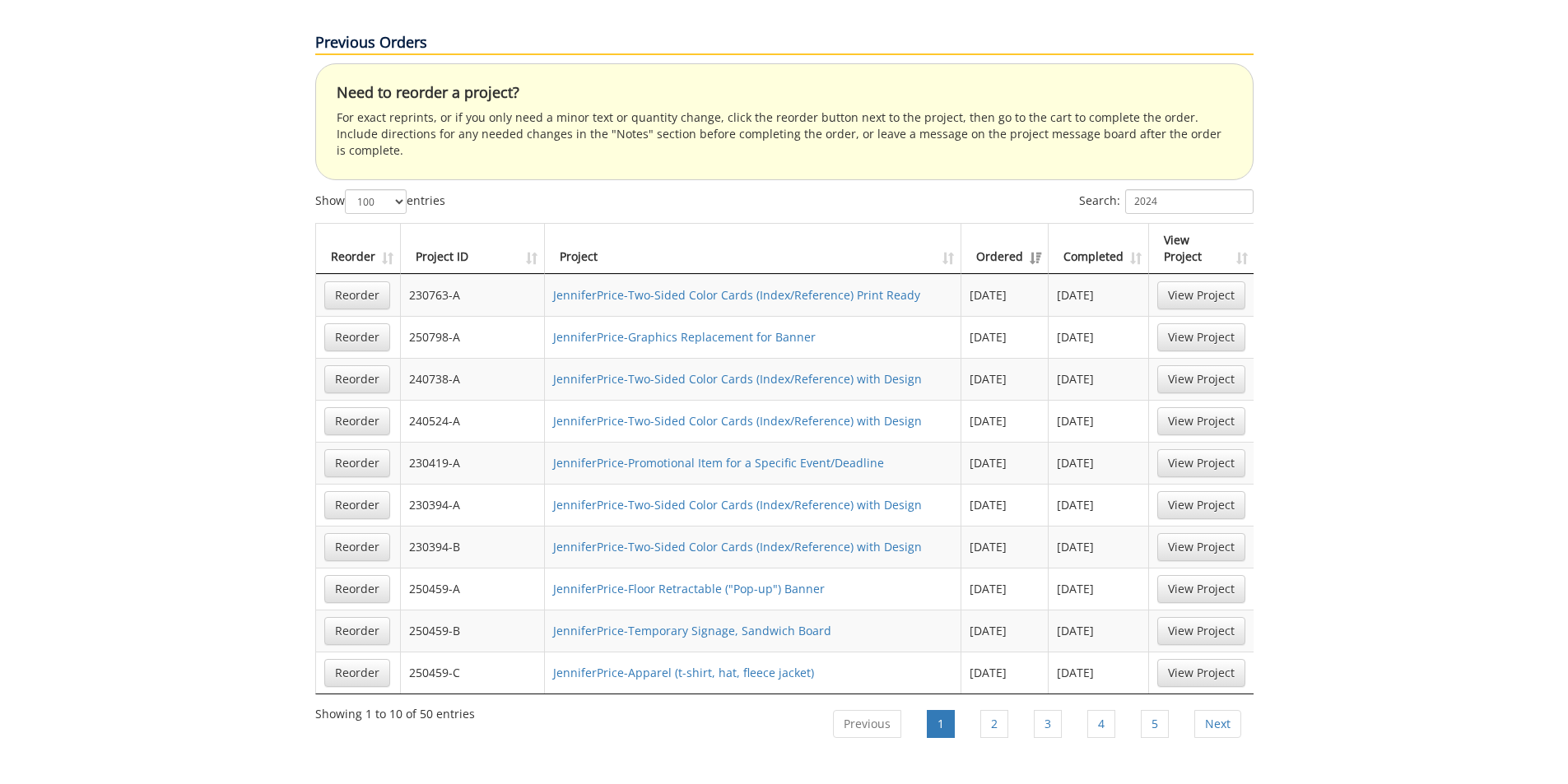
scroll to position [1128, 0]
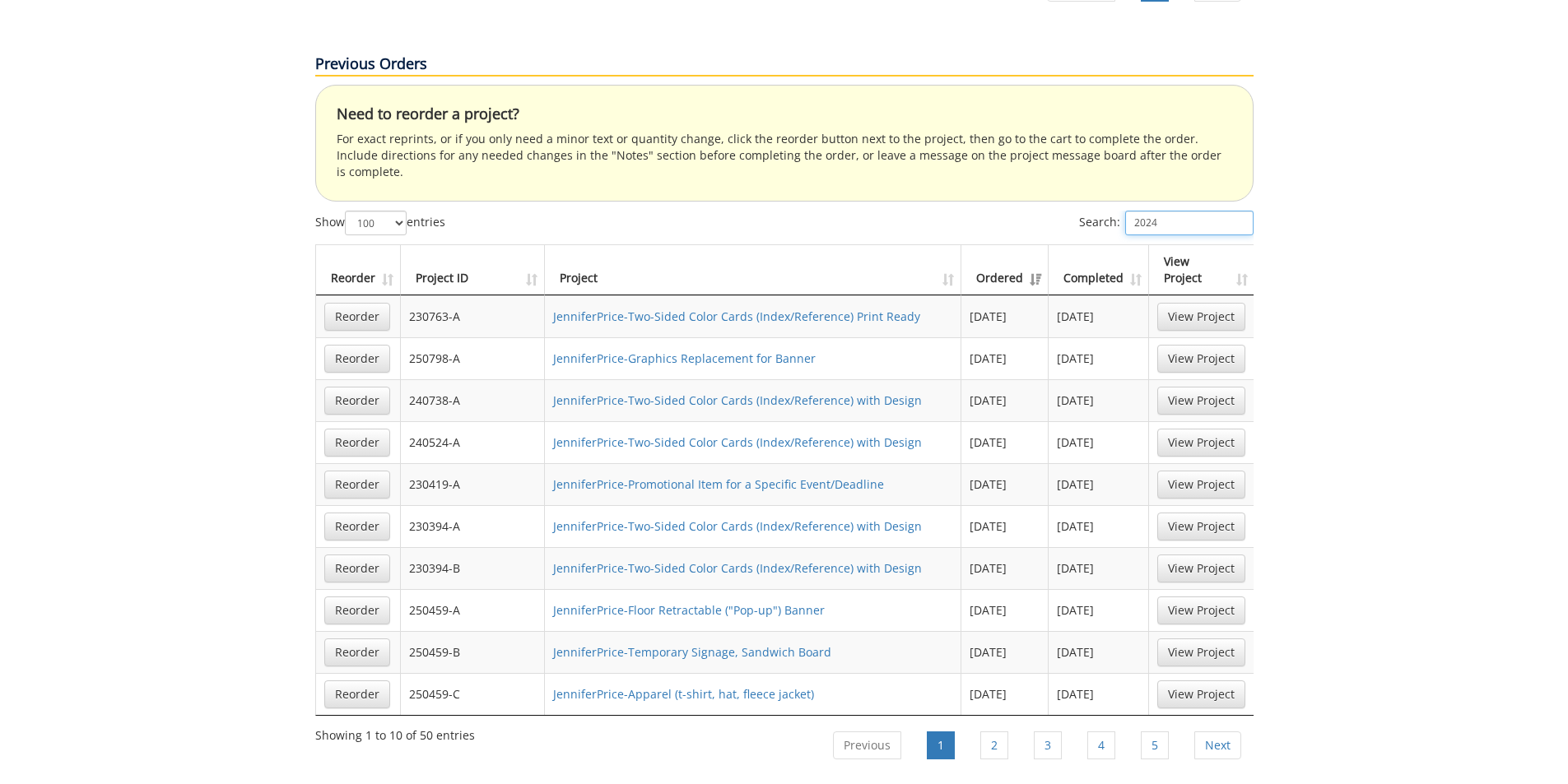
click at [1191, 211] on input "2024" at bounding box center [1189, 222] width 129 height 25
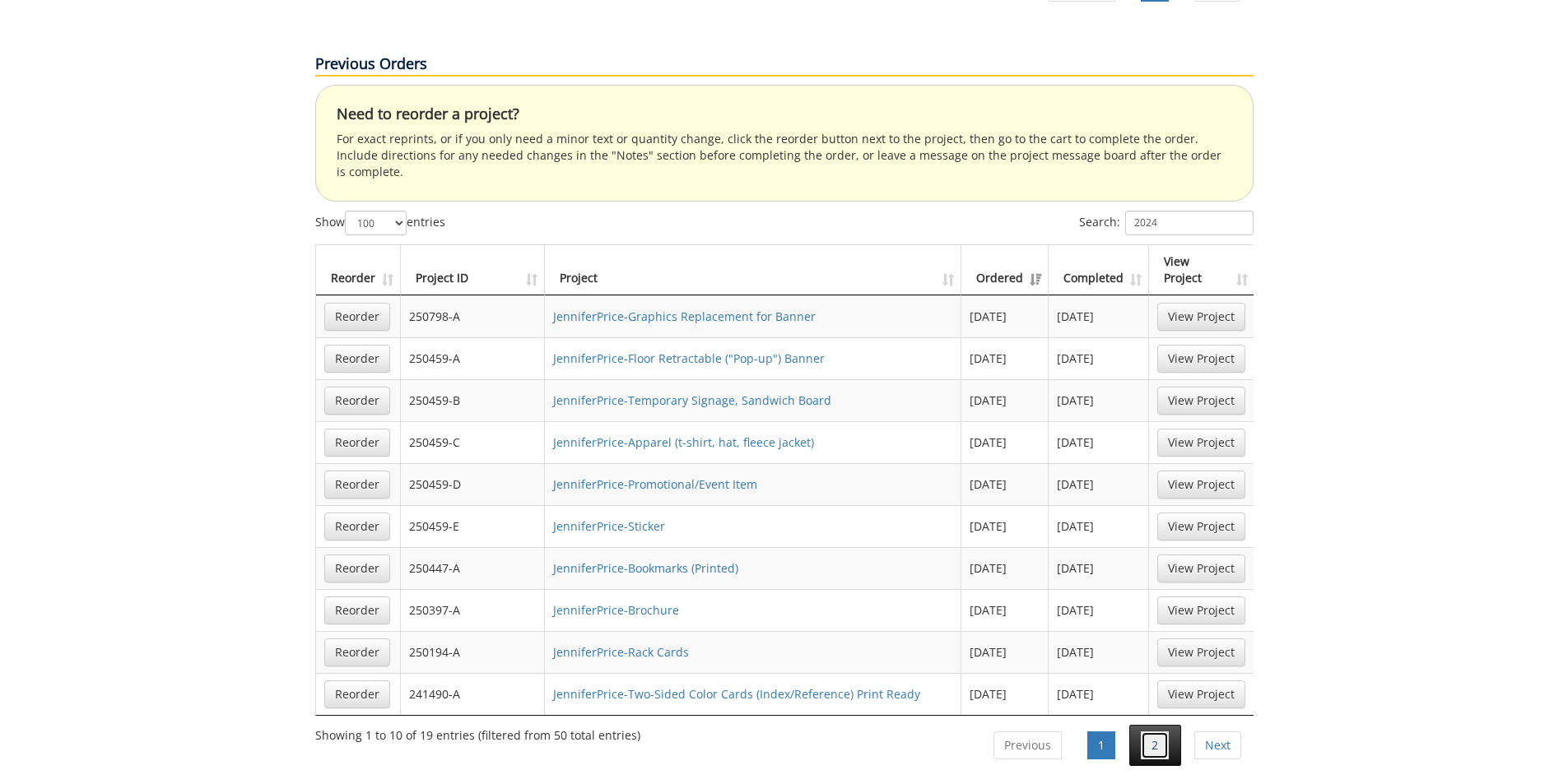
click at [1166, 731] on link "2" at bounding box center [1155, 745] width 28 height 28
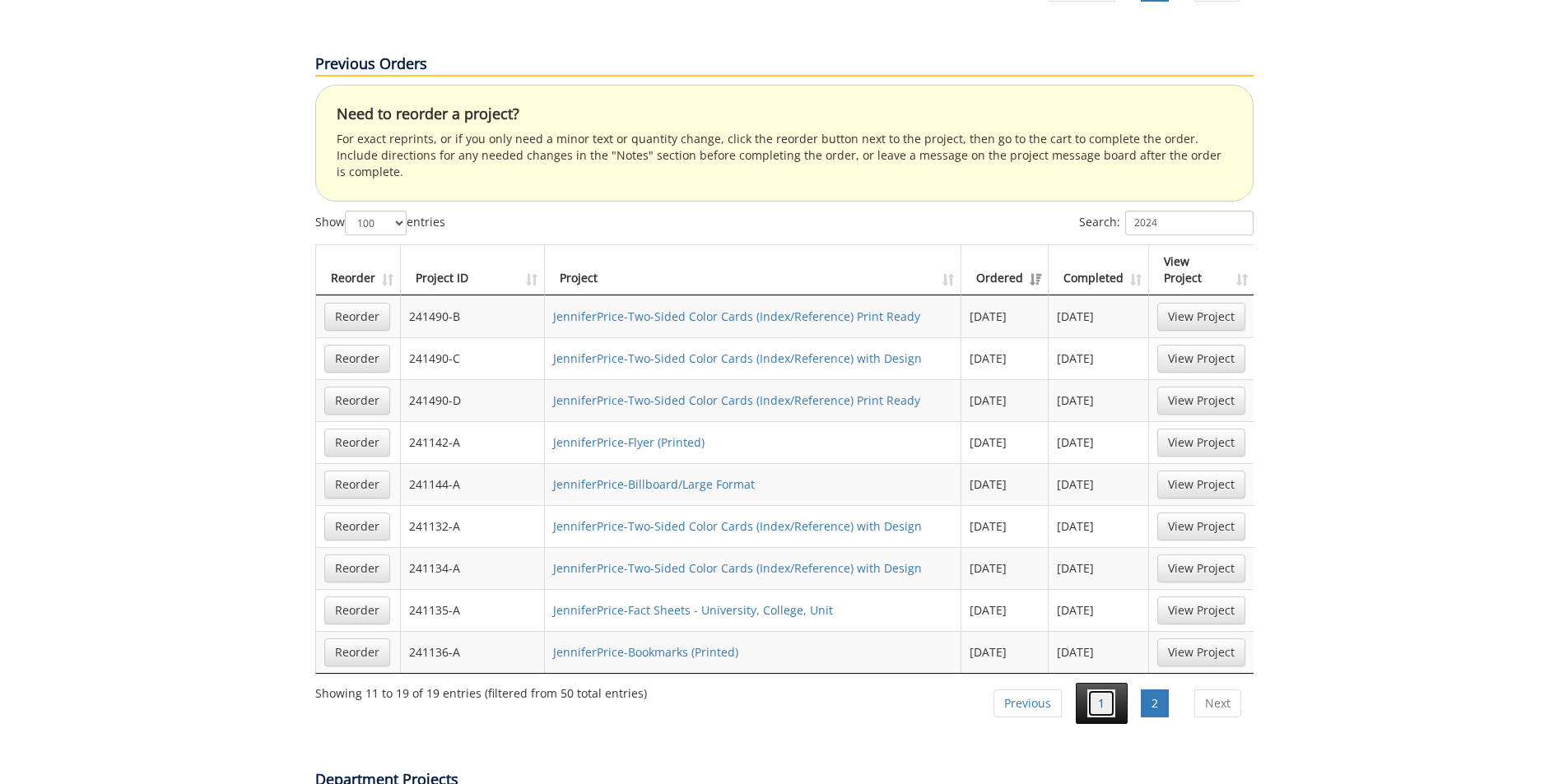
click at [1103, 689] on link "1" at bounding box center [1101, 703] width 28 height 28
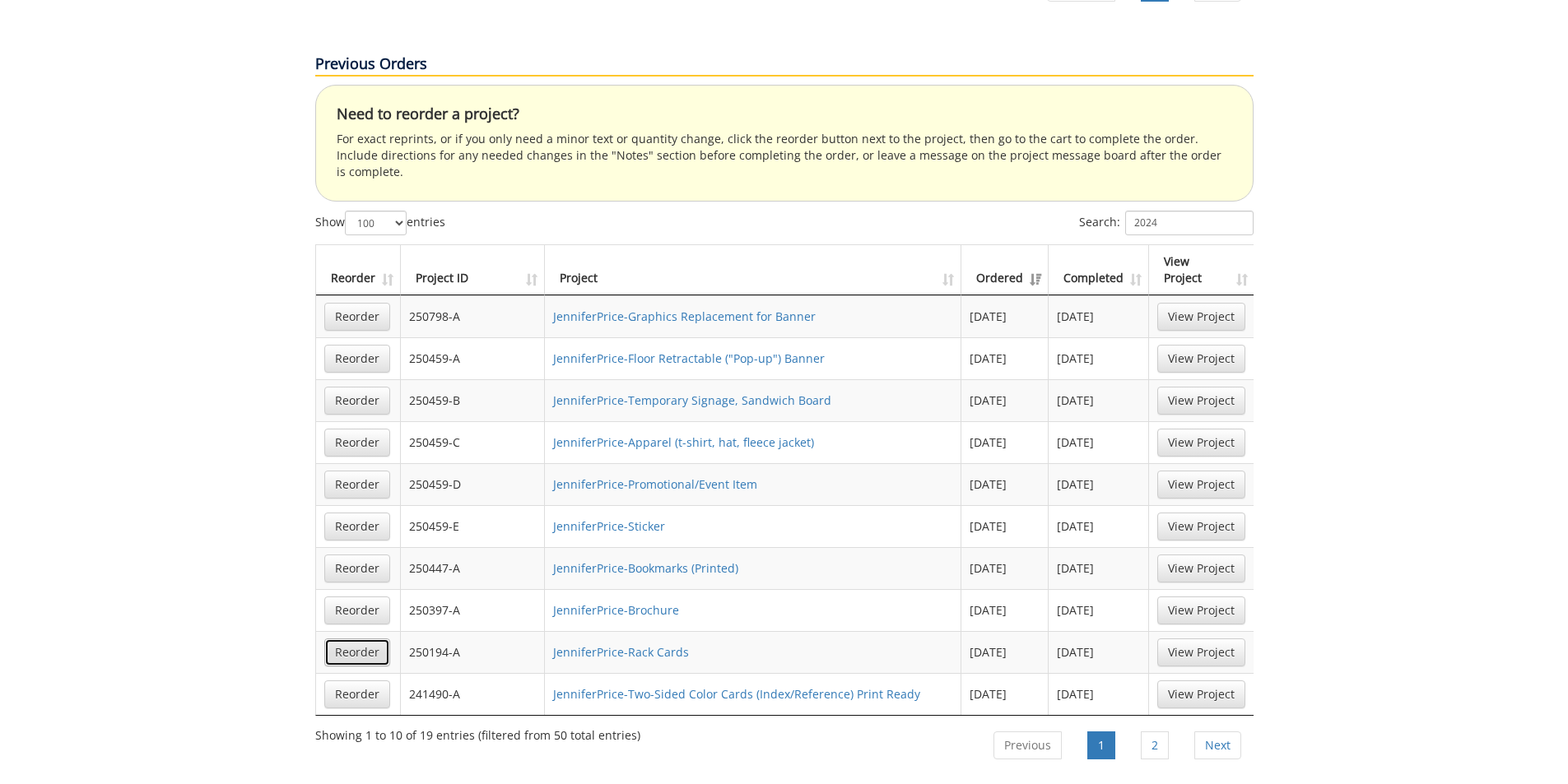
click at [348, 638] on link "Reorder" at bounding box center [357, 652] width 66 height 28
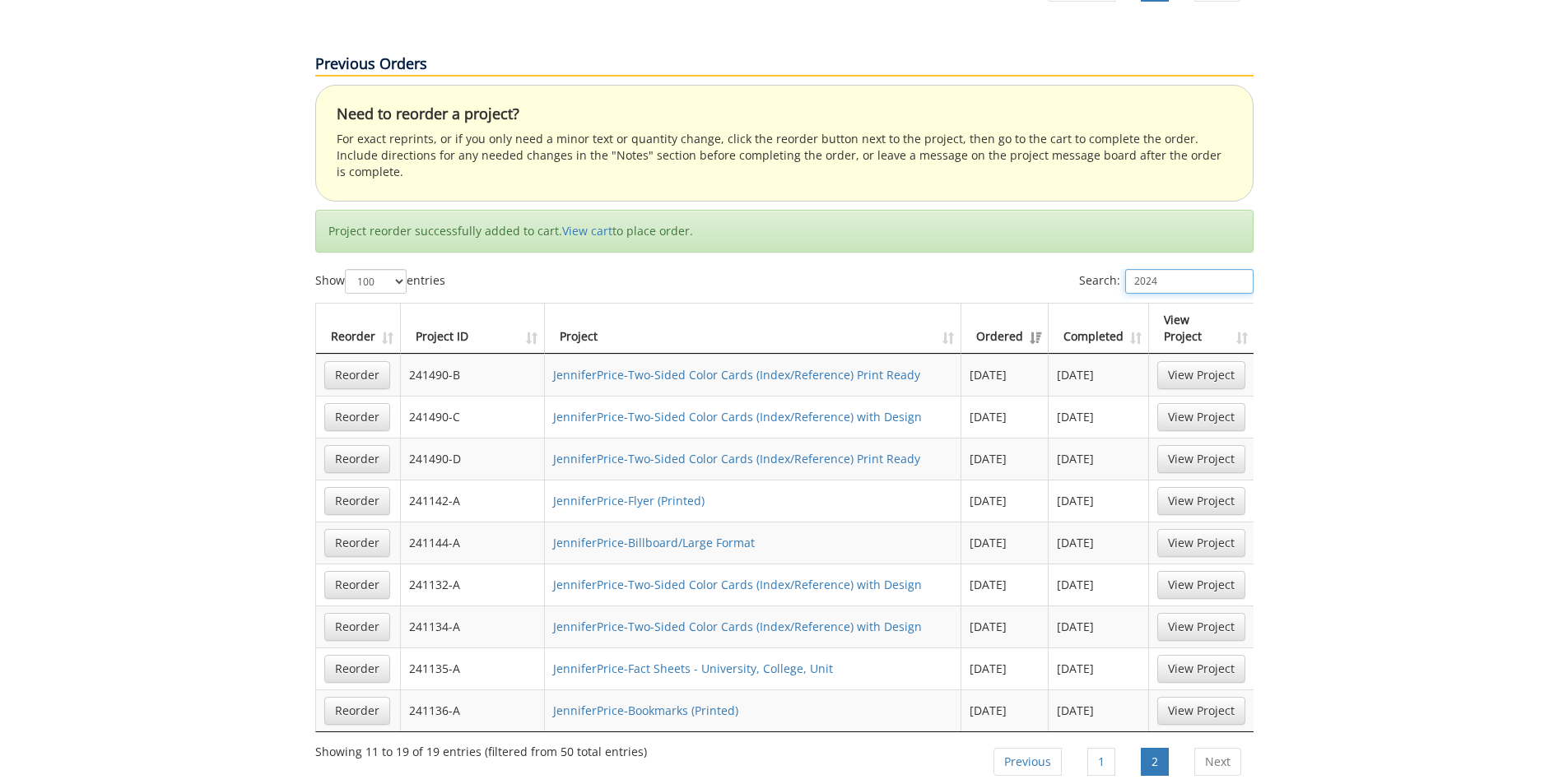
drag, startPoint x: 1167, startPoint y: 189, endPoint x: 1149, endPoint y: 191, distance: 18.1
click at [1149, 269] on input "2024" at bounding box center [1189, 281] width 129 height 25
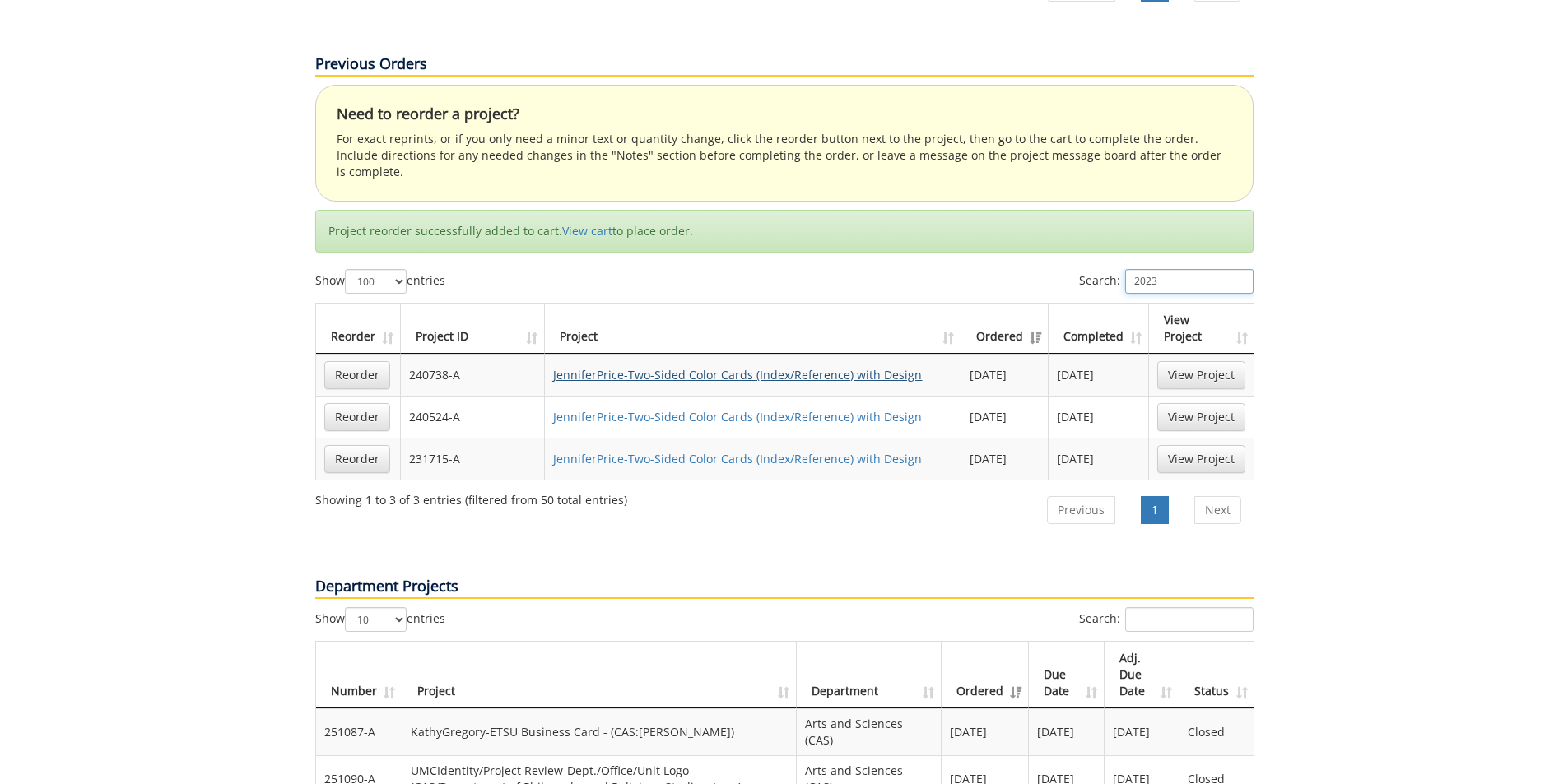
type input "2023"
click at [835, 366] on link "JenniferPrice-Two-Sided Color Cards (Index/Reference) with Design" at bounding box center [737, 374] width 369 height 15
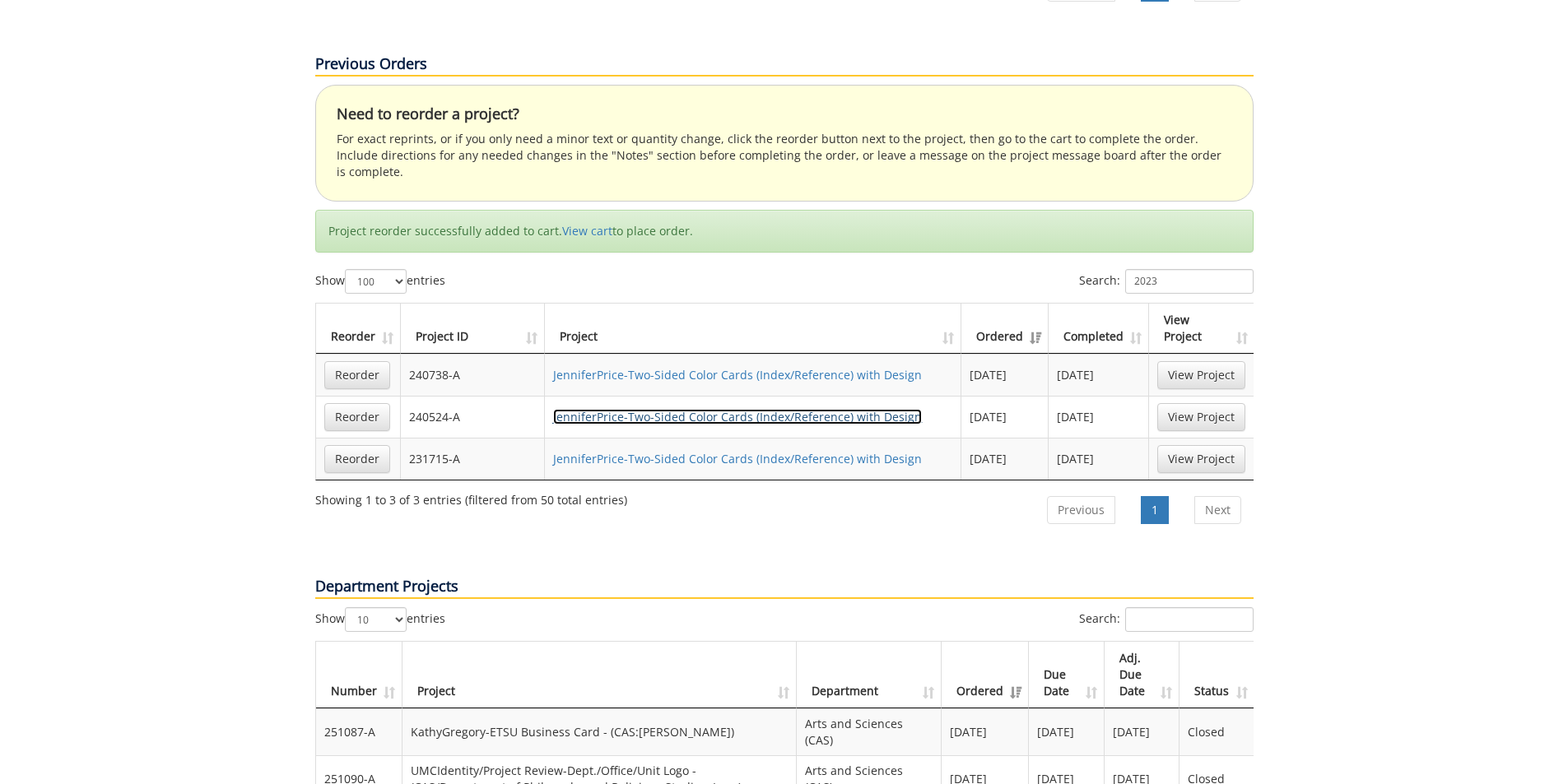
click at [805, 408] on link "JenniferPrice-Two-Sided Color Cards (Index/Reference) with Design" at bounding box center [737, 416] width 369 height 15
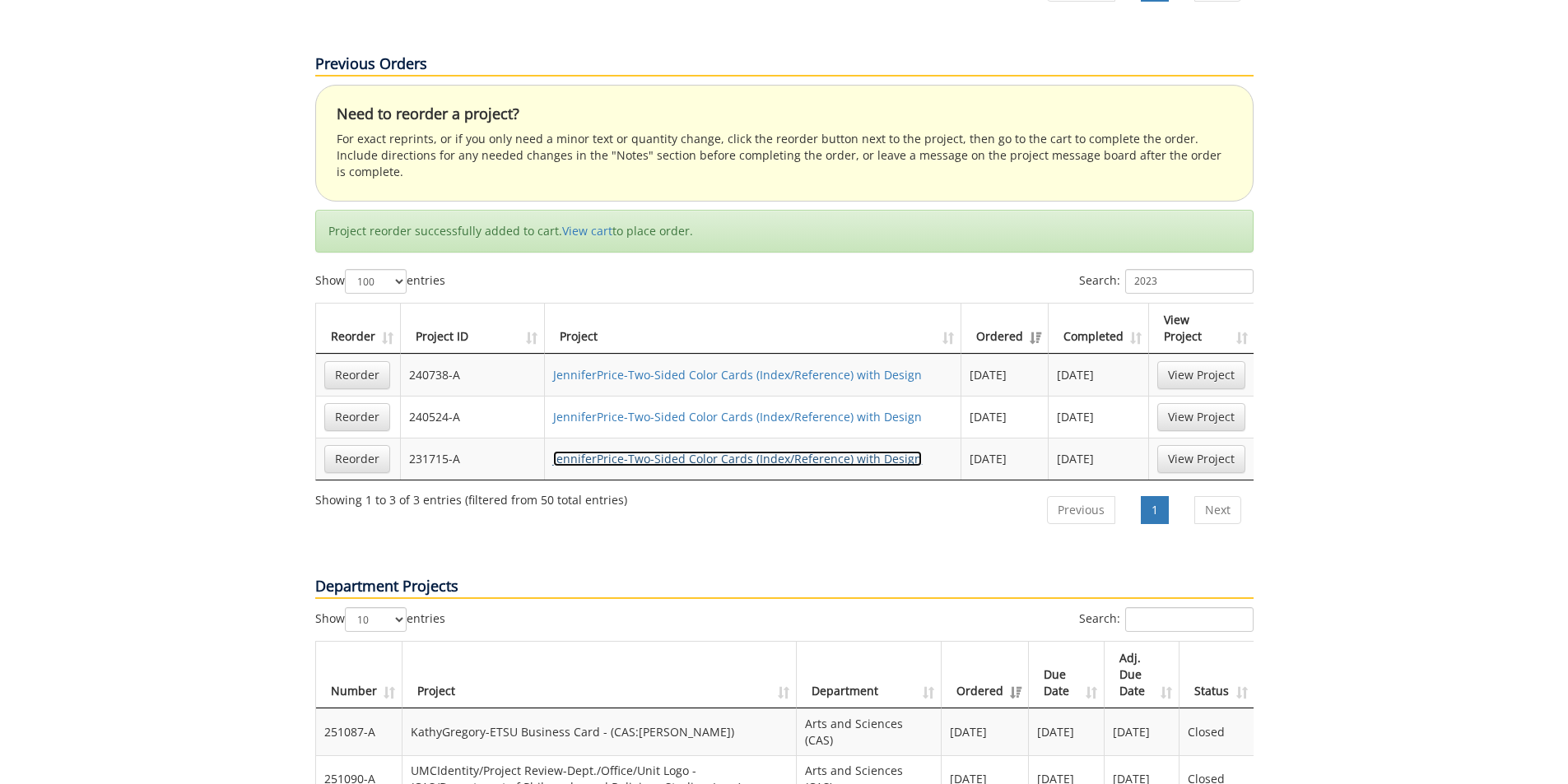
click at [697, 450] on link "JenniferPrice-Two-Sided Color Cards (Index/Reference) with Design" at bounding box center [737, 458] width 369 height 15
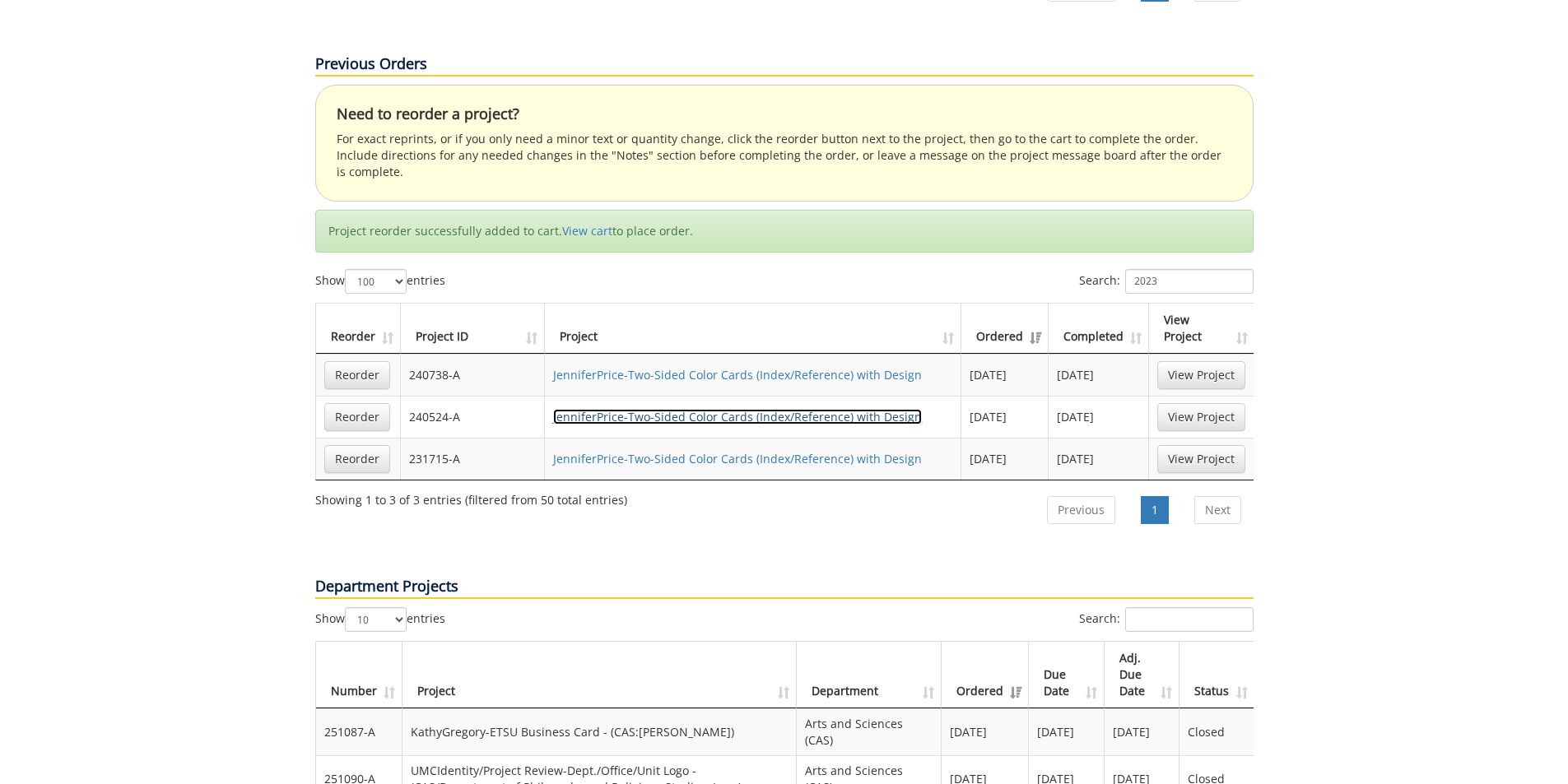
click at [800, 408] on link "JenniferPrice-Two-Sided Color Cards (Index/Reference) with Design" at bounding box center [737, 416] width 369 height 15
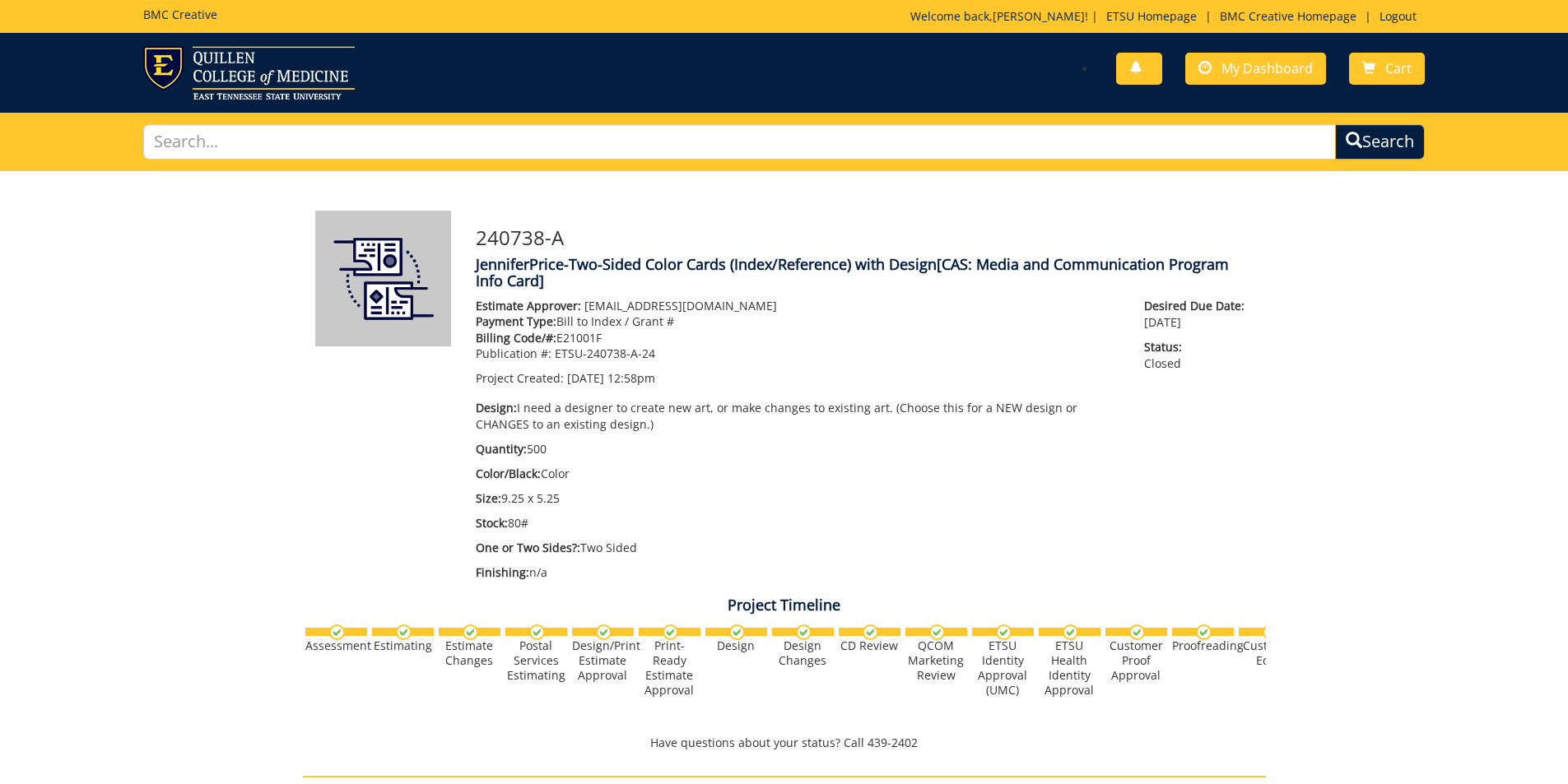
scroll to position [284, 0]
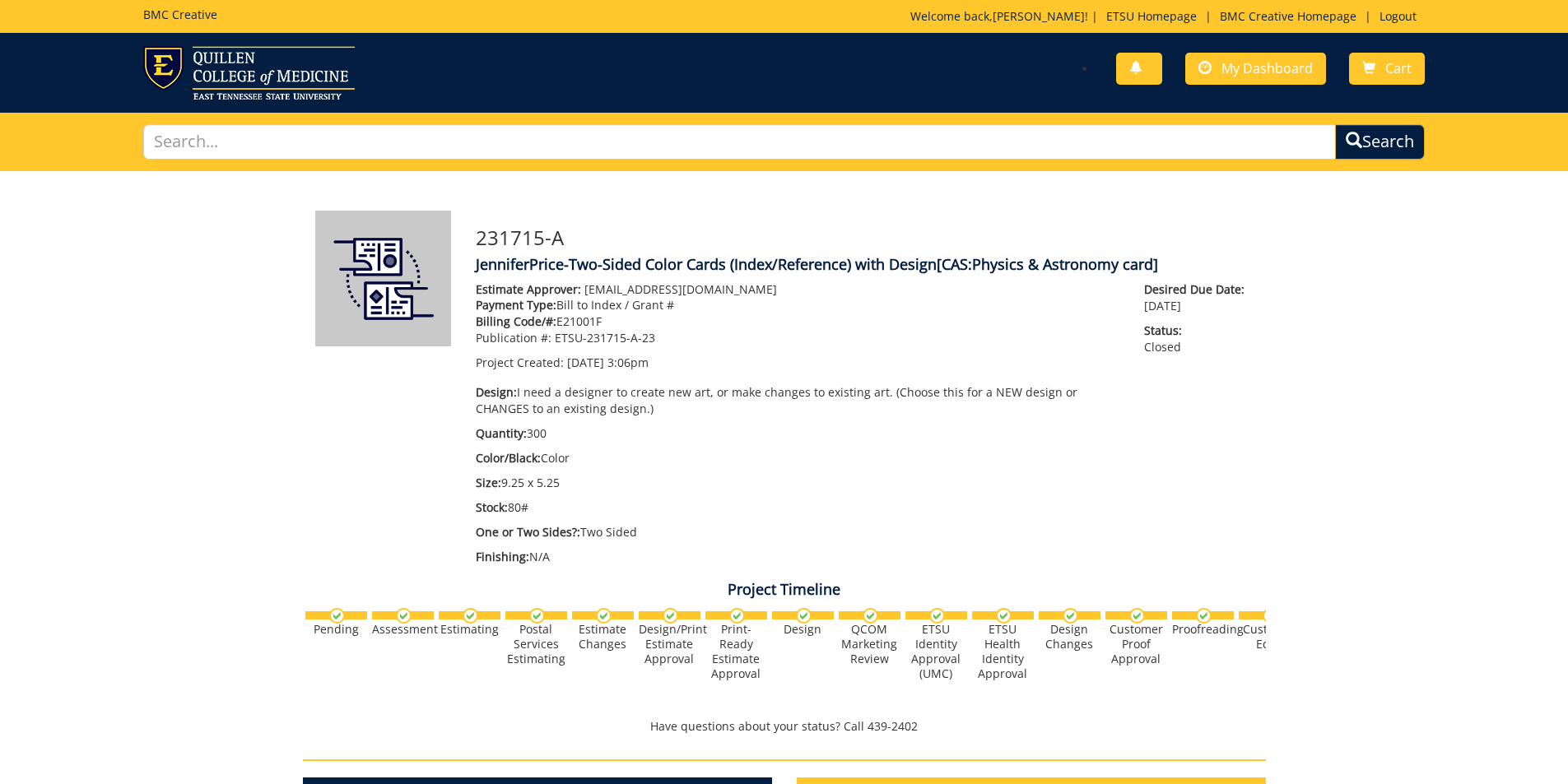
scroll to position [1761, 0]
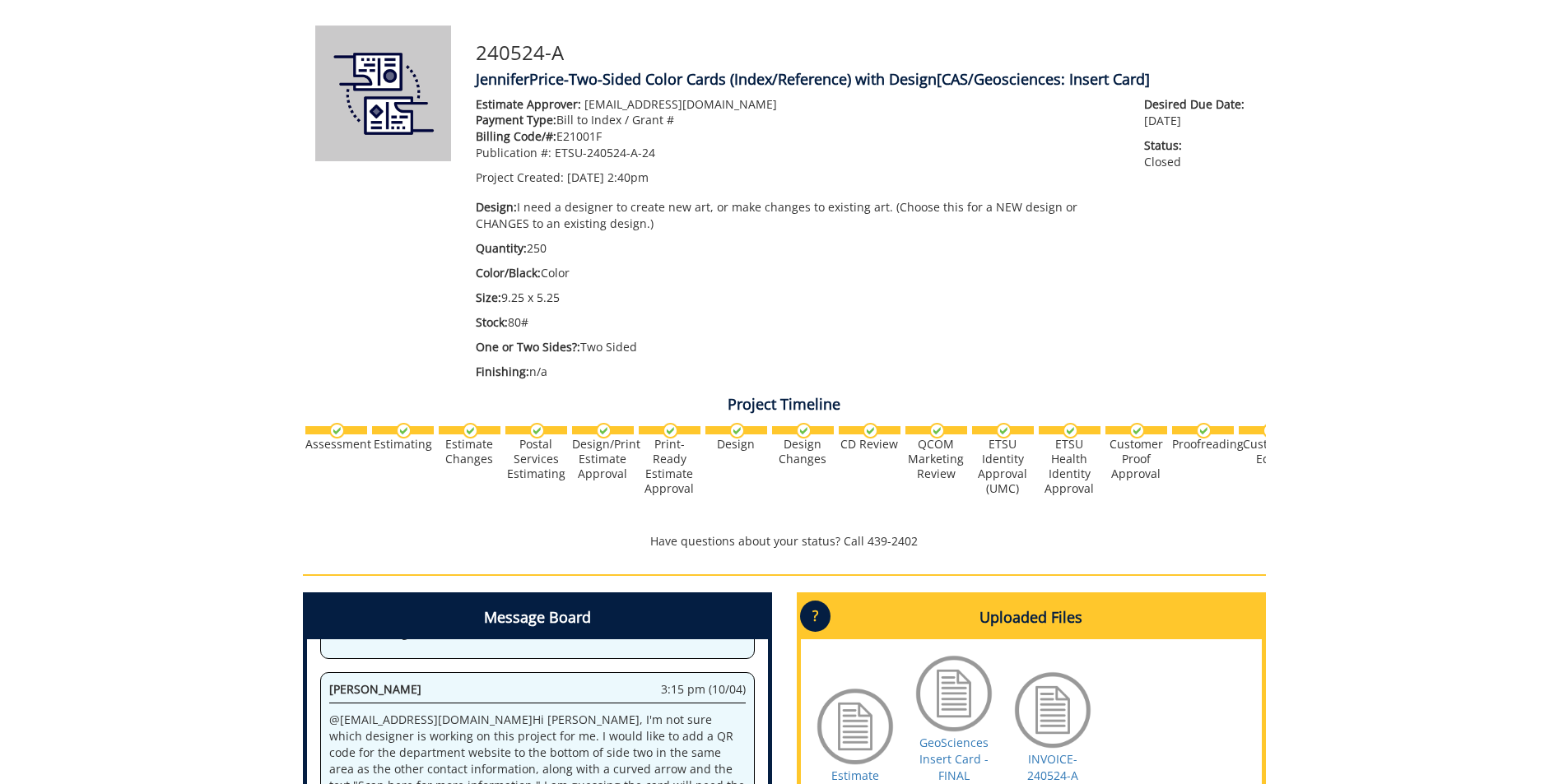
scroll to position [411, 0]
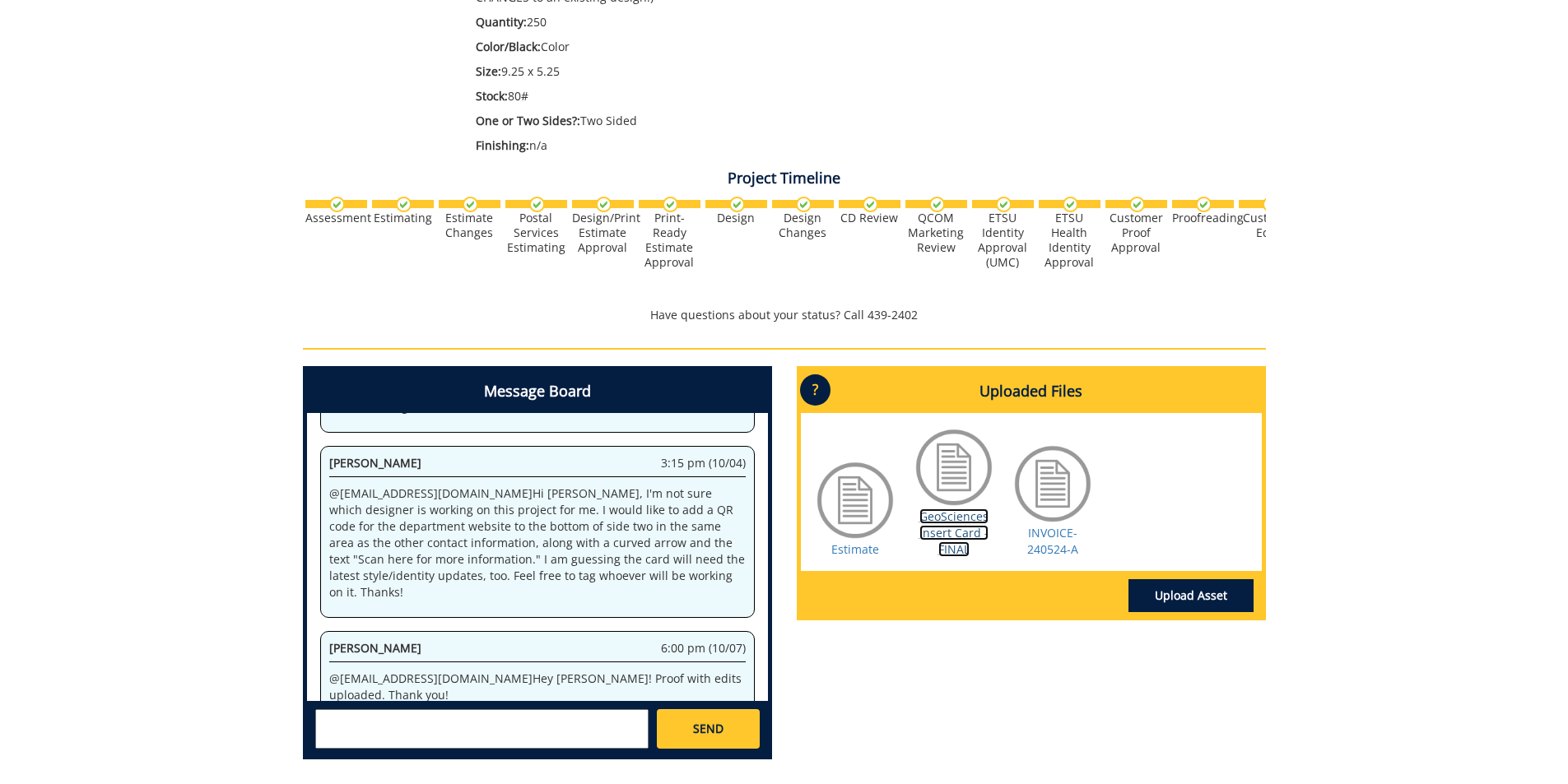
click at [967, 540] on link "GeoSciences Insert Card - FINAL" at bounding box center [954, 532] width 69 height 48
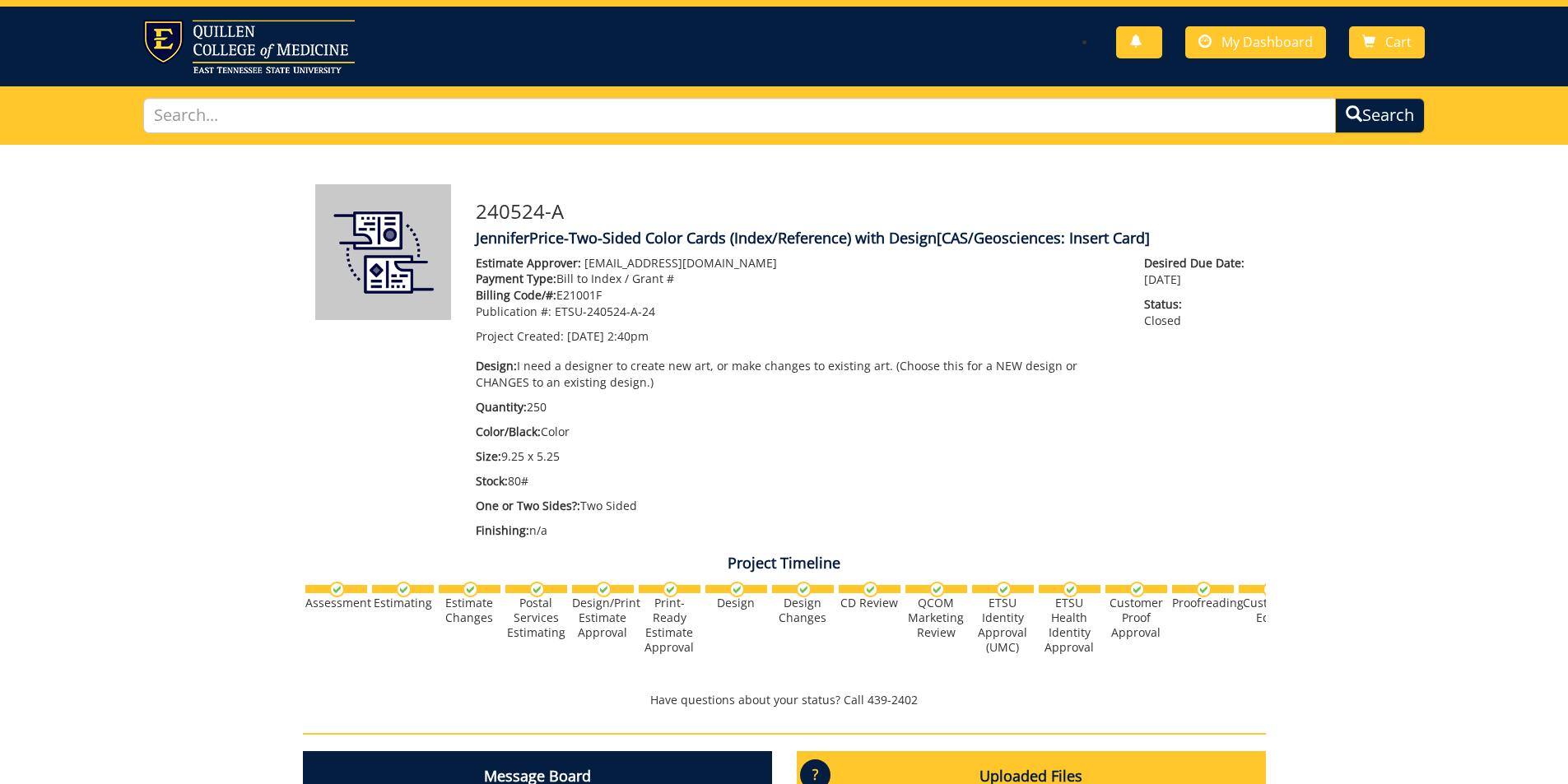
scroll to position [0, 0]
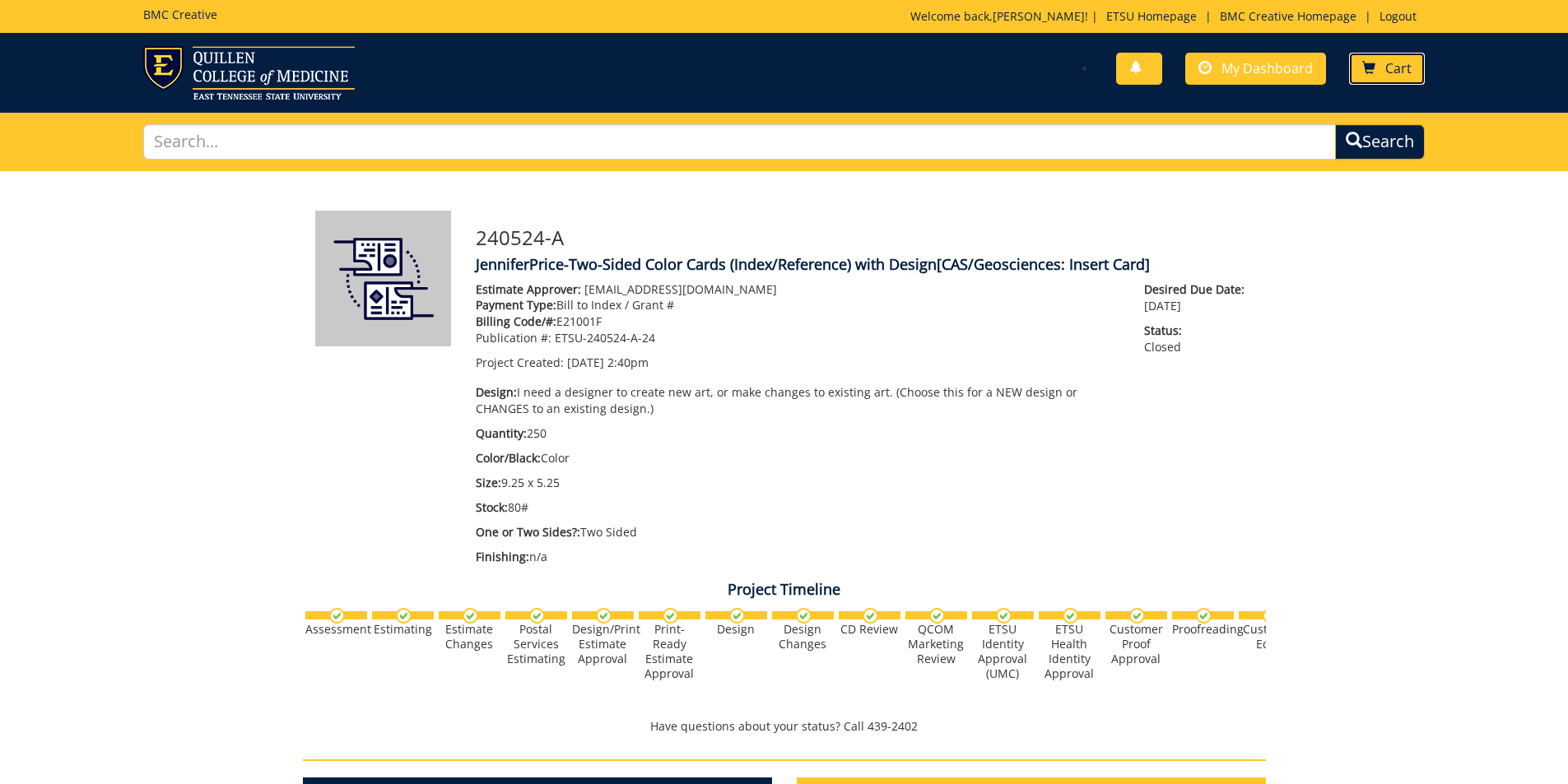
click at [1410, 69] on span "Cart" at bounding box center [1397, 68] width 26 height 18
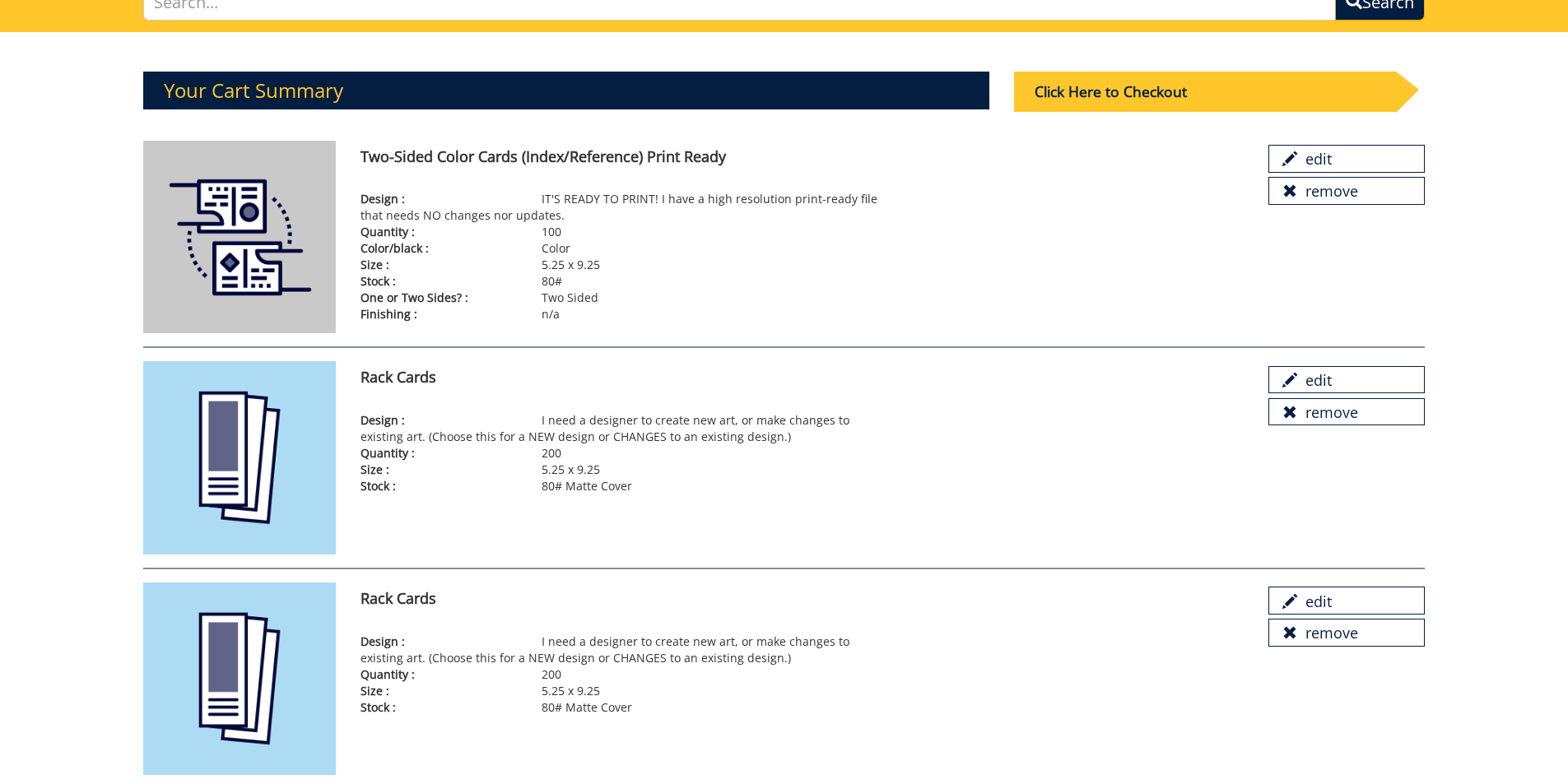
scroll to position [139, 0]
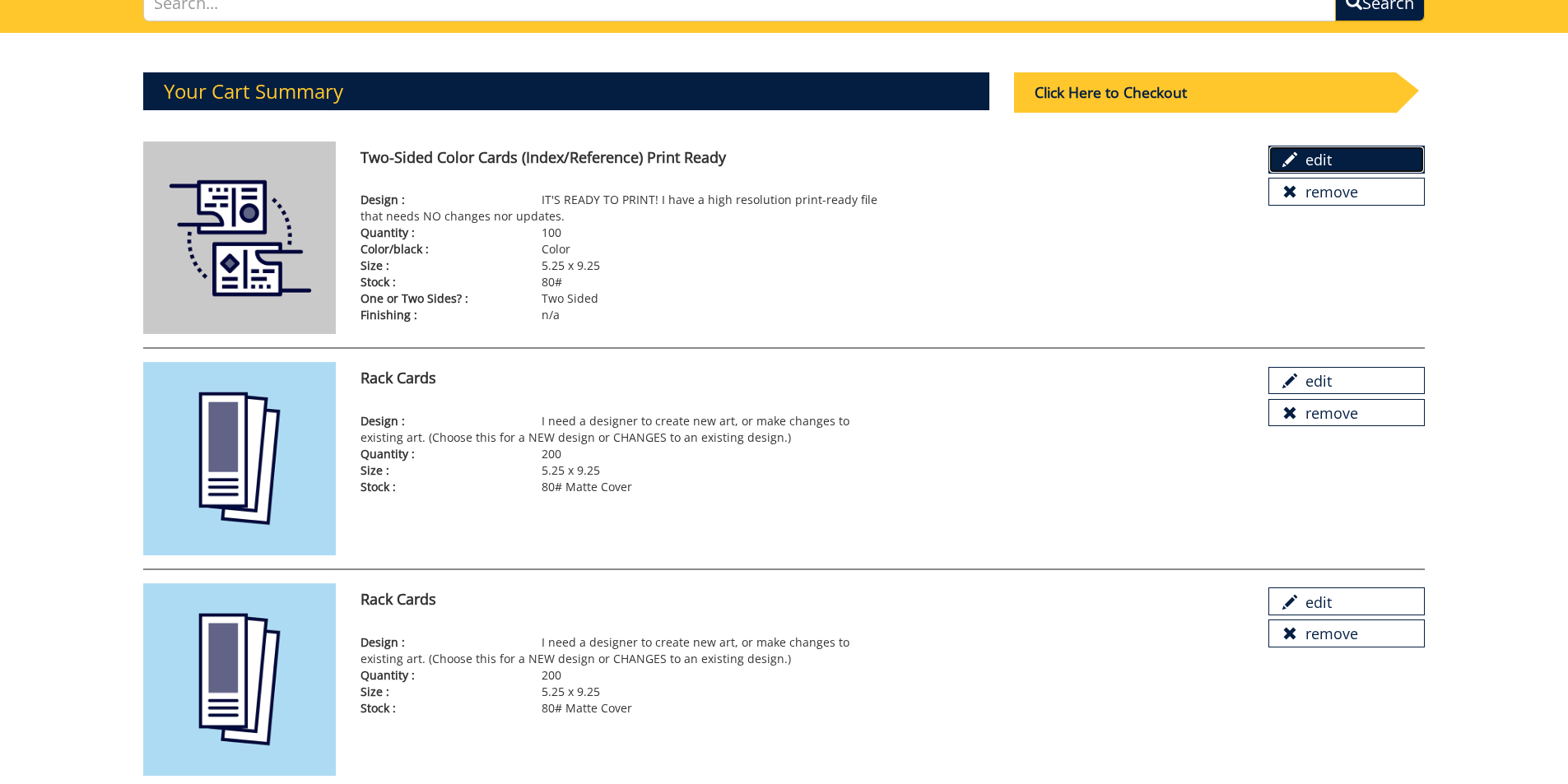
click at [1338, 153] on link "edit" at bounding box center [1345, 160] width 156 height 28
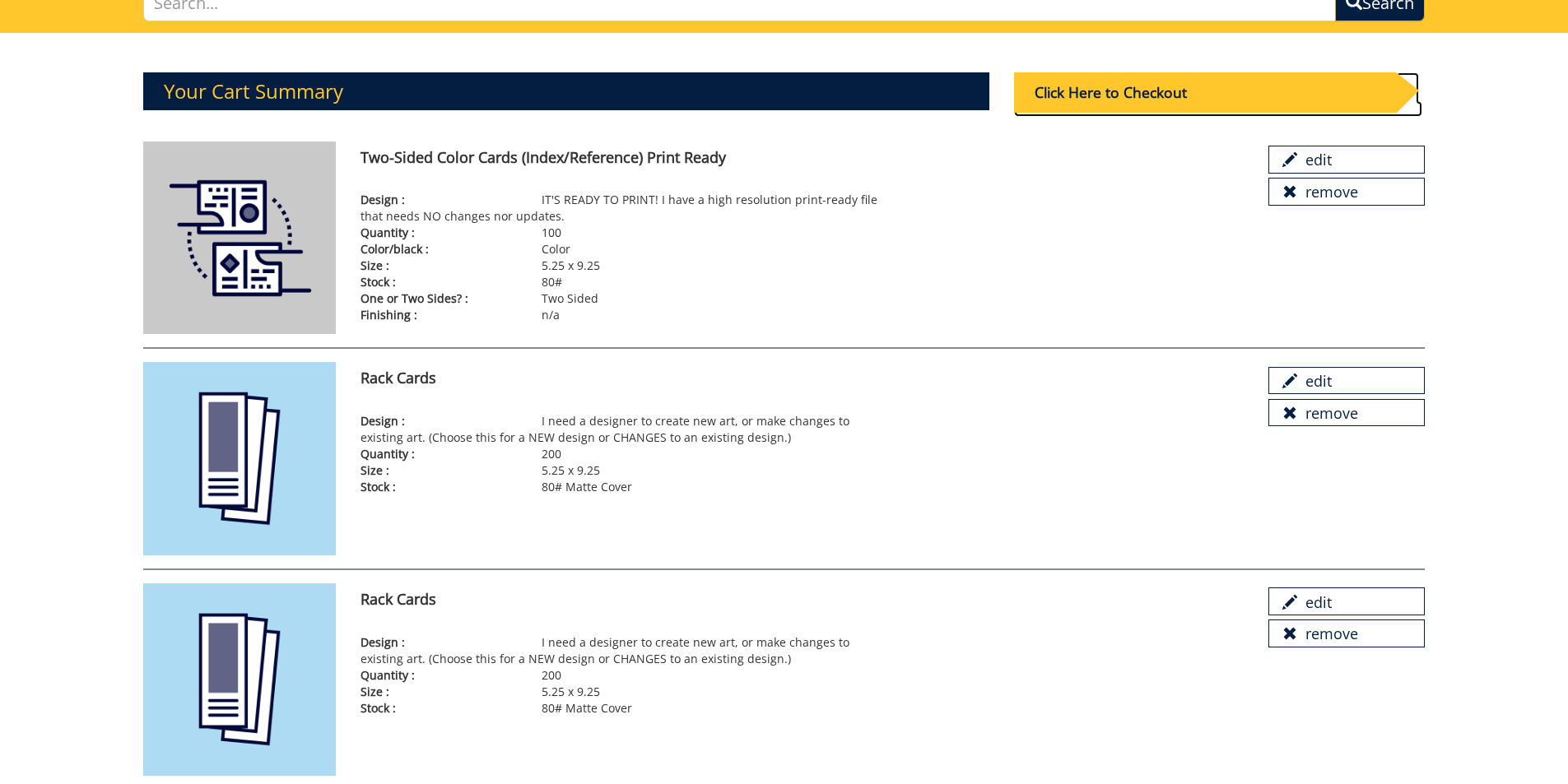
click at [1100, 106] on div "Click Here to Checkout" at bounding box center [1205, 92] width 382 height 40
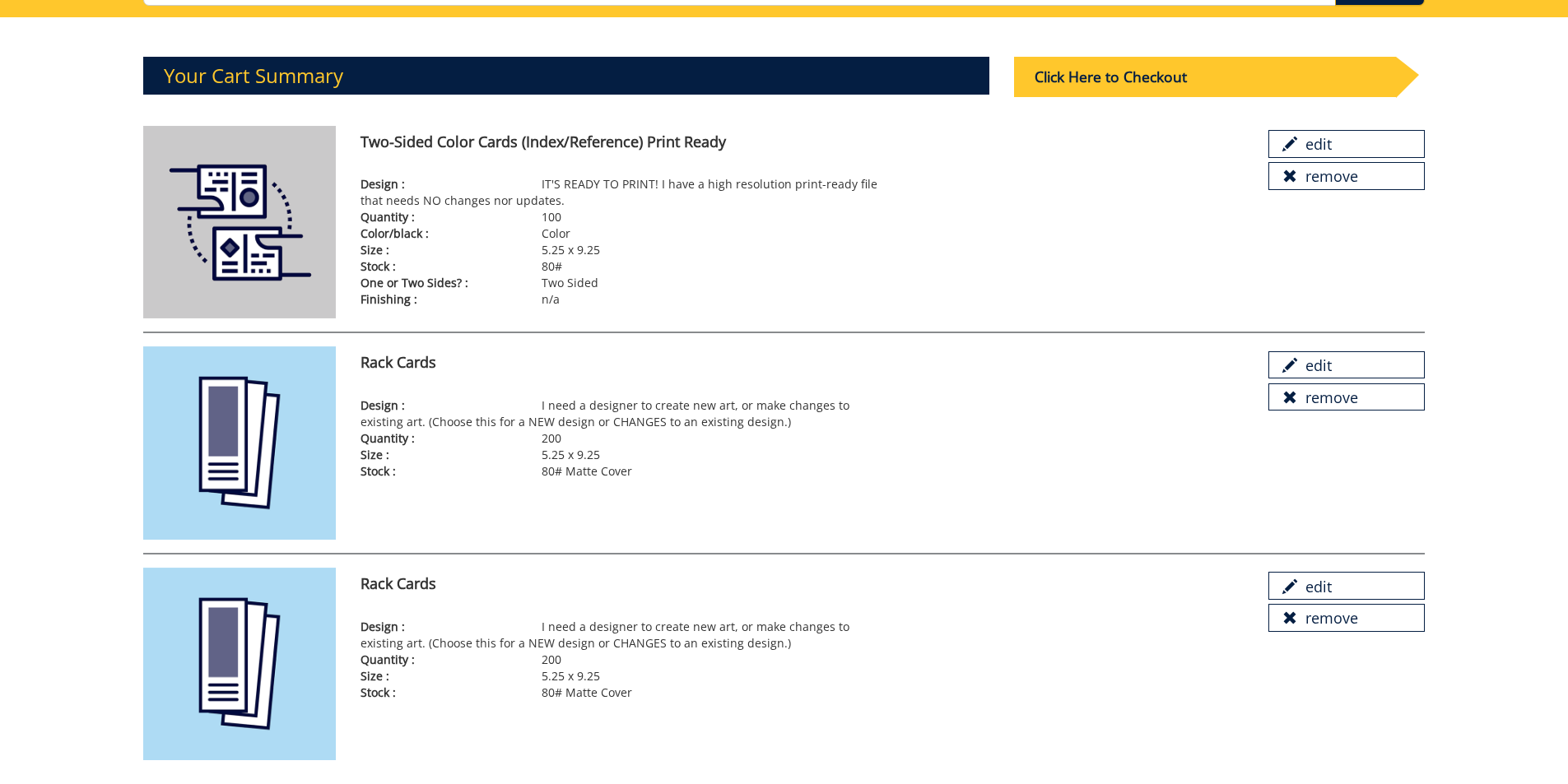
scroll to position [164, 0]
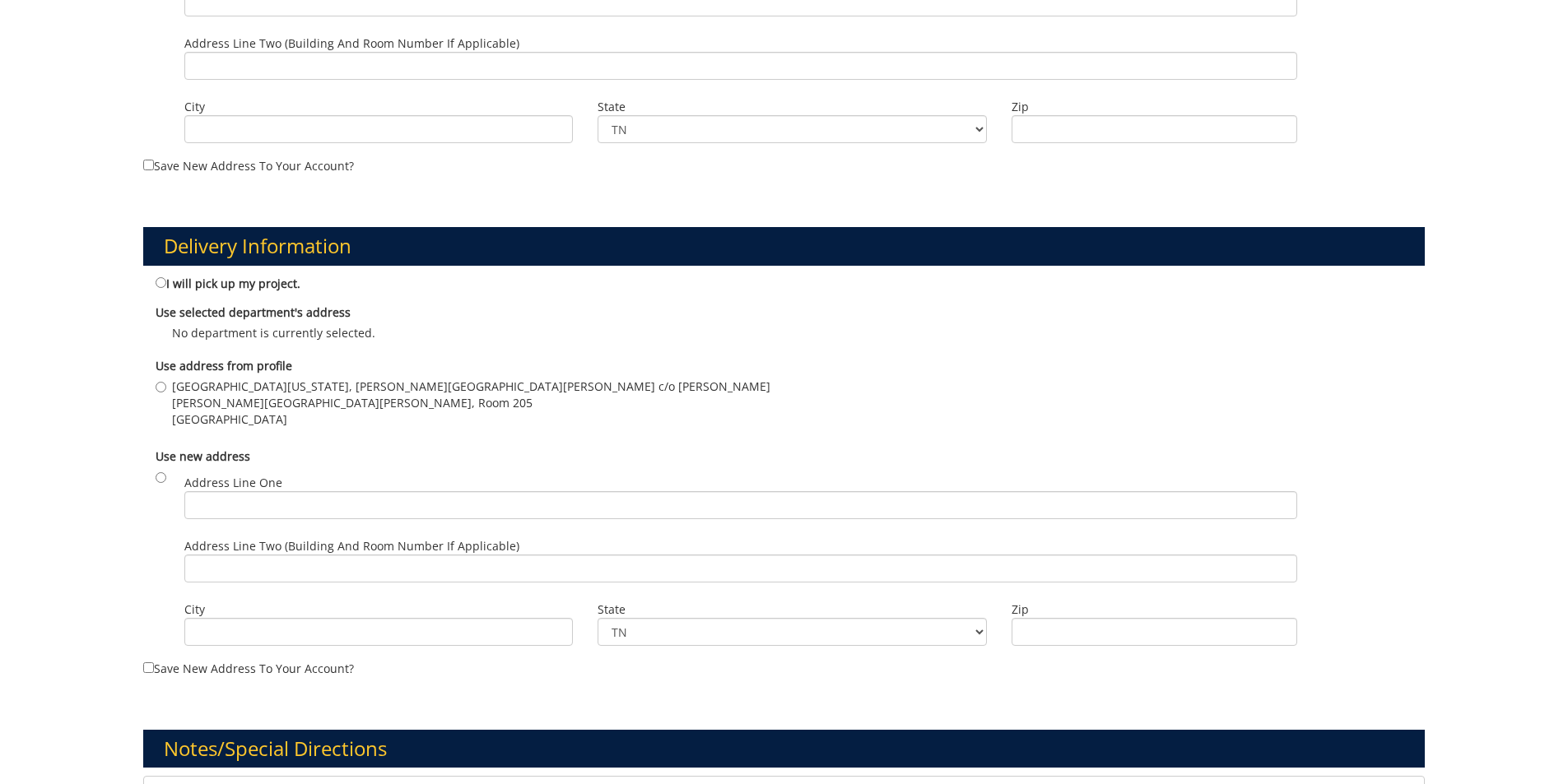
scroll to position [494, 0]
